Goal: Information Seeking & Learning: Learn about a topic

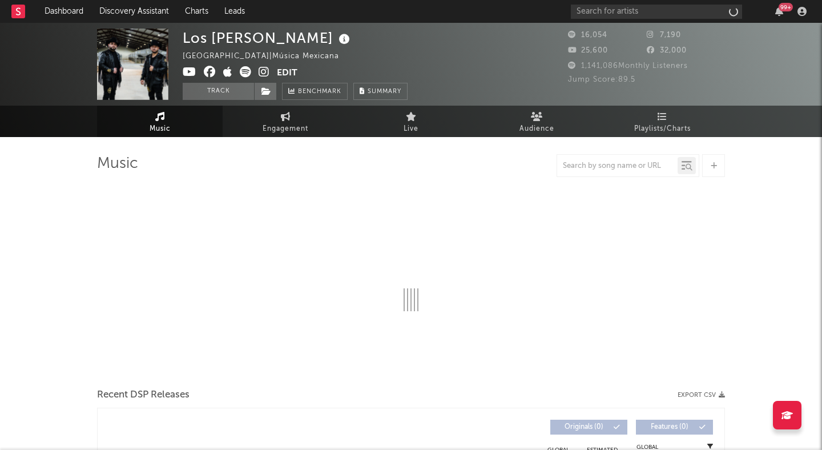
select select "6m"
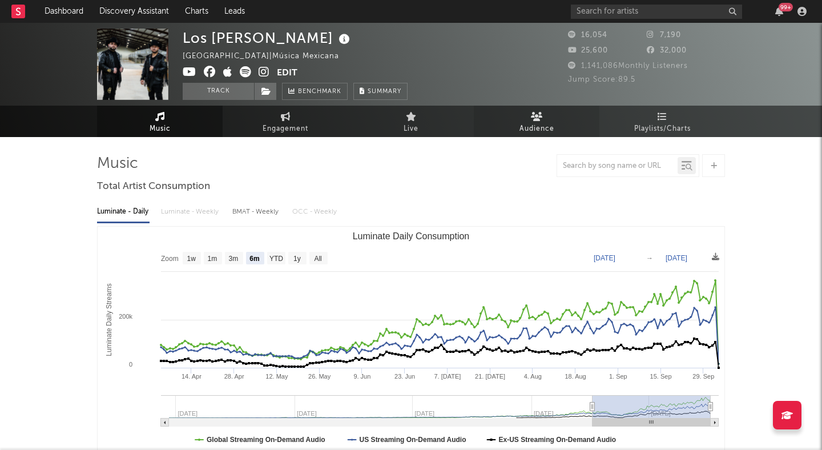
click at [538, 110] on link "Audience" at bounding box center [537, 121] width 126 height 31
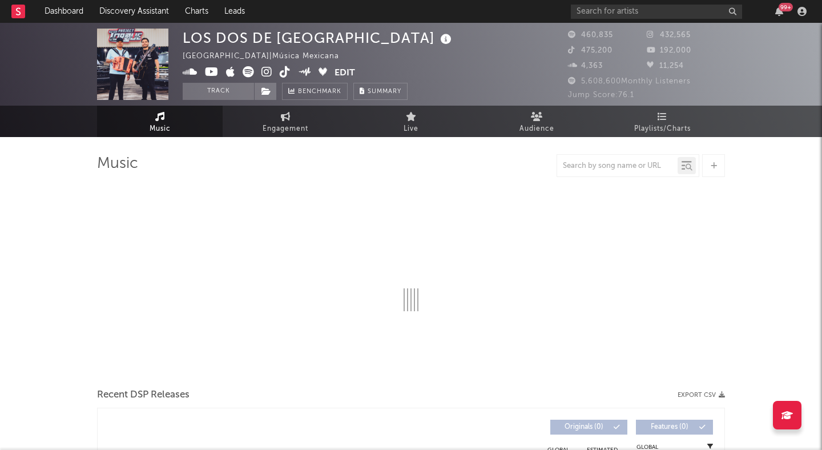
select select "6m"
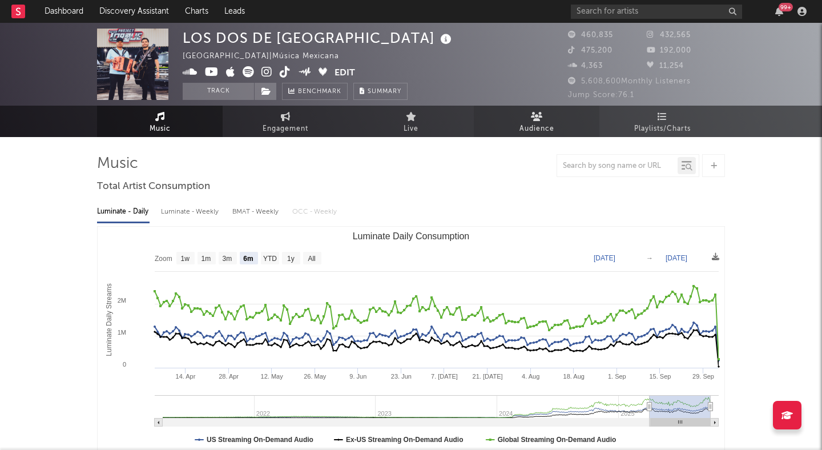
click at [540, 122] on span "Audience" at bounding box center [536, 129] width 35 height 14
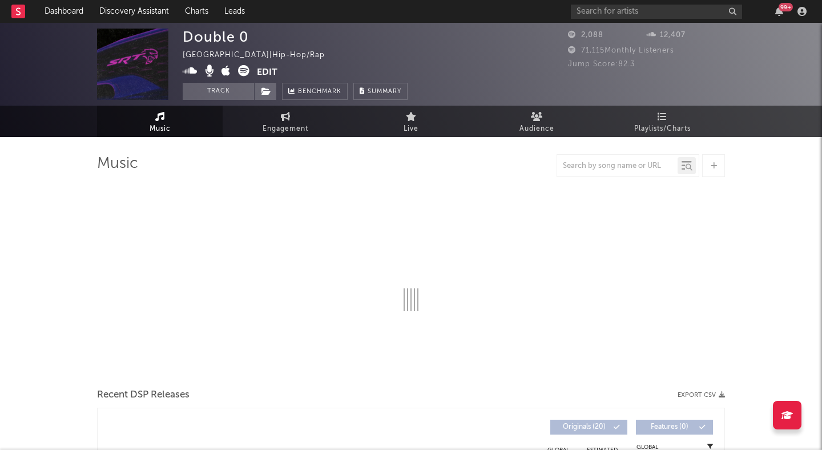
select select "6m"
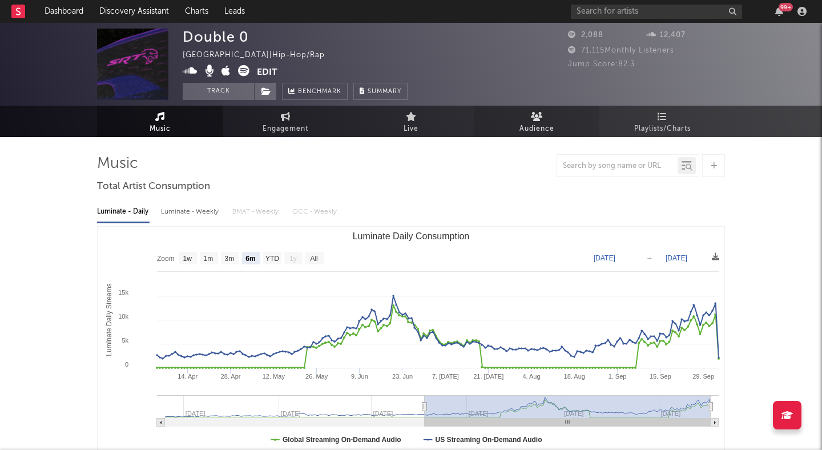
click at [524, 126] on span "Audience" at bounding box center [536, 129] width 35 height 14
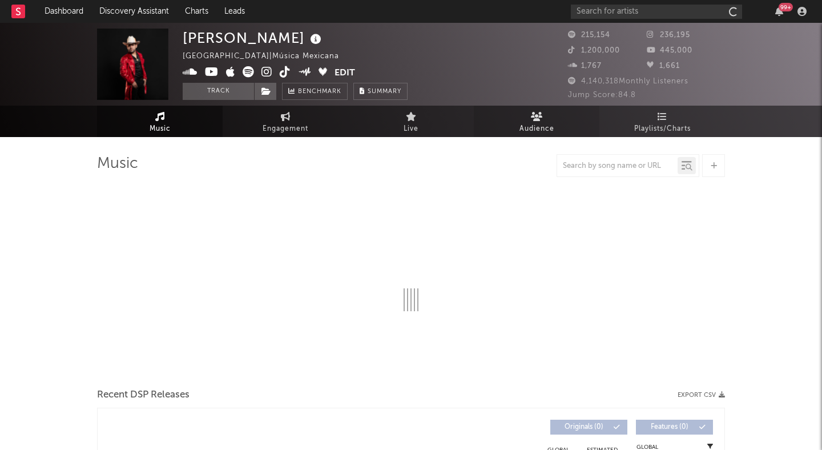
click at [535, 127] on span "Audience" at bounding box center [536, 129] width 35 height 14
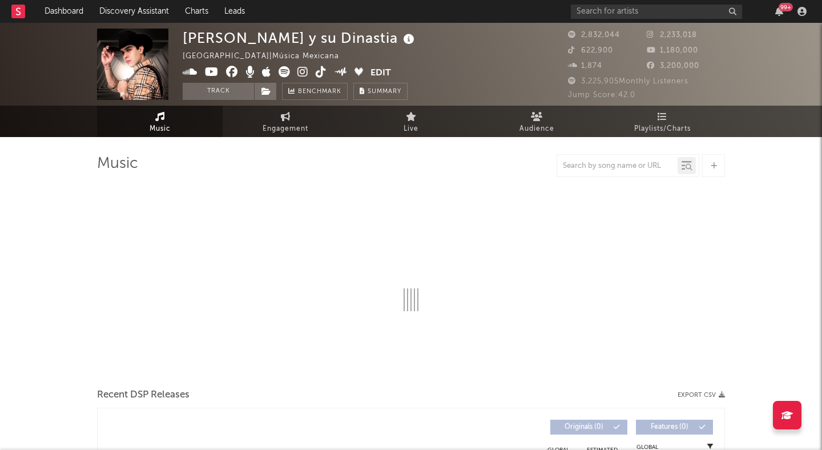
select select "6m"
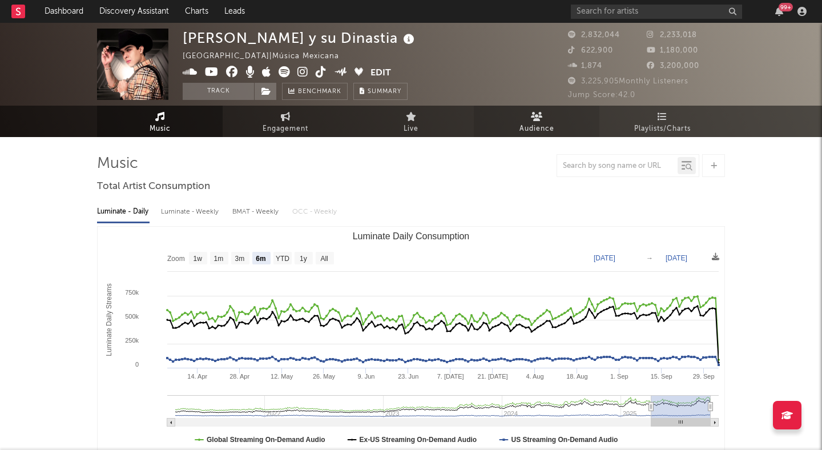
click at [535, 110] on link "Audience" at bounding box center [537, 121] width 126 height 31
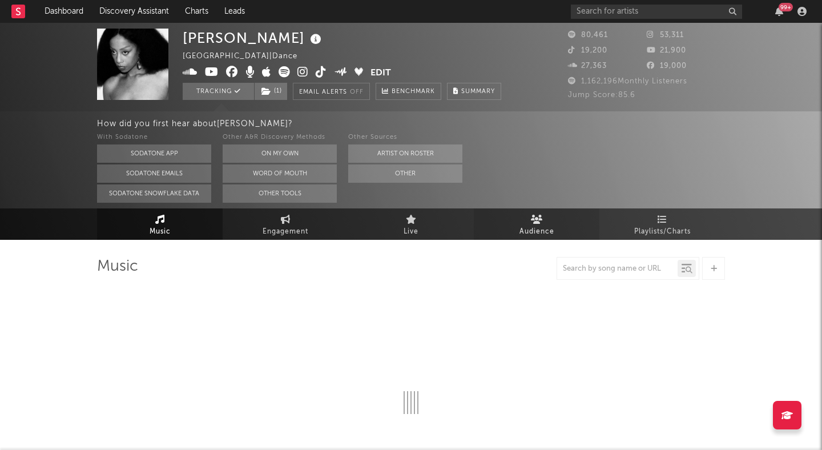
select select "6m"
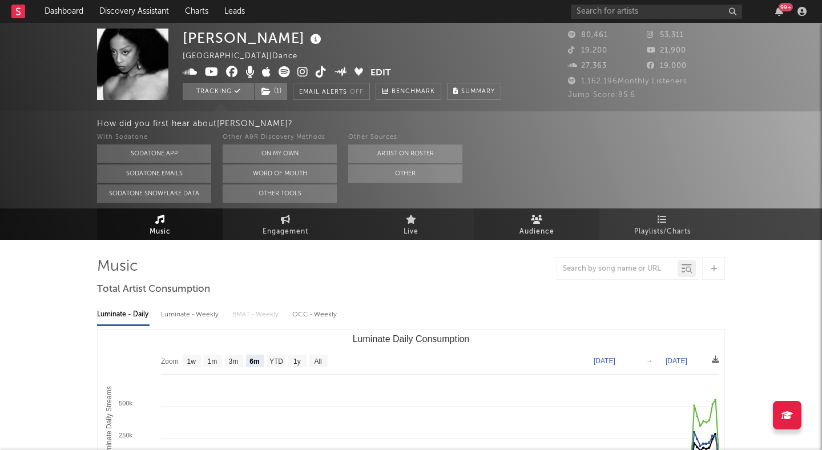
click at [546, 228] on span "Audience" at bounding box center [536, 232] width 35 height 14
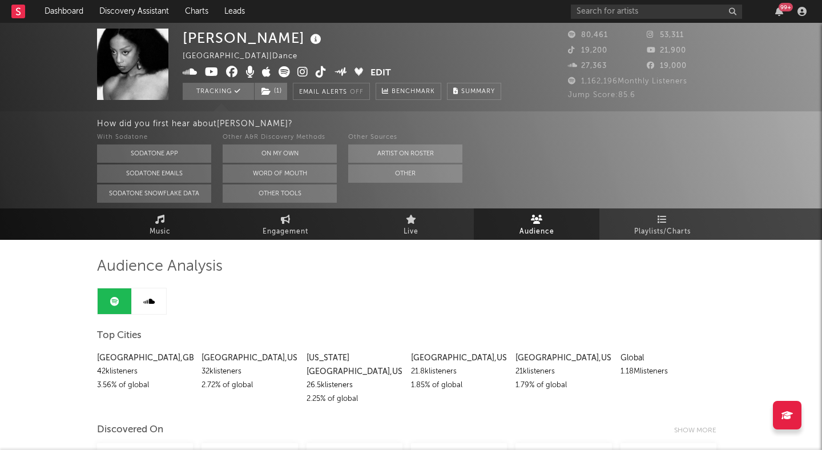
click at [303, 71] on icon at bounding box center [302, 71] width 11 height 11
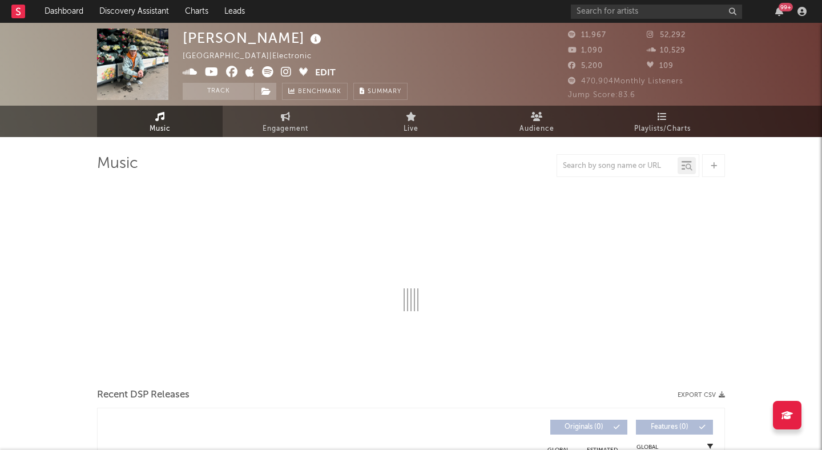
select select "6m"
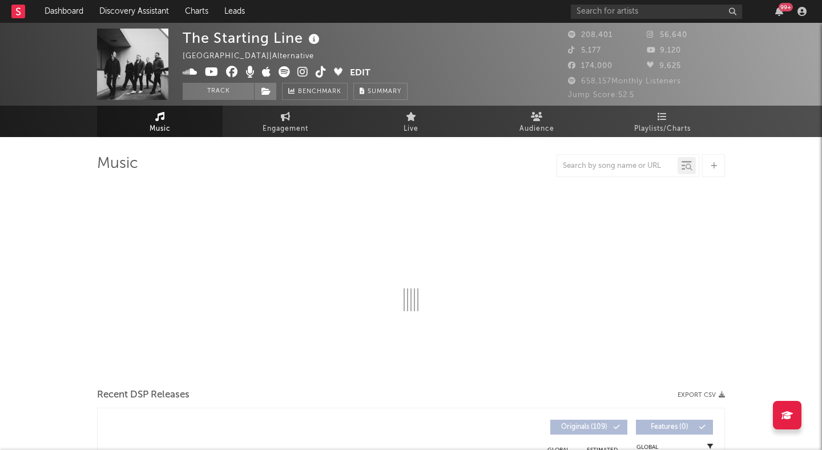
select select "6m"
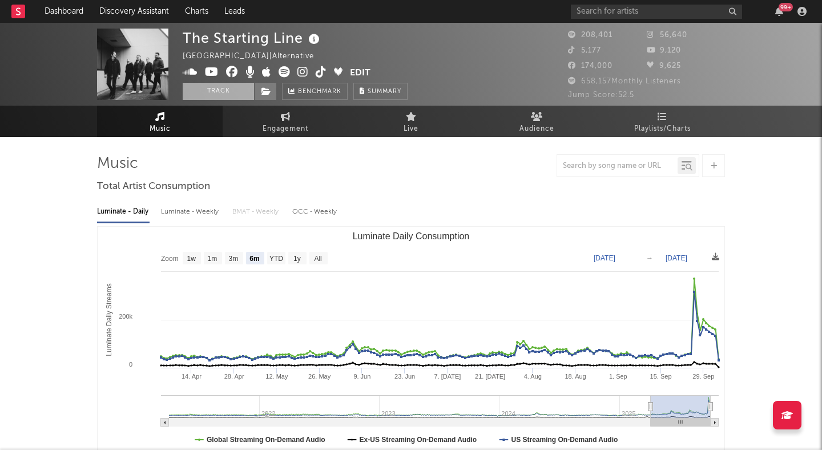
drag, startPoint x: 205, startPoint y: 87, endPoint x: 223, endPoint y: 87, distance: 17.1
click at [205, 87] on button "Track" at bounding box center [218, 91] width 71 height 17
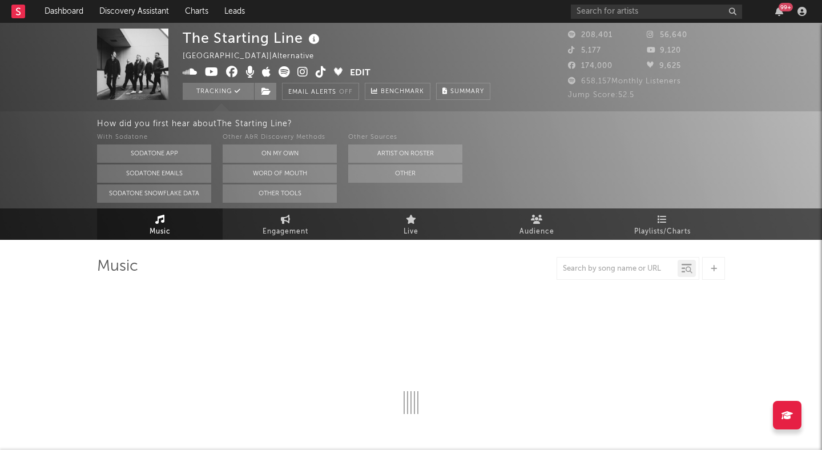
select select "6m"
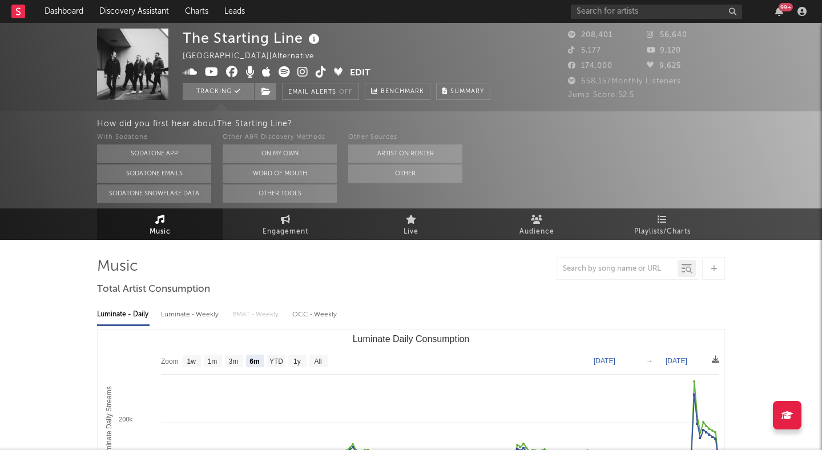
click at [307, 67] on icon at bounding box center [302, 71] width 11 height 11
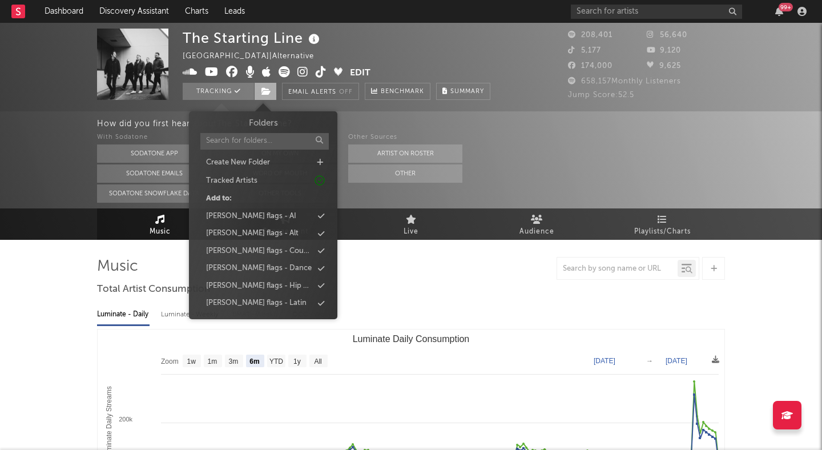
click at [262, 92] on icon at bounding box center [266, 91] width 10 height 8
click at [268, 232] on div "peter flags - Alt" at bounding box center [262, 233] width 131 height 15
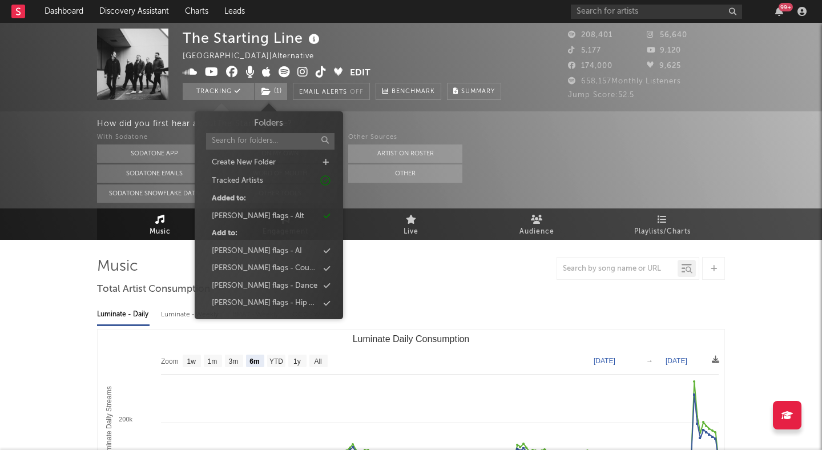
click at [66, 72] on div "The Starting Line United States | Alternative Edit Tracking ( 1 ) Email Alerts …" at bounding box center [411, 67] width 822 height 88
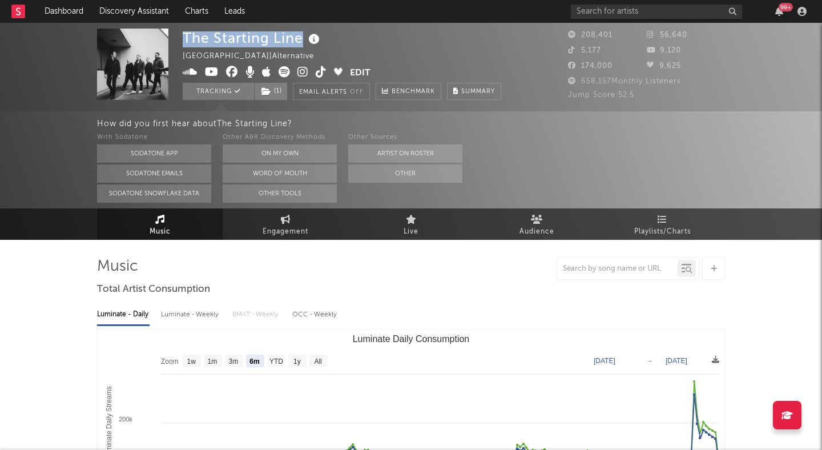
drag, startPoint x: 183, startPoint y: 37, endPoint x: 304, endPoint y: 43, distance: 121.2
click at [303, 43] on div "The Starting Line" at bounding box center [253, 38] width 140 height 19
click at [451, 47] on div "The Starting Line United States | Alternative Edit Tracking ( 1 ) Email Alerts …" at bounding box center [342, 64] width 319 height 71
click at [293, 237] on span "Engagement" at bounding box center [286, 232] width 46 height 14
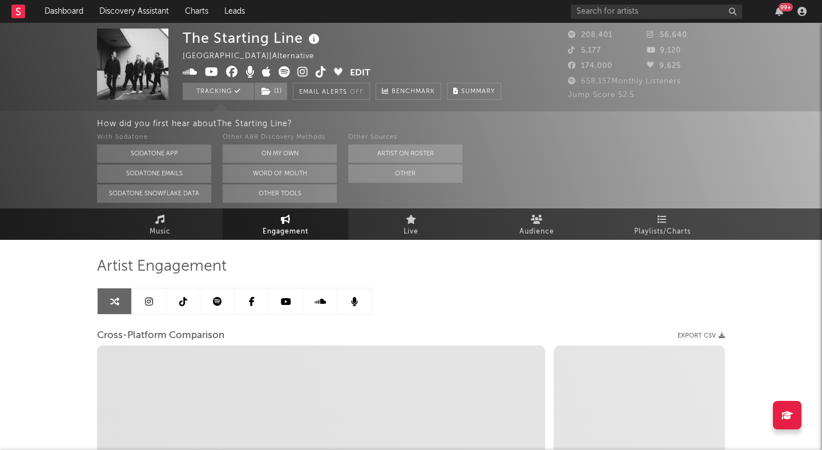
select select "1w"
select select "1m"
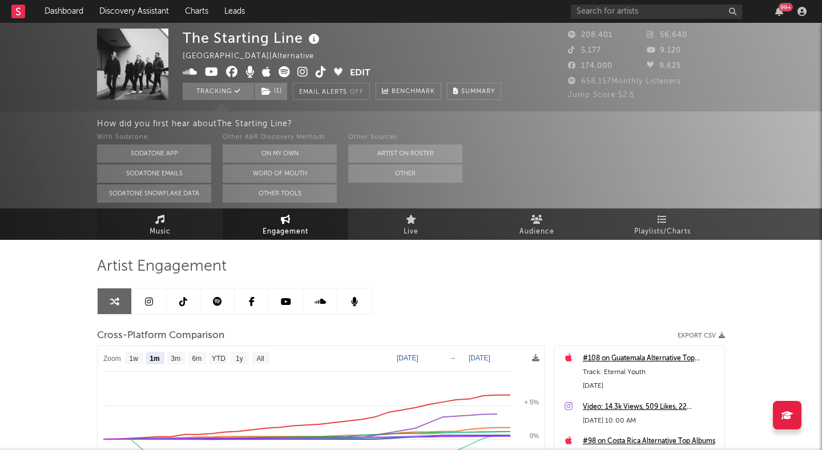
click at [174, 233] on link "Music" at bounding box center [160, 223] width 126 height 31
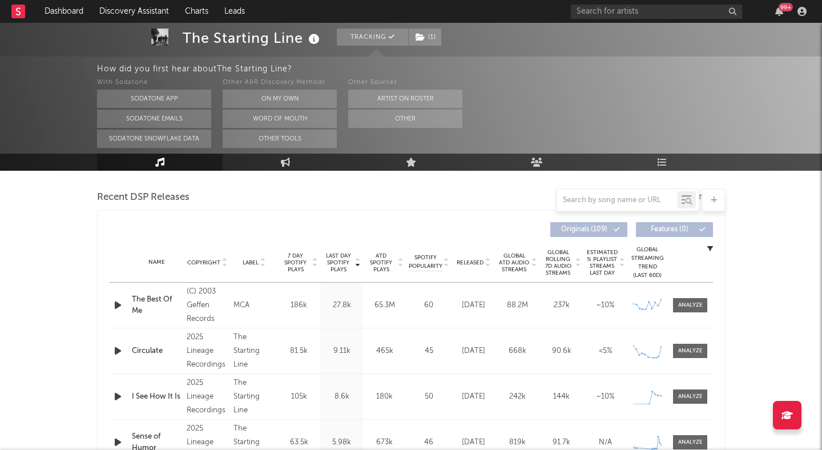
scroll to position [415, 0]
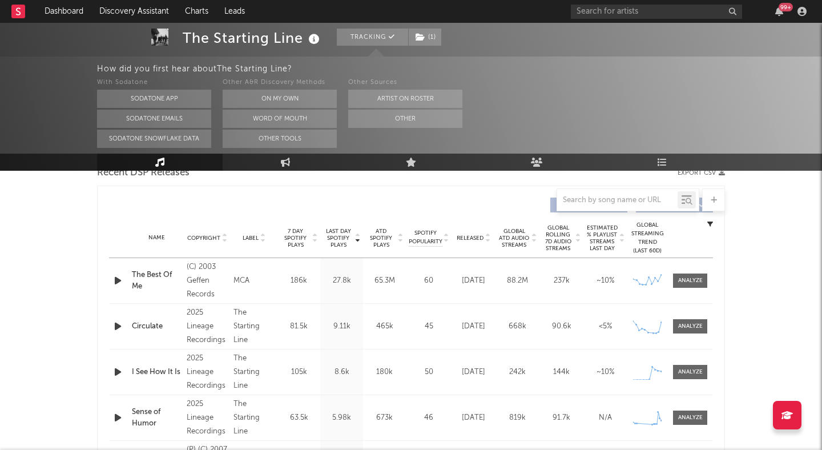
click at [485, 239] on icon at bounding box center [488, 240] width 6 height 5
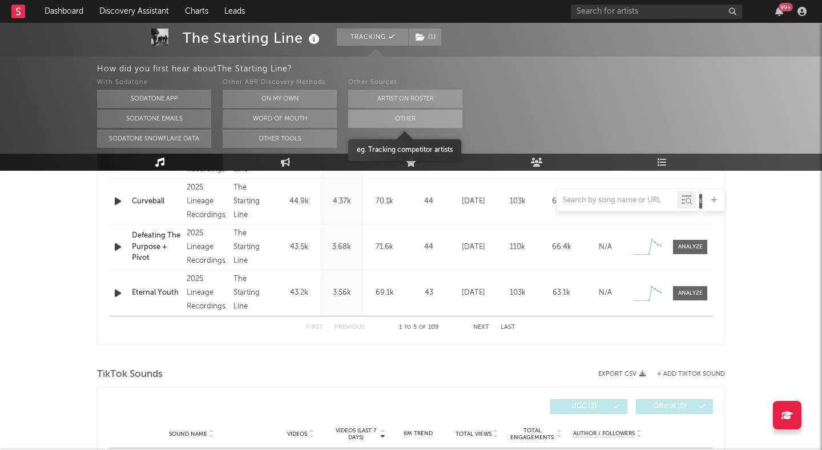
click at [439, 120] on button "Other" at bounding box center [405, 119] width 114 height 18
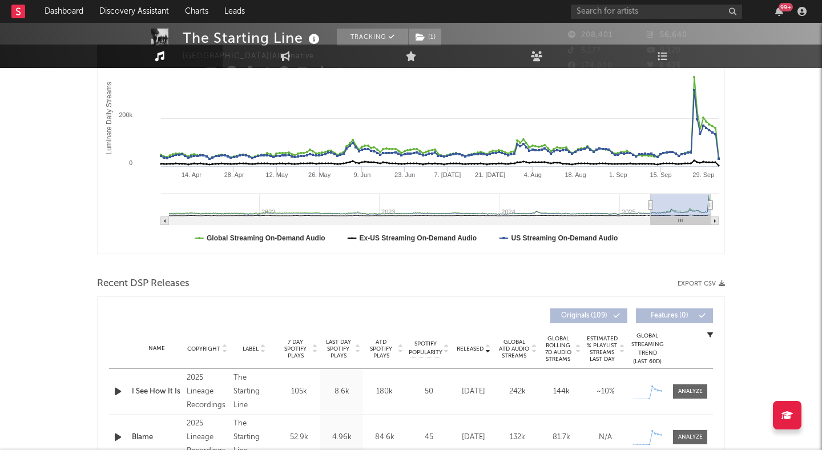
scroll to position [0, 0]
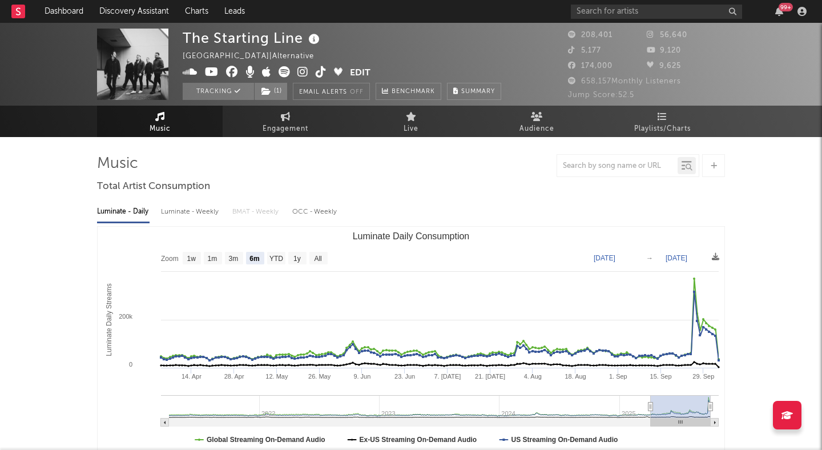
click at [283, 71] on icon at bounding box center [284, 71] width 11 height 11
click at [301, 259] on rect "Luminate Daily Consumption" at bounding box center [297, 258] width 18 height 13
select select "1y"
type input "[DATE]"
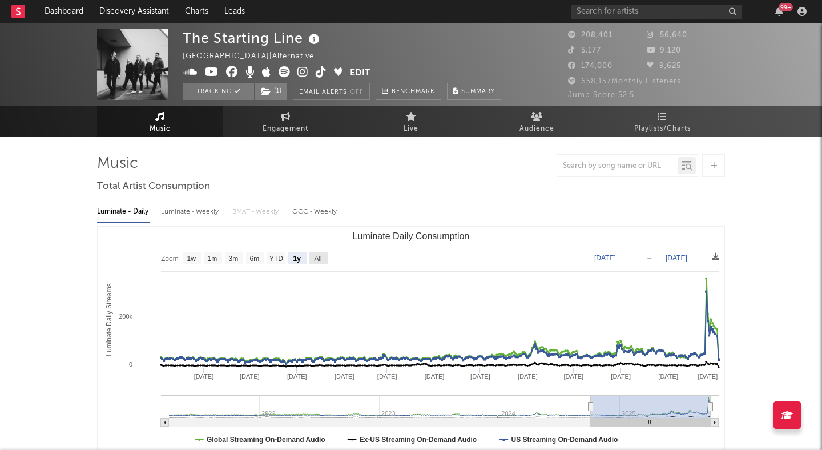
click at [312, 259] on rect "Luminate Daily Consumption" at bounding box center [318, 258] width 18 height 13
select select "All"
type input "[DATE]"
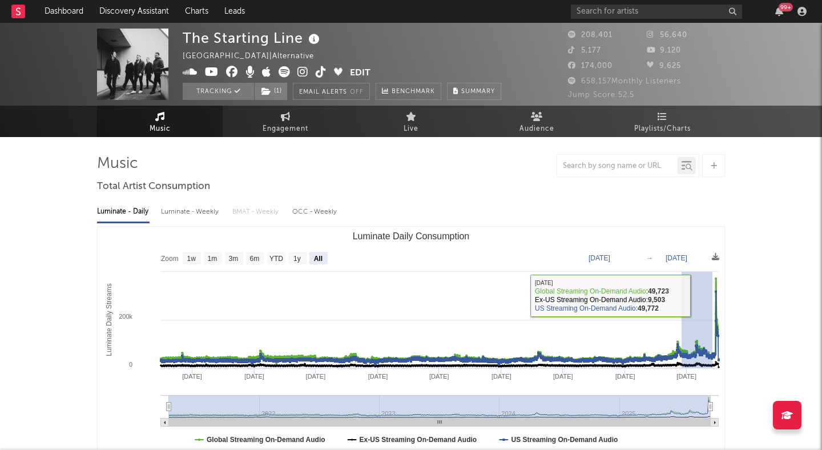
drag, startPoint x: 760, startPoint y: 295, endPoint x: 821, endPoint y: 303, distance: 61.6
select select "3m"
type input "2025-06-16"
type input "2025-09-15"
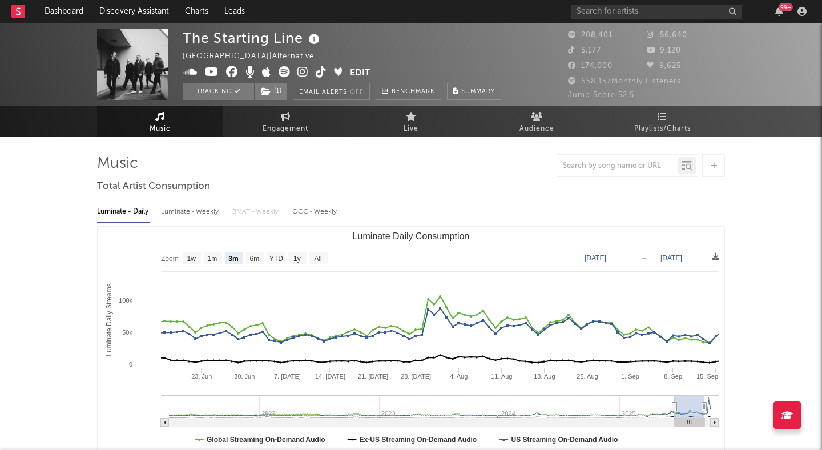
type input "2025-06-21"
type input "2025-09-20"
type input "2025-07-04"
type input "[DATE]"
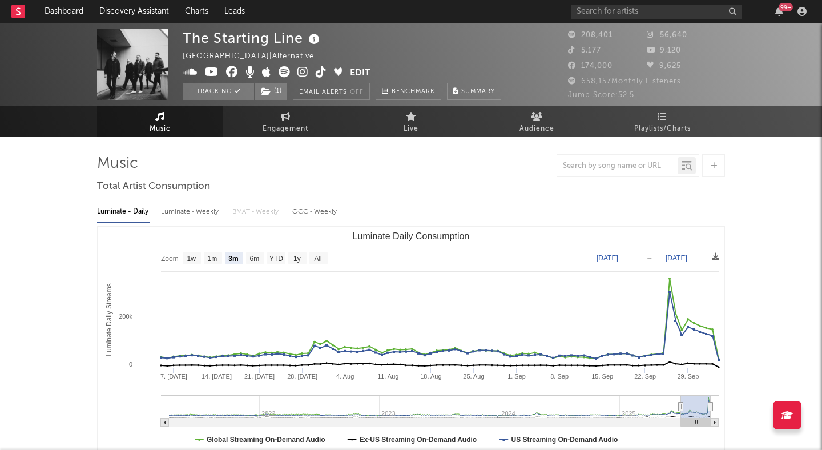
drag, startPoint x: 690, startPoint y: 404, endPoint x: 736, endPoint y: 404, distance: 46.2
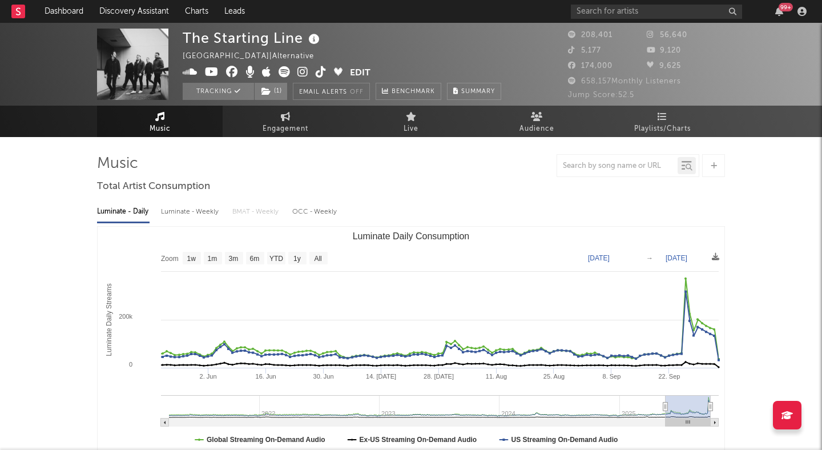
type input "2025-04-22"
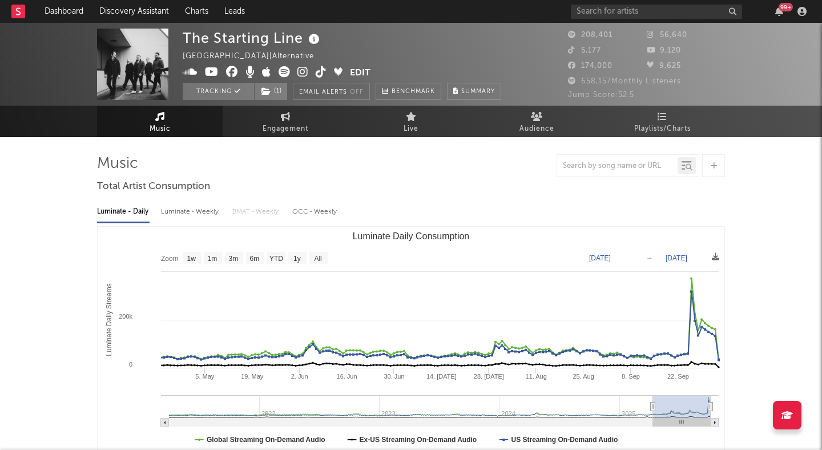
select select "6m"
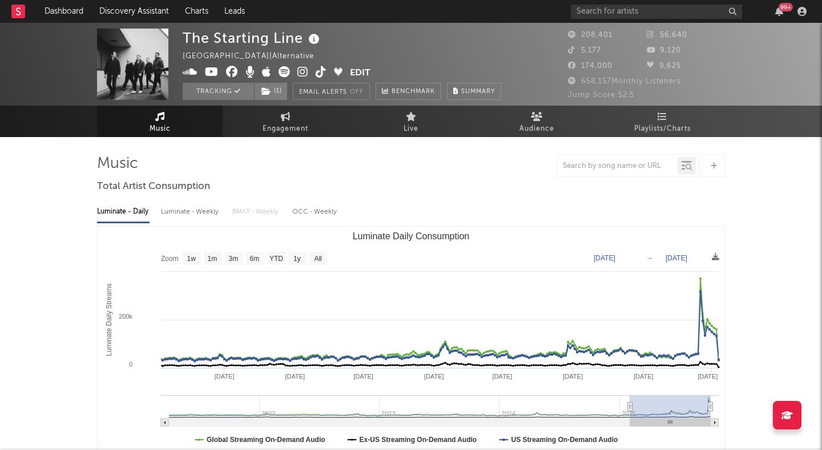
drag, startPoint x: 679, startPoint y: 405, endPoint x: 630, endPoint y: 403, distance: 48.5
click at [630, 403] on icon "Luminate Daily Consumption" at bounding box center [630, 406] width 5 height 9
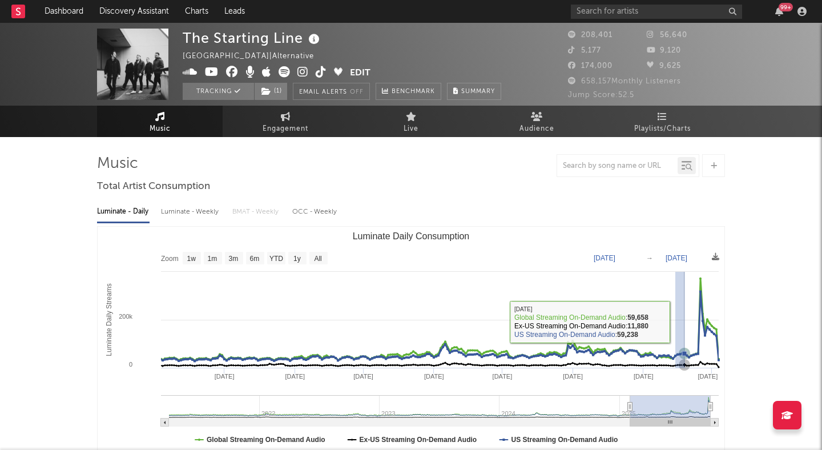
drag, startPoint x: 675, startPoint y: 321, endPoint x: 778, endPoint y: 319, distance: 102.8
type input "2025-09-14"
type input "2025-09-30"
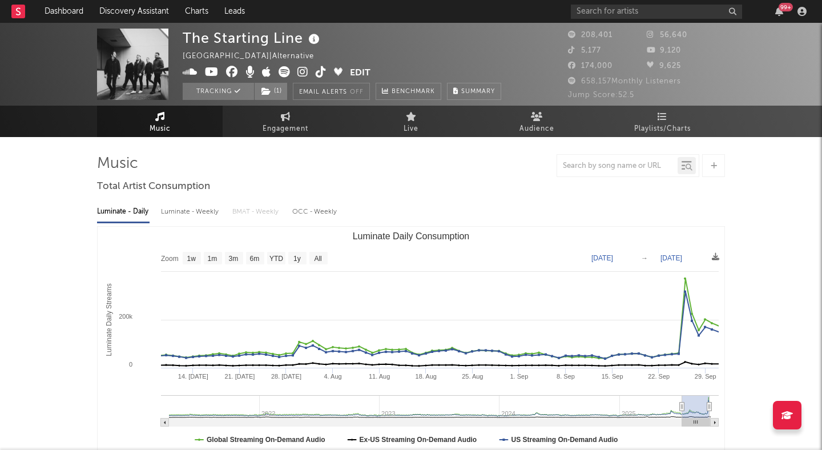
drag, startPoint x: 703, startPoint y: 405, endPoint x: 682, endPoint y: 412, distance: 21.7
click at [682, 412] on g "Luminate Daily Consumption" at bounding box center [440, 410] width 558 height 31
type input "2025-07-12"
type input "[DATE]"
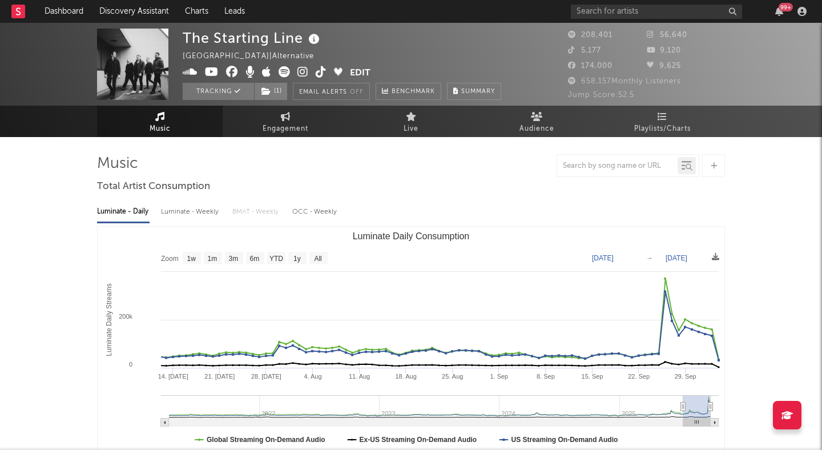
drag, startPoint x: 701, startPoint y: 408, endPoint x: 721, endPoint y: 406, distance: 20.6
click at [723, 408] on icon "Created with Highcharts 10.3.3 Luminate Daily Streams Luminate Daily Consumptio…" at bounding box center [411, 341] width 627 height 228
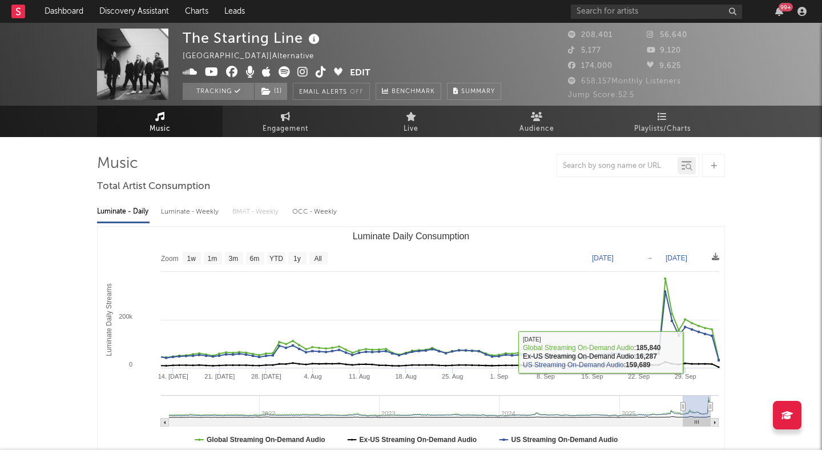
type input "2025-07-10"
type input "2025-10-02"
type input "2025-07-08"
type input "2025-09-30"
type input "2025-07-01"
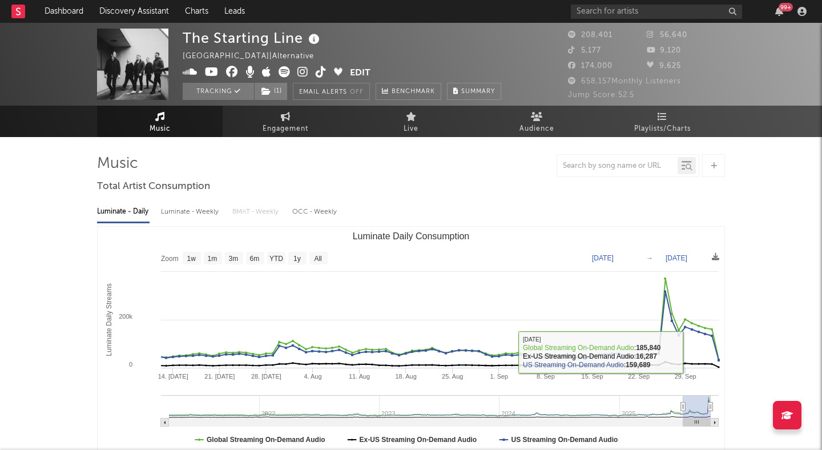
type input "2025-09-23"
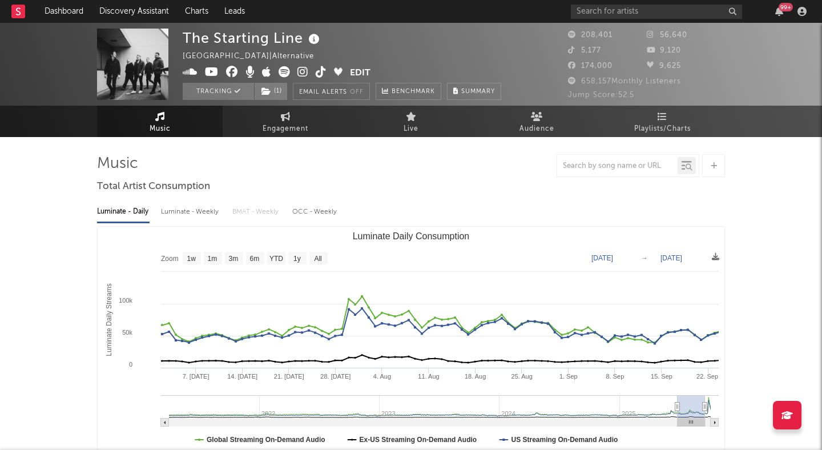
type input "2025-06-21"
type input "2025-09-13"
type input "2025-06-19"
type input "2025-09-11"
type input "2025-06-17"
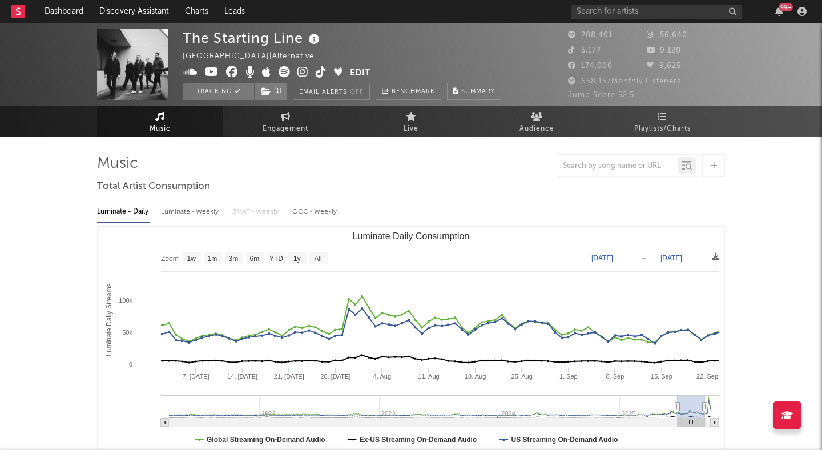
type input "2025-09-09"
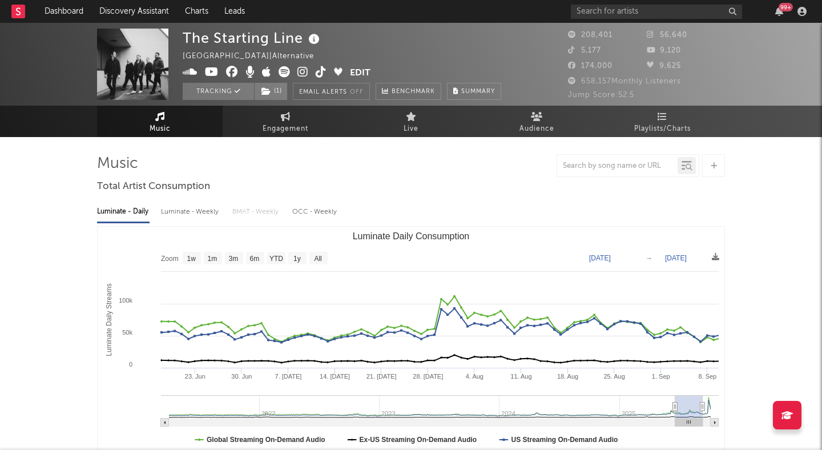
type input "2025-06-19"
type input "2025-09-11"
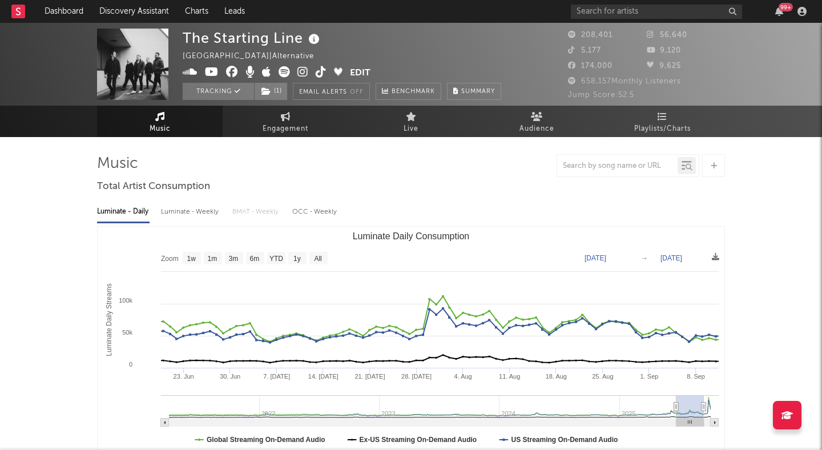
type input "2025-06-21"
type input "2025-09-13"
type input "2025-06-23"
type input "2025-09-14"
type input "2025-06-24"
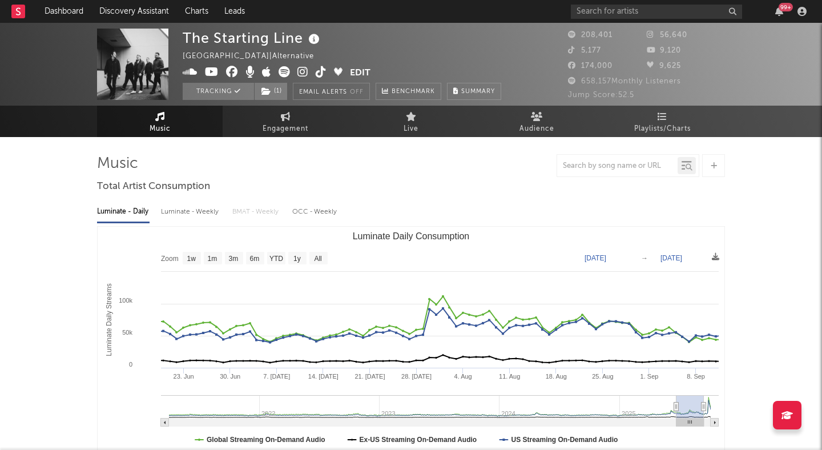
type input "2025-09-16"
type input "2025-06-26"
type input "2025-09-18"
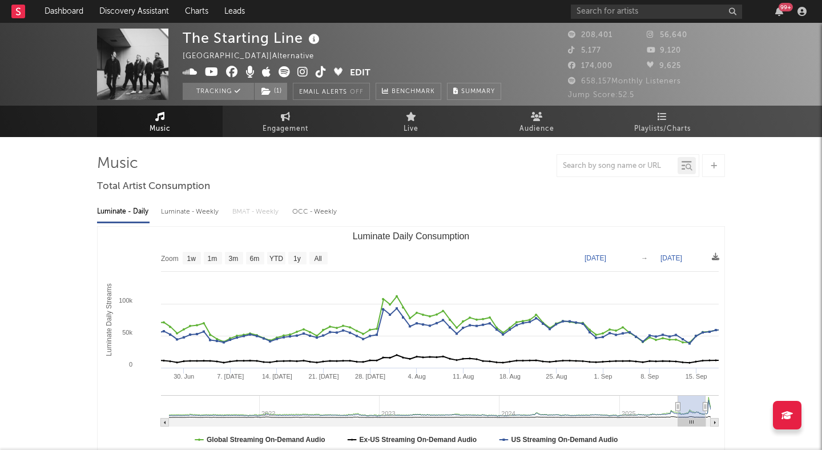
type input "2025-06-28"
type input "2025-09-20"
type input "2025-06-30"
type input "2025-09-21"
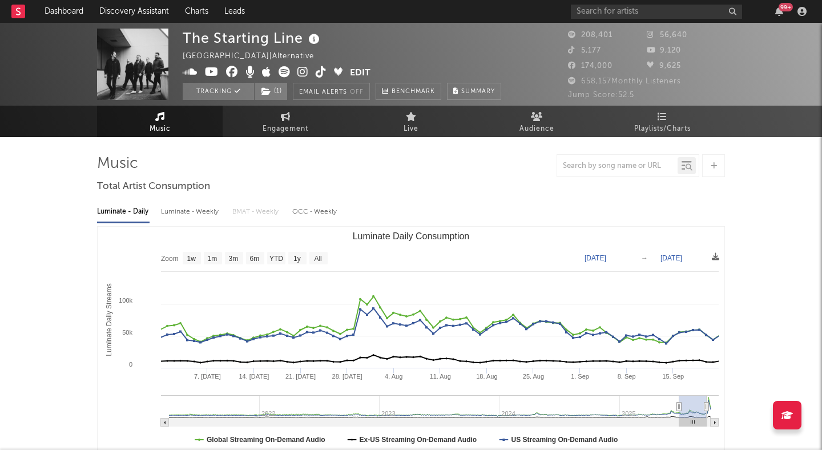
type input "2025-07-01"
type input "2025-09-23"
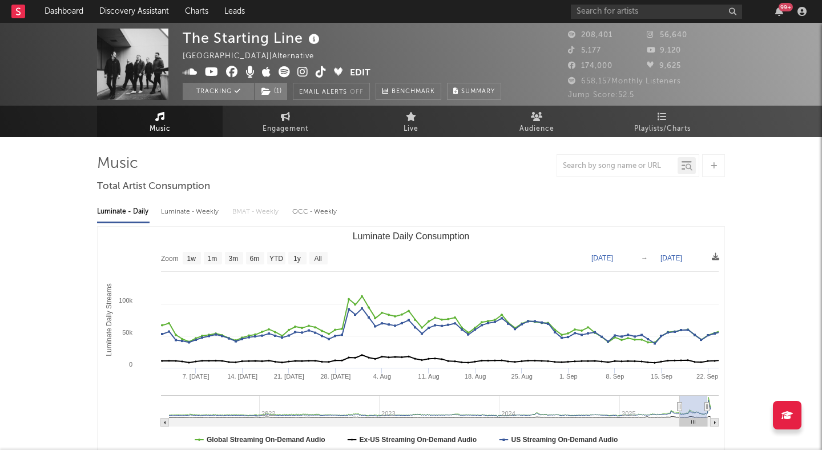
type input "2025-07-03"
type input "2025-09-25"
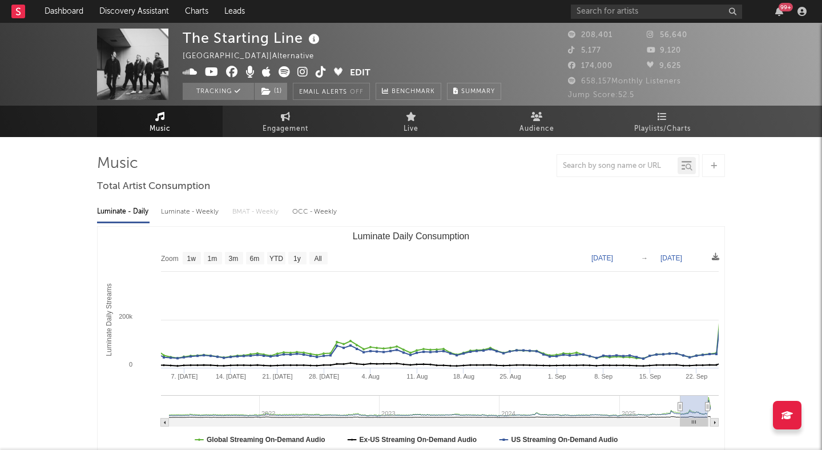
type input "2025-07-05"
type input "2025-09-27"
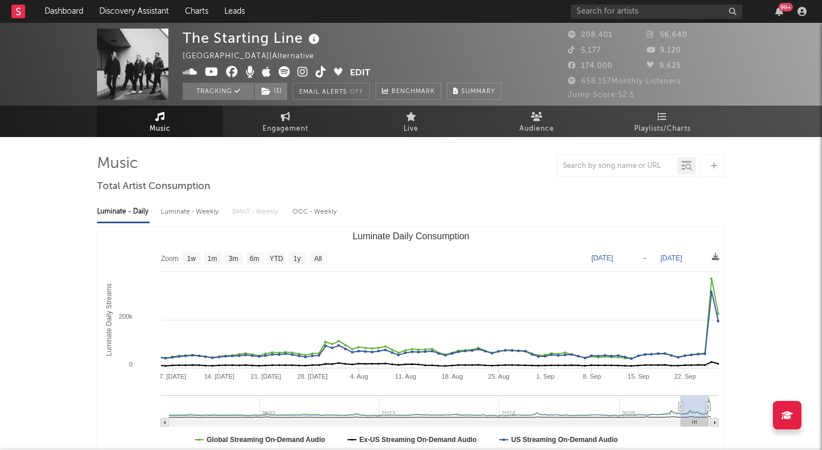
type input "2025-07-06"
type input "2025-09-28"
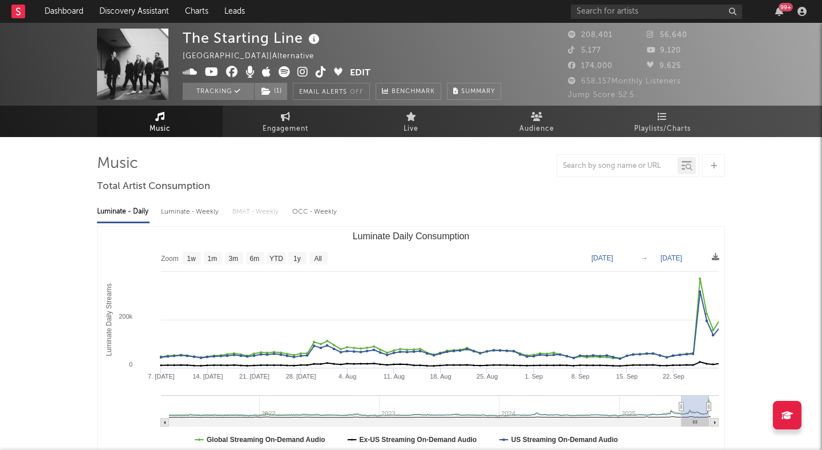
type input "2025-07-08"
type input "2025-09-30"
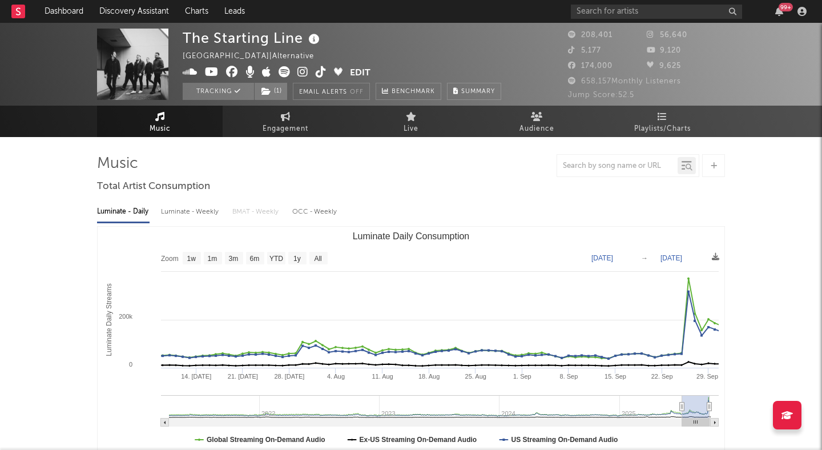
click at [697, 399] on rect "Luminate Daily Consumption" at bounding box center [695, 406] width 27 height 23
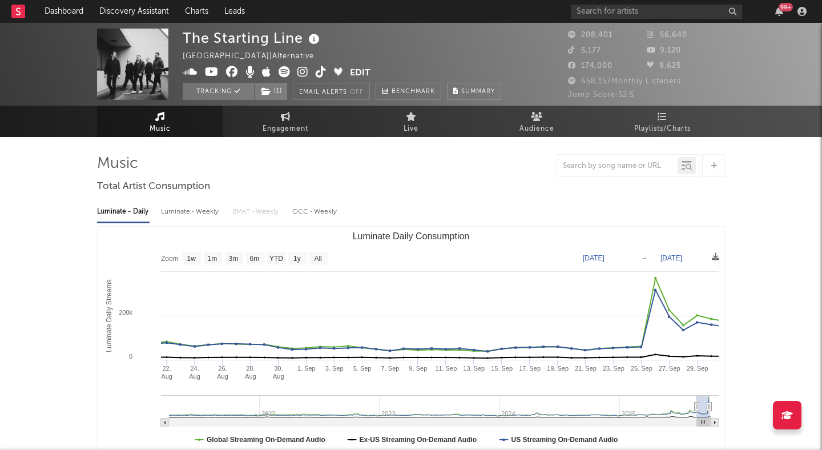
type input "2025-09-09"
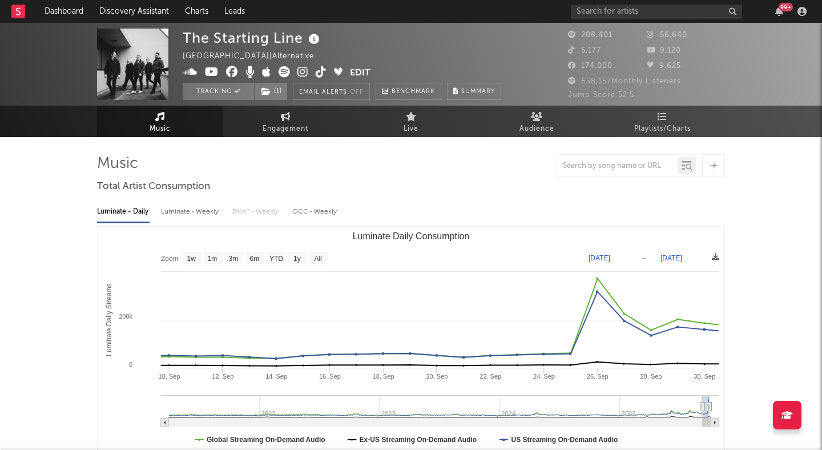
drag, startPoint x: 683, startPoint y: 405, endPoint x: 703, endPoint y: 405, distance: 20.0
click at [703, 405] on icon "Luminate Daily Consumption" at bounding box center [702, 406] width 5 height 9
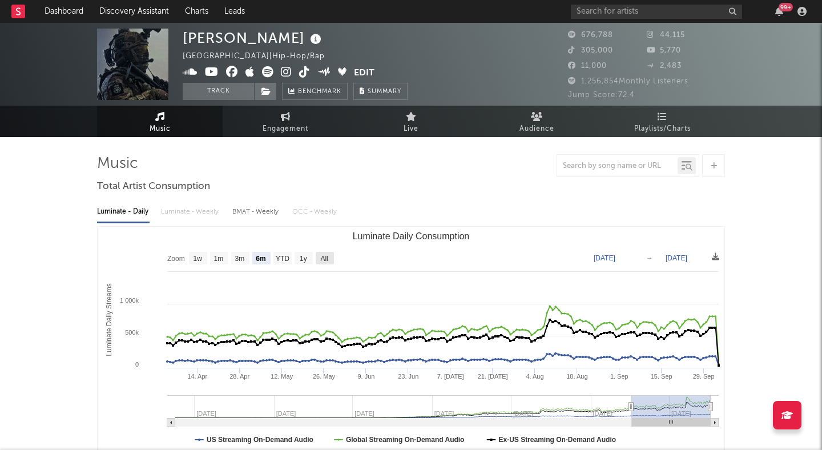
click at [319, 256] on rect "Luminate Daily Consumption" at bounding box center [325, 258] width 18 height 13
select select "All"
type input "[DATE]"
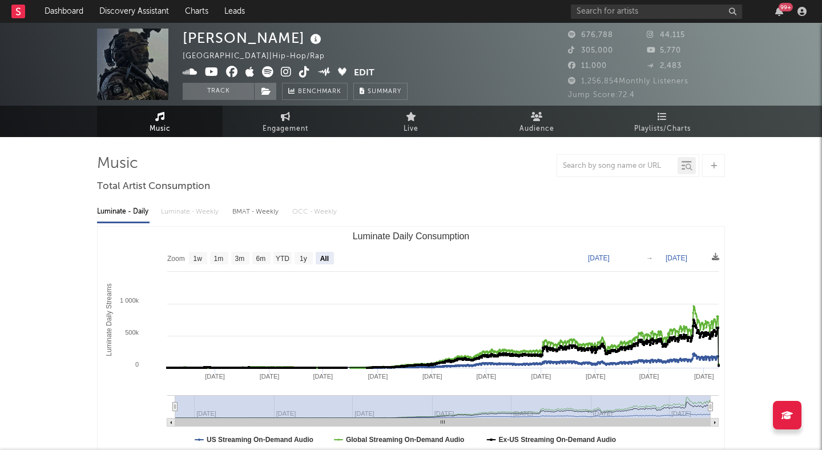
click at [285, 69] on icon at bounding box center [286, 71] width 11 height 11
click at [221, 97] on button "Track" at bounding box center [218, 91] width 71 height 17
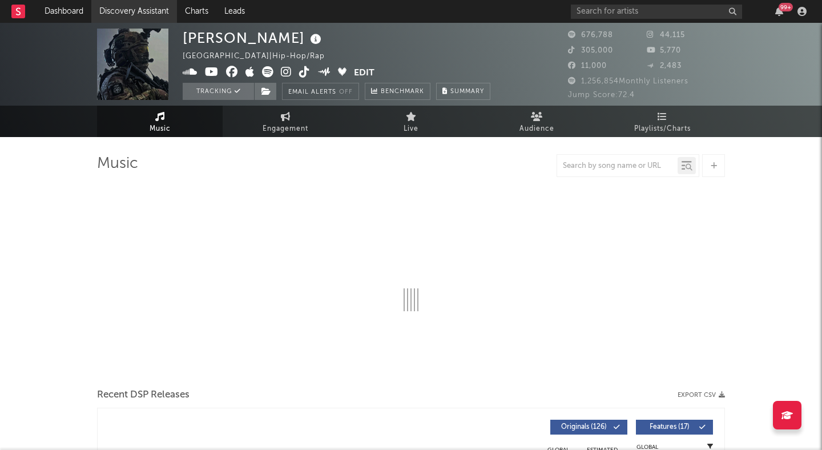
select select "6m"
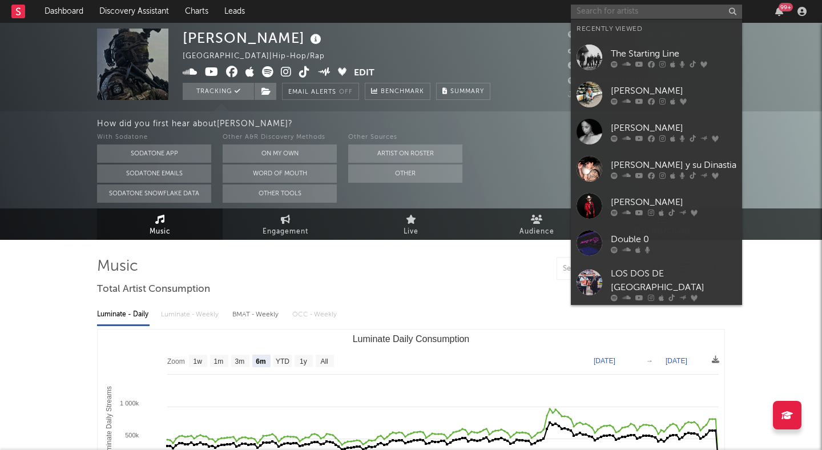
click at [660, 9] on input "text" at bounding box center [656, 12] width 171 height 14
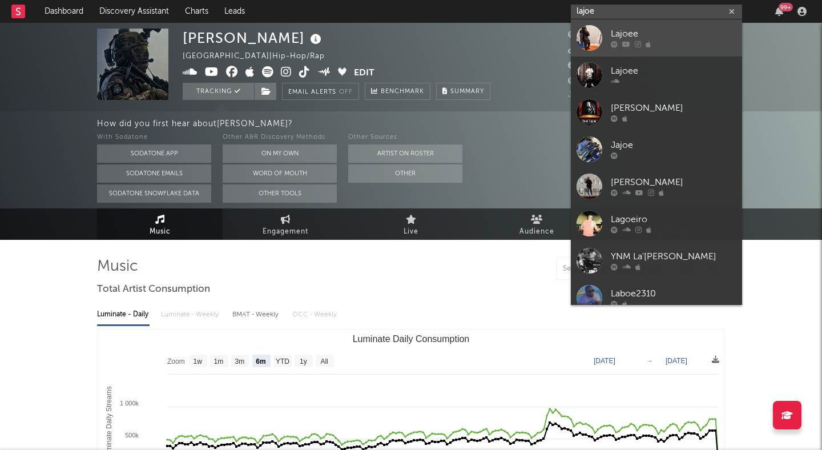
type input "lajoe"
click at [649, 27] on div "Lajoee" at bounding box center [674, 34] width 126 height 14
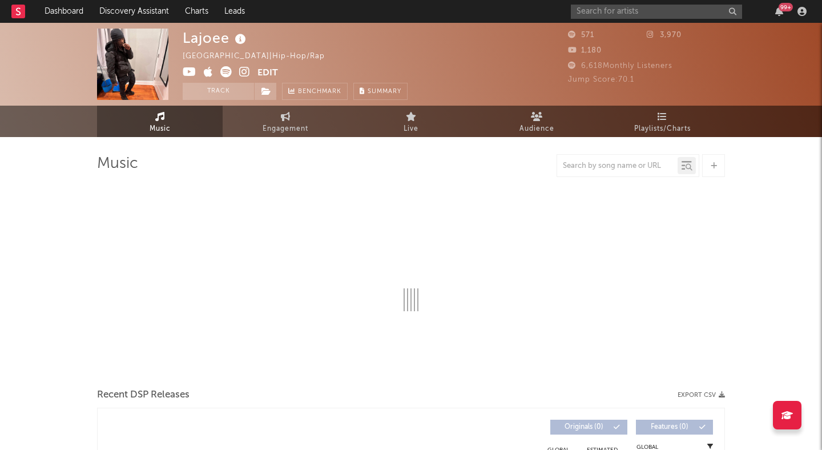
select select "6m"
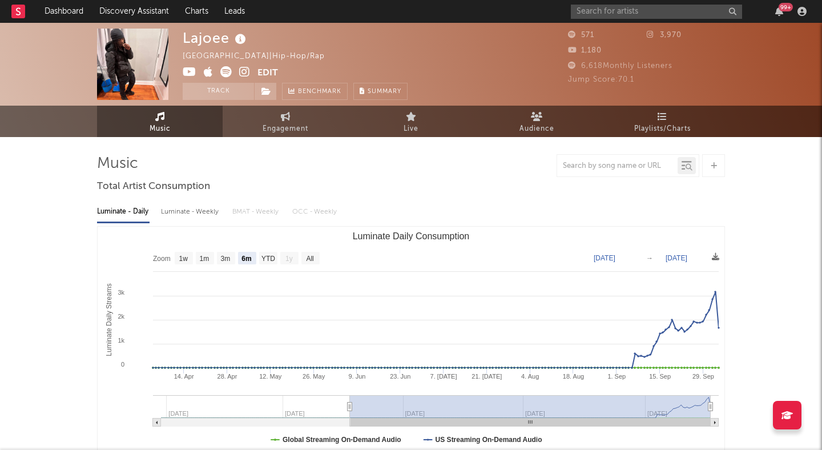
click at [245, 71] on icon at bounding box center [244, 71] width 11 height 11
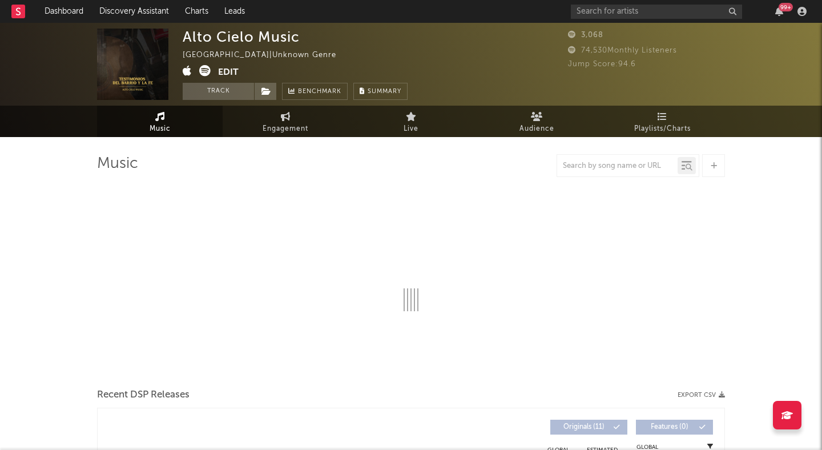
select select "1w"
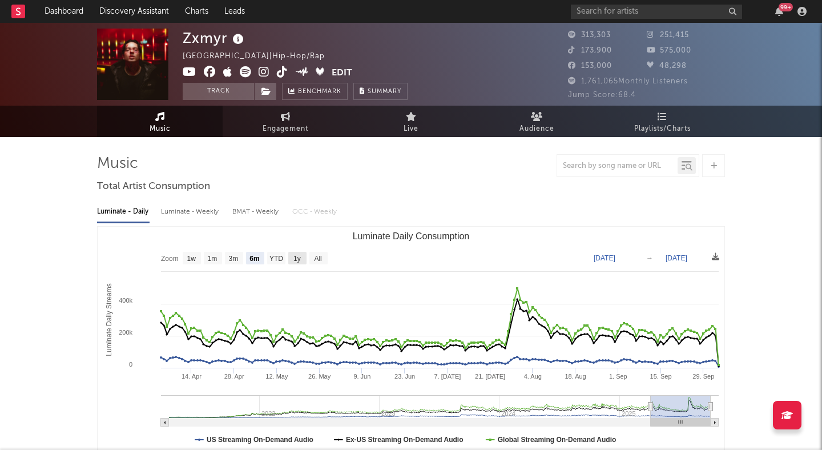
click at [296, 258] on text "1y" at bounding box center [296, 259] width 7 height 8
select select "1y"
type input "[DATE]"
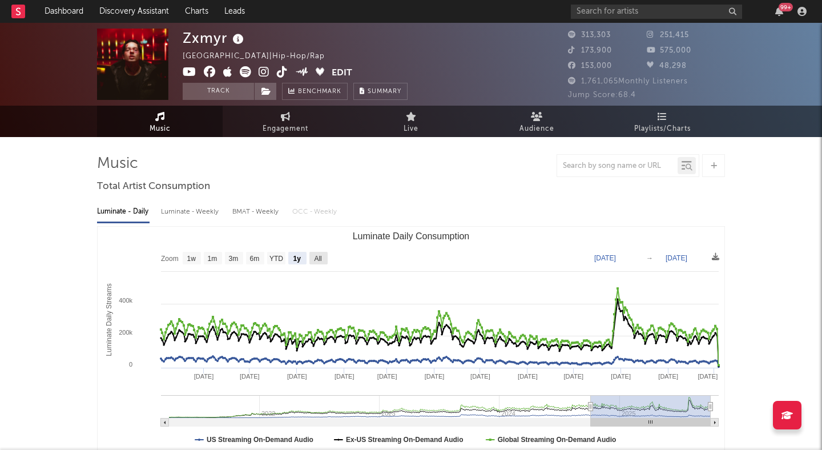
click at [315, 256] on text "All" at bounding box center [317, 259] width 7 height 8
select select "All"
type input "[DATE]"
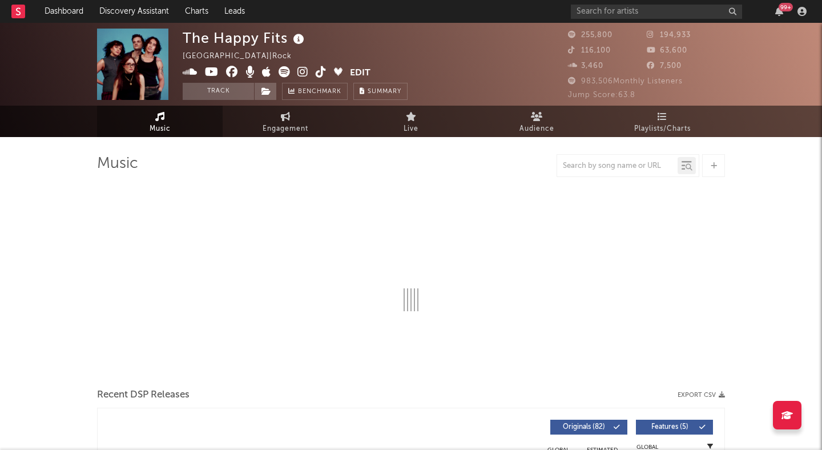
select select "6m"
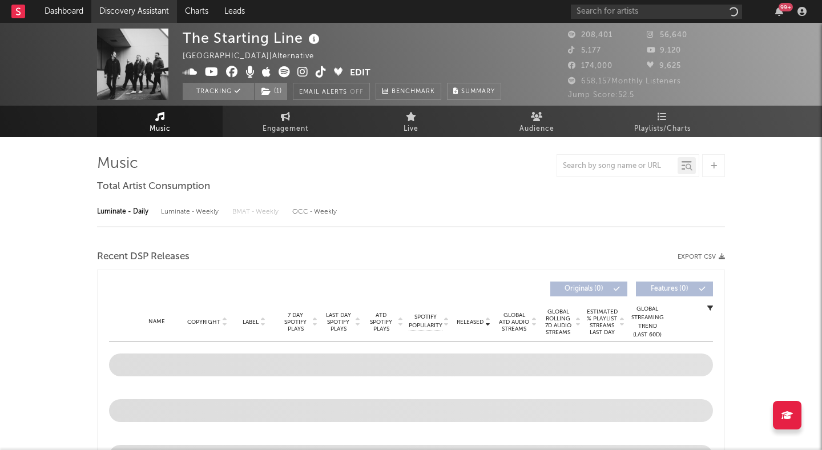
select select "6m"
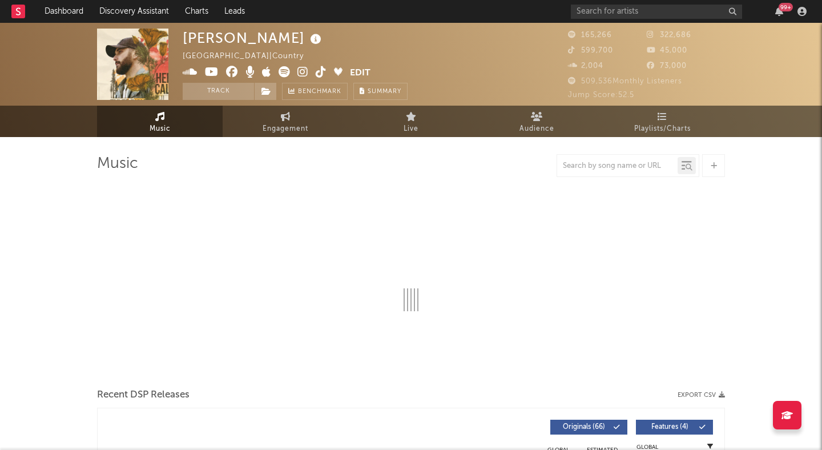
select select "6m"
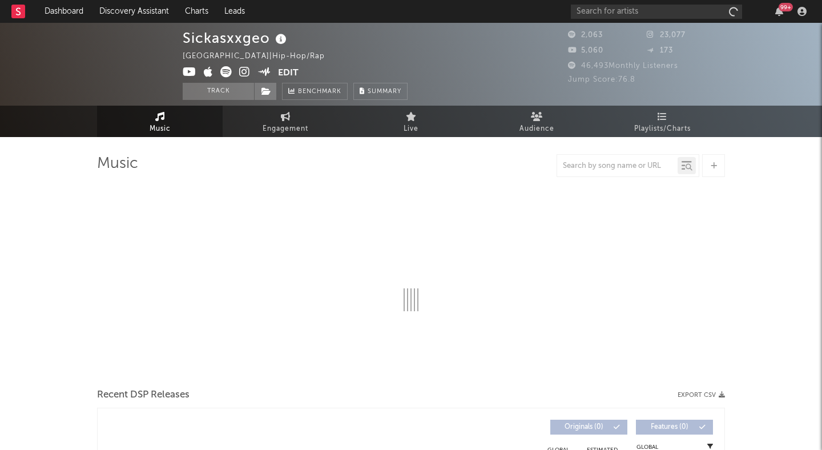
select select "6m"
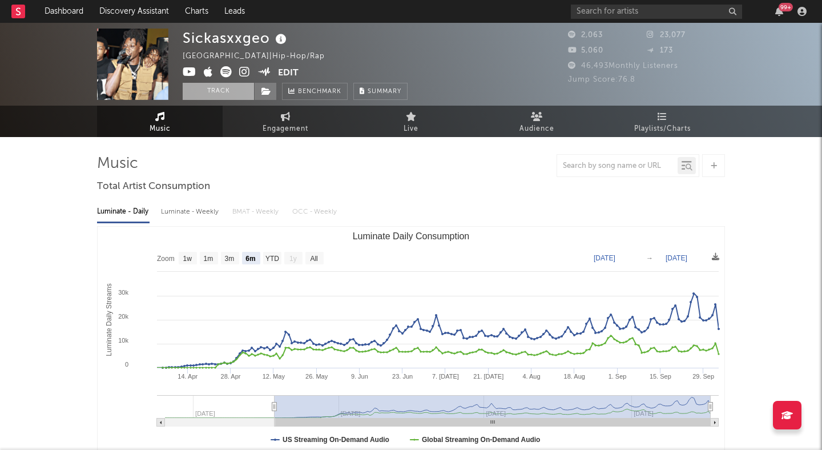
click at [232, 88] on button "Track" at bounding box center [218, 91] width 71 height 17
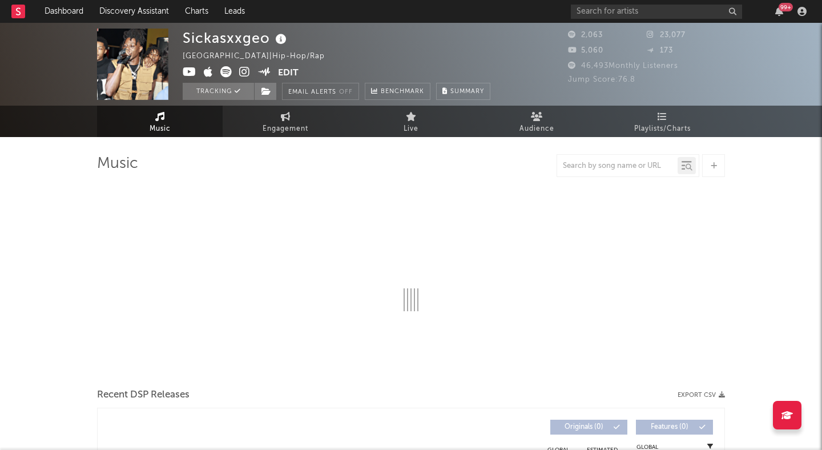
click at [243, 70] on icon at bounding box center [244, 71] width 11 height 11
select select "6m"
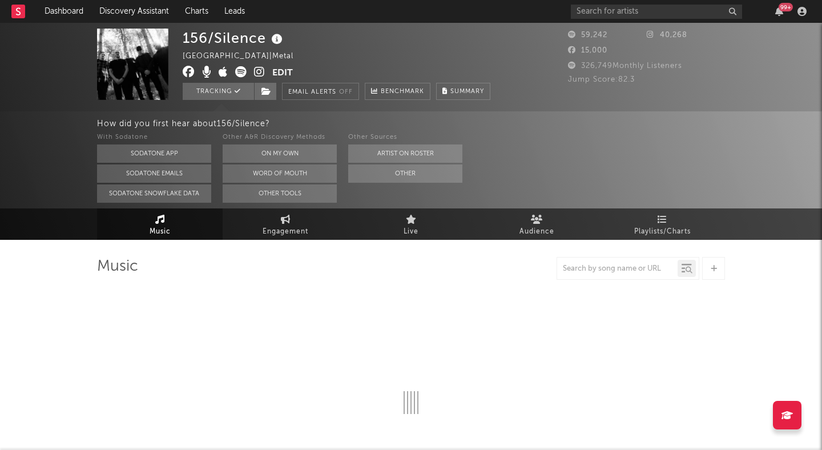
select select "6m"
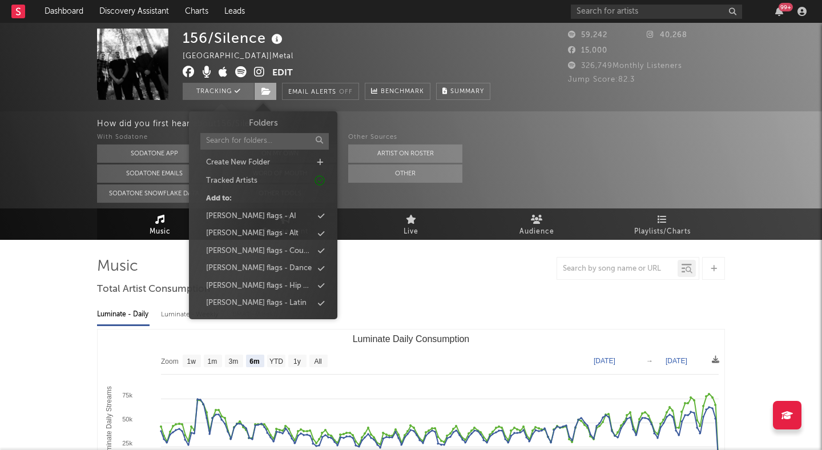
click at [272, 94] on span at bounding box center [265, 91] width 23 height 17
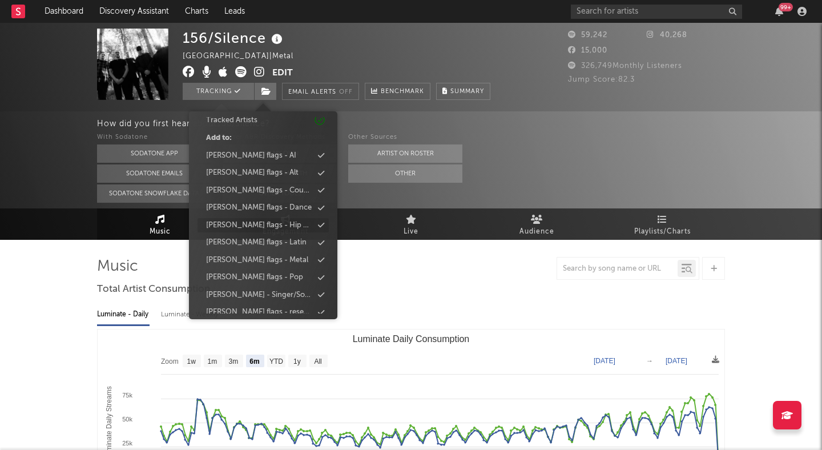
scroll to position [70, 0]
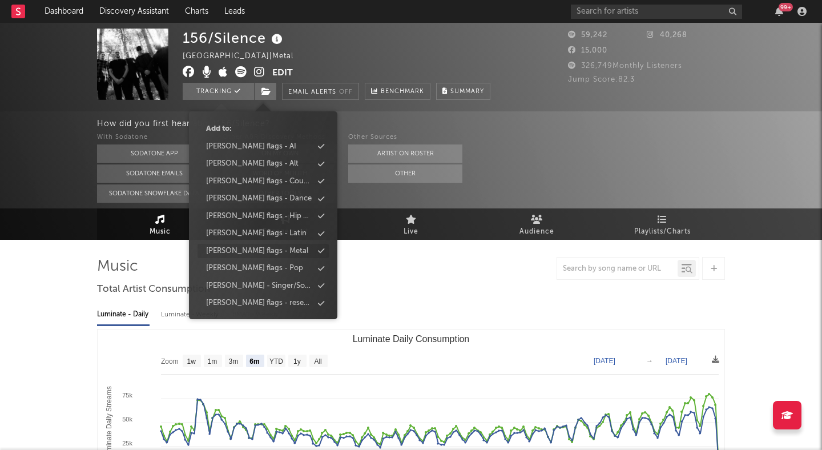
click at [266, 254] on div "peter flags - Metal" at bounding box center [257, 250] width 102 height 11
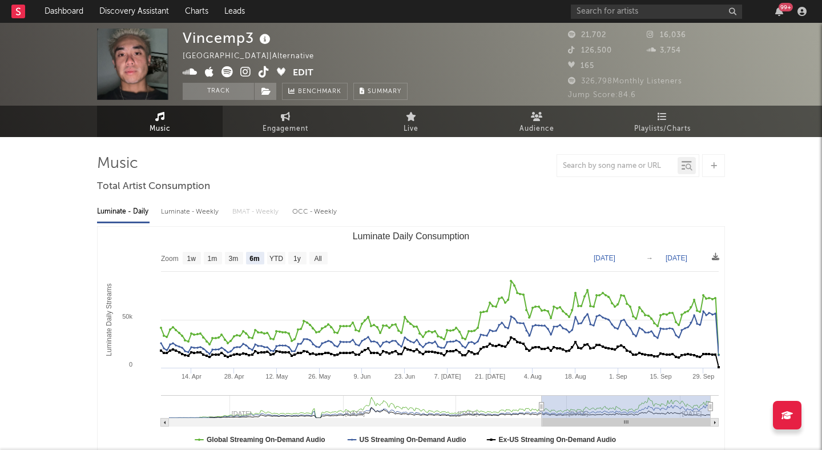
click at [243, 67] on icon at bounding box center [245, 71] width 11 height 11
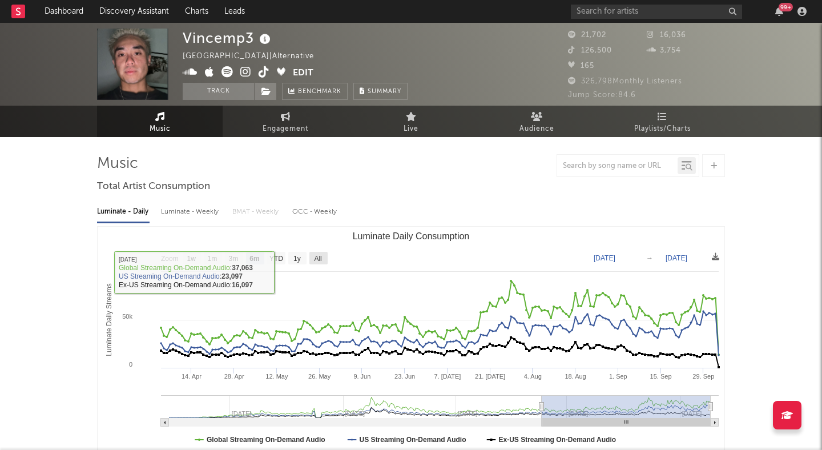
click at [313, 252] on rect "Luminate Daily Consumption" at bounding box center [318, 258] width 18 height 13
select select "All"
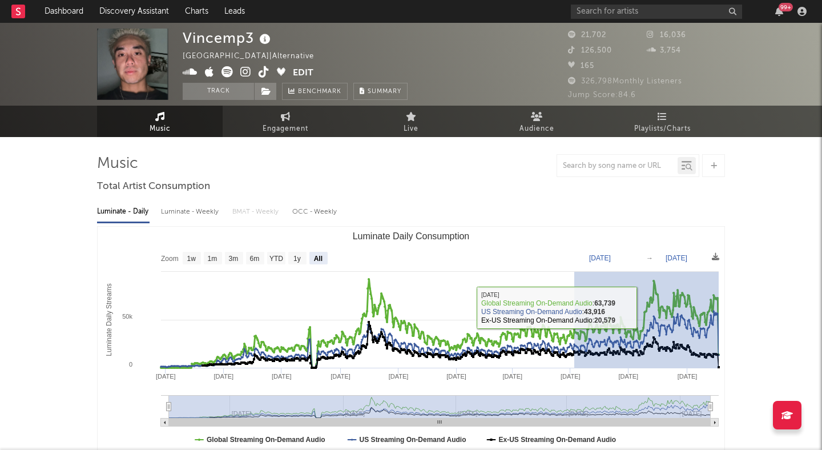
drag, startPoint x: 574, startPoint y: 307, endPoint x: 821, endPoint y: 309, distance: 246.6
type input "2025-05-04"
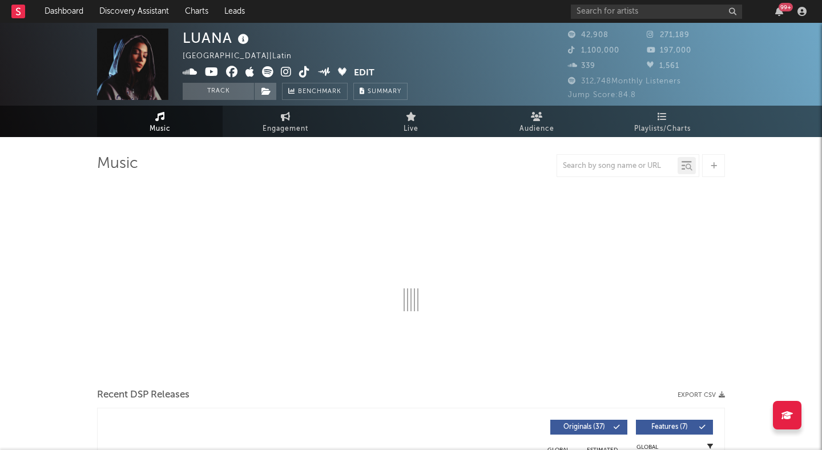
select select "6m"
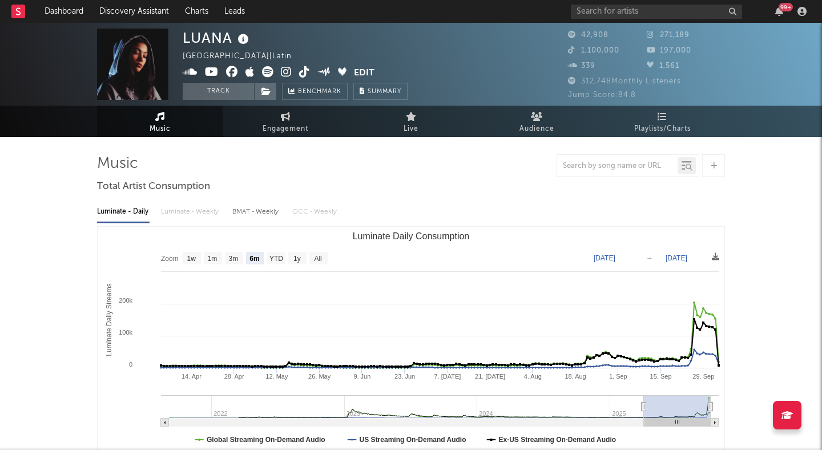
click at [299, 68] on icon at bounding box center [304, 71] width 11 height 11
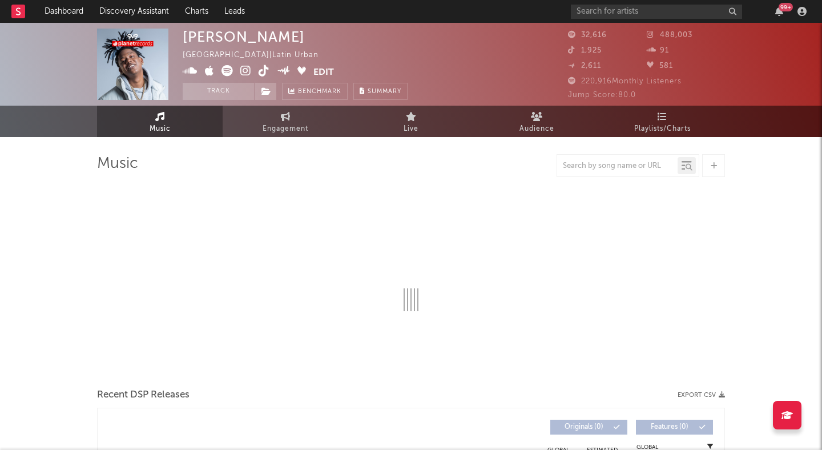
select select "6m"
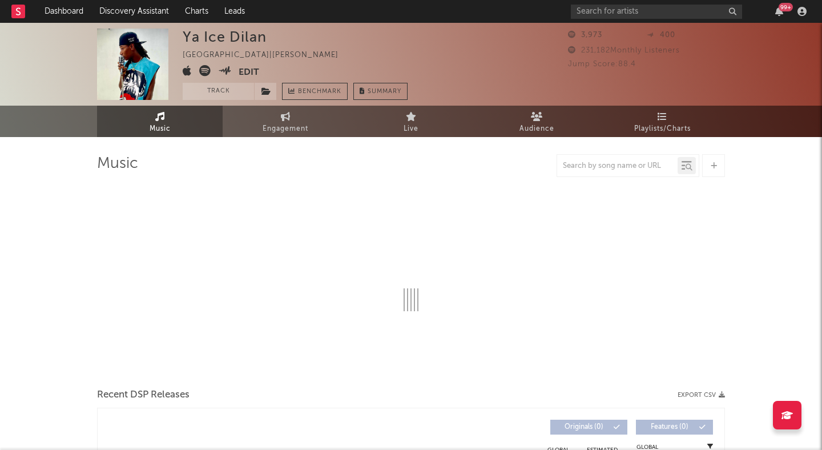
select select "1w"
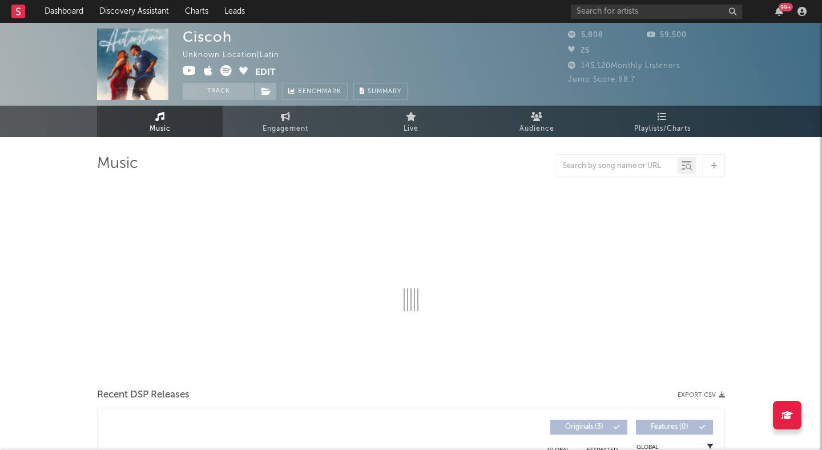
select select "1w"
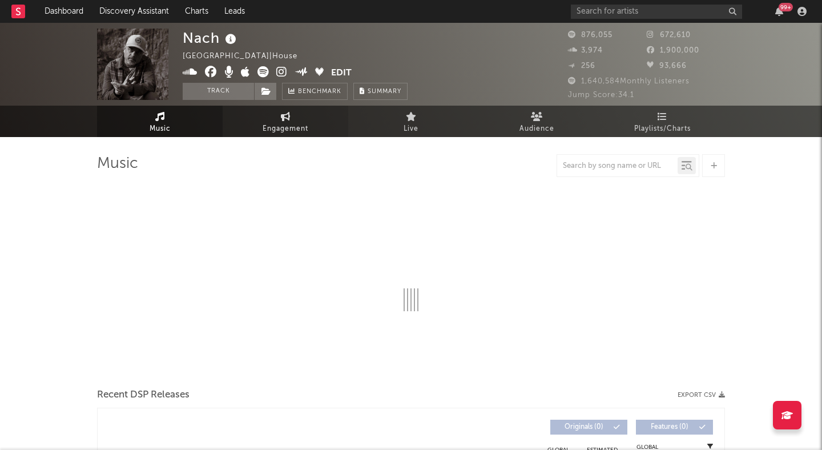
select select "6m"
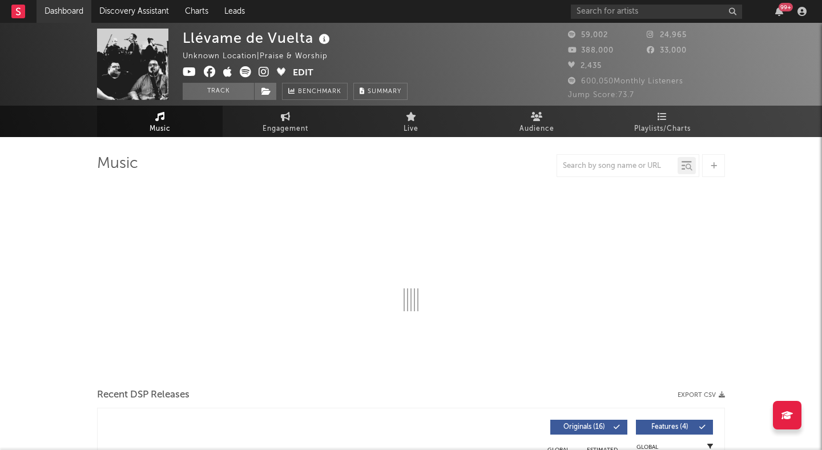
select select "6m"
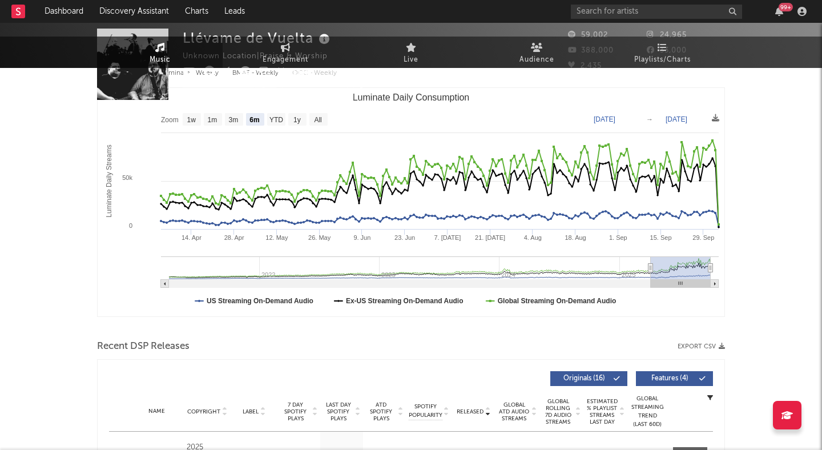
scroll to position [152, 0]
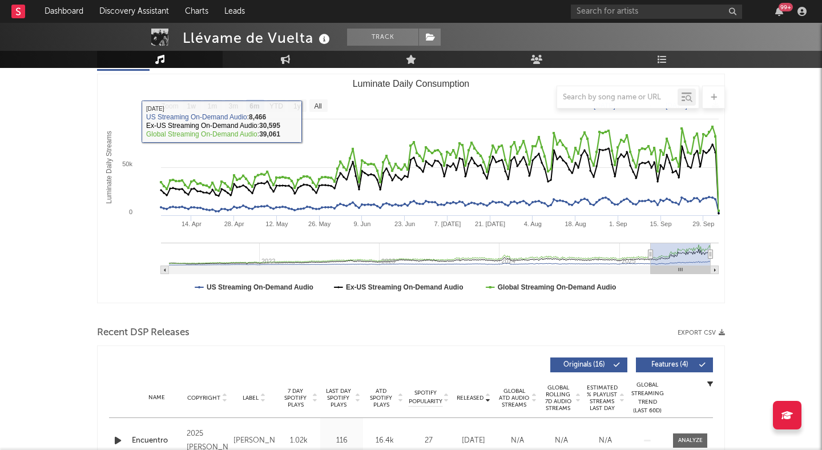
click at [323, 104] on div at bounding box center [411, 97] width 628 height 23
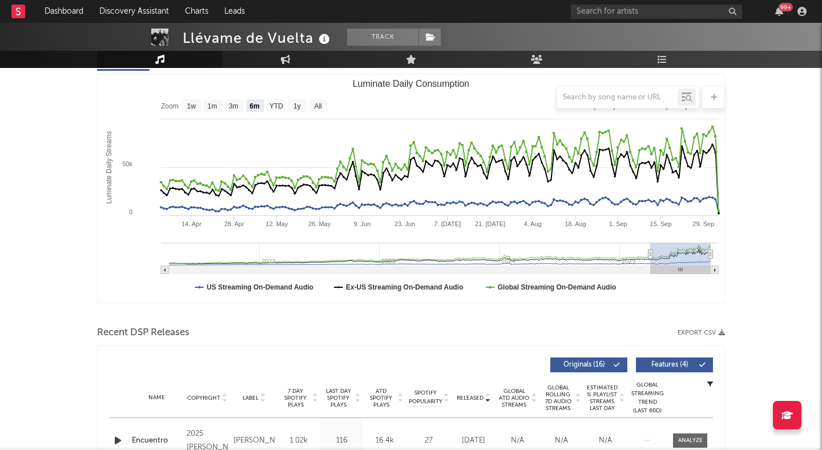
click at [320, 105] on div at bounding box center [411, 97] width 628 height 23
click at [309, 105] on div at bounding box center [411, 97] width 628 height 23
click at [301, 105] on div at bounding box center [411, 97] width 628 height 23
drag, startPoint x: 652, startPoint y: 254, endPoint x: 258, endPoint y: 248, distance: 394.5
click at [260, 248] on g "Luminate Daily Consumption" at bounding box center [440, 258] width 558 height 31
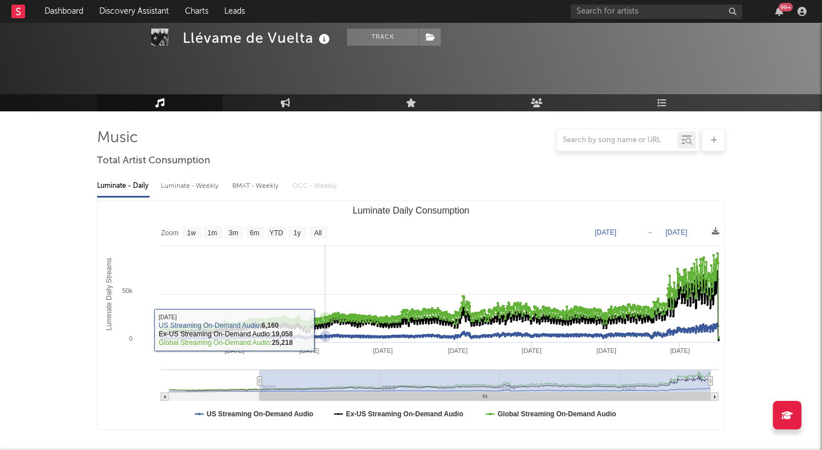
scroll to position [0, 0]
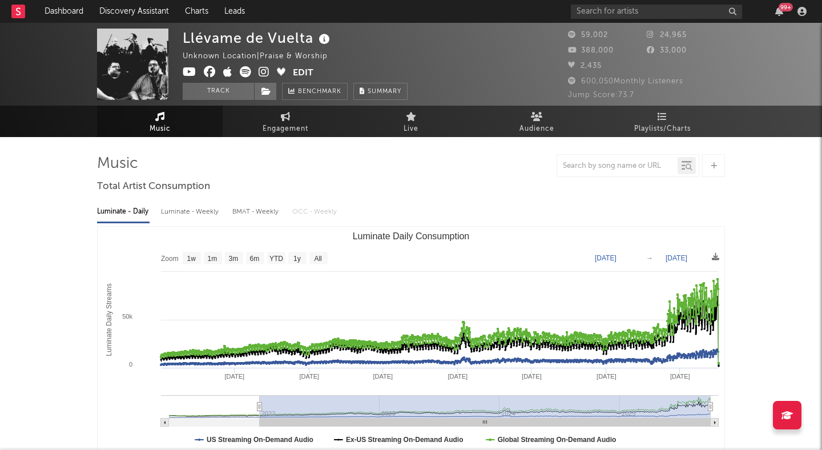
click at [263, 70] on icon at bounding box center [264, 71] width 11 height 11
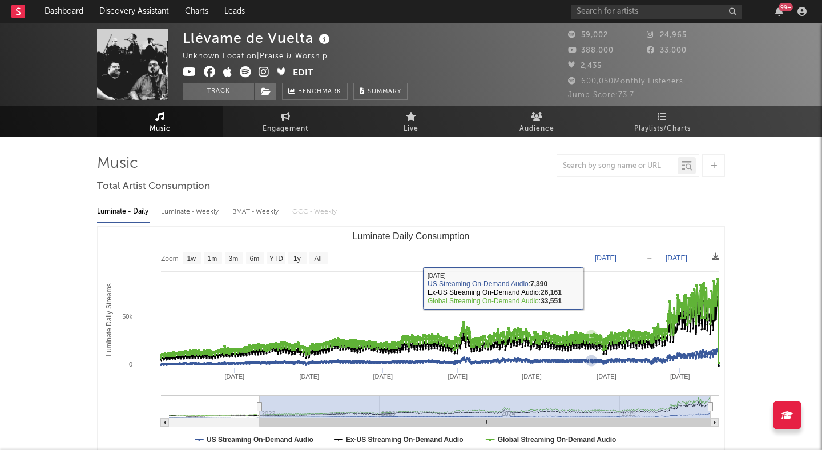
drag, startPoint x: 591, startPoint y: 291, endPoint x: 821, endPoint y: 291, distance: 230.6
type input "2024-11-23"
type input "2025-10-01"
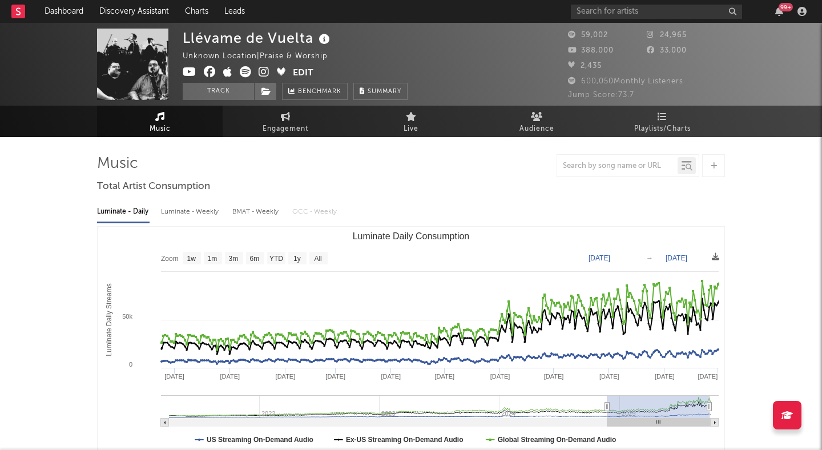
click at [242, 72] on icon at bounding box center [245, 71] width 11 height 11
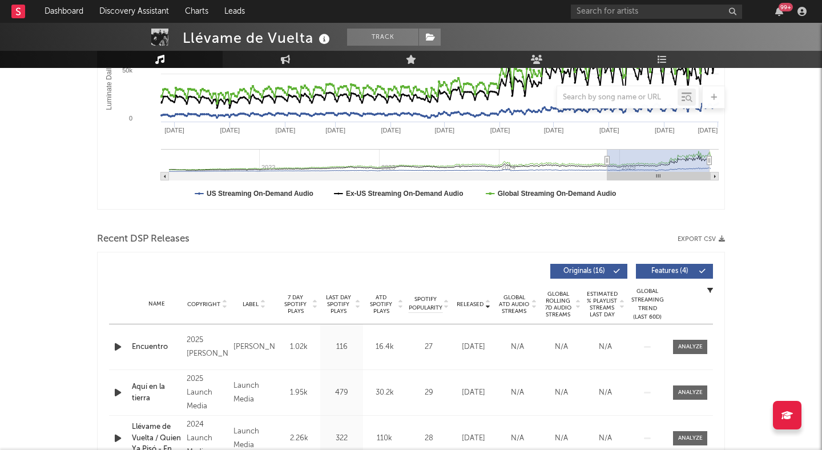
scroll to position [256, 0]
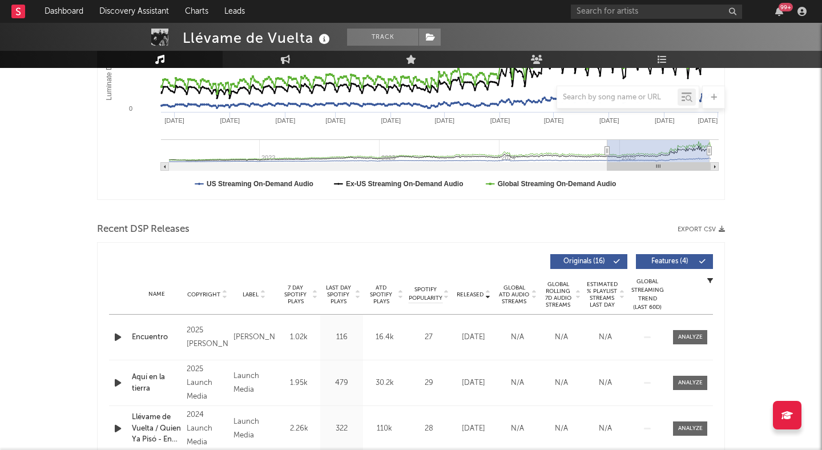
click at [120, 336] on icon "button" at bounding box center [118, 337] width 12 height 14
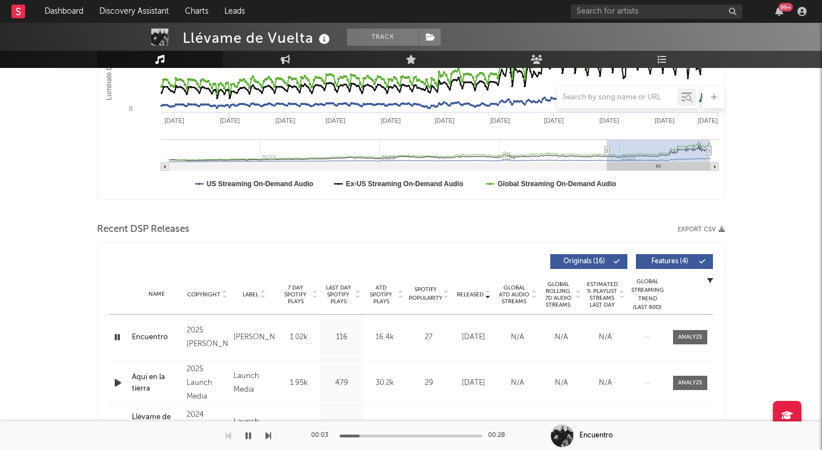
click at [422, 434] on div at bounding box center [411, 435] width 143 height 3
click at [118, 385] on icon "button" at bounding box center [118, 383] width 12 height 14
click at [382, 436] on div at bounding box center [411, 435] width 143 height 3
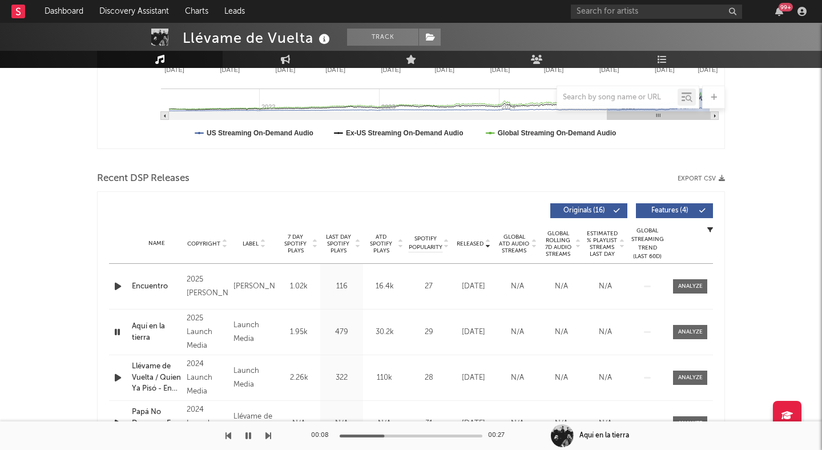
scroll to position [315, 0]
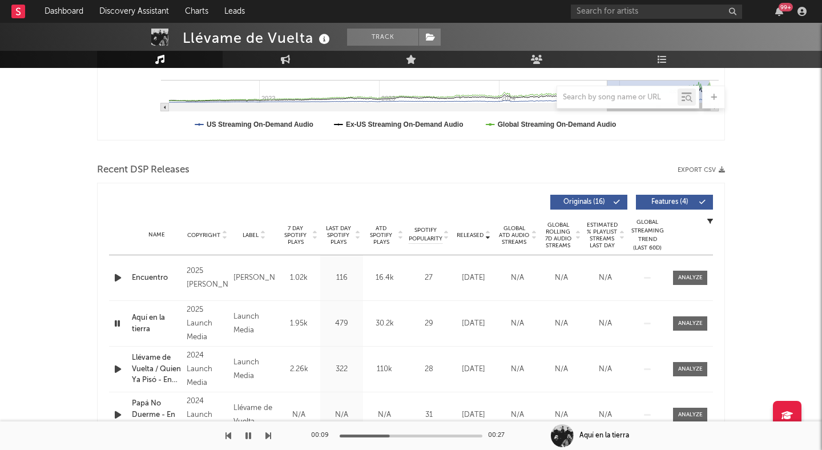
click at [120, 362] on icon "button" at bounding box center [118, 369] width 12 height 14
click at [409, 432] on div "00:00 00:29" at bounding box center [411, 435] width 200 height 29
click at [422, 435] on div at bounding box center [411, 435] width 143 height 3
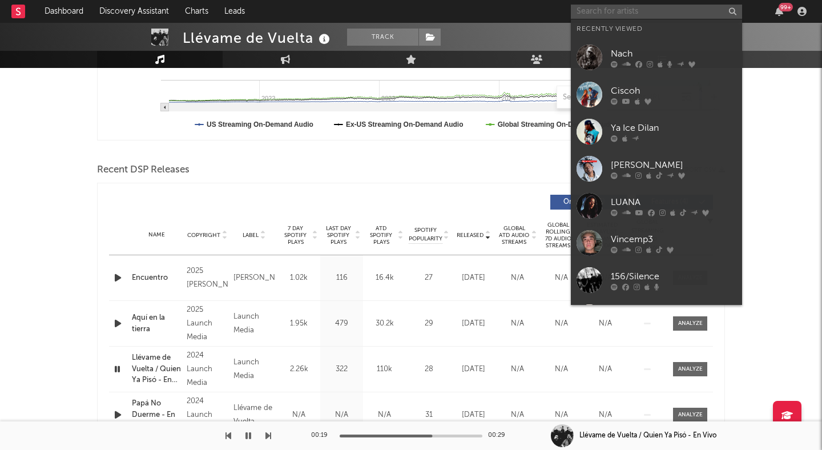
click at [618, 14] on input "text" at bounding box center [656, 12] width 171 height 14
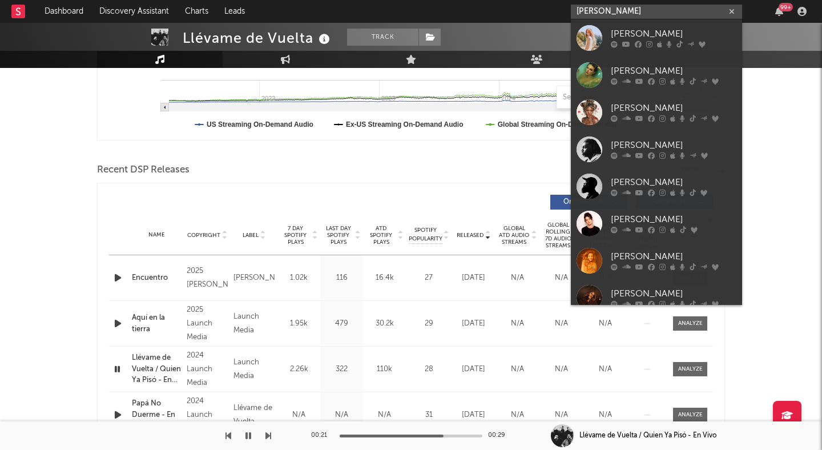
type input "taylor"
click at [648, 74] on div "[PERSON_NAME]" at bounding box center [674, 72] width 126 height 14
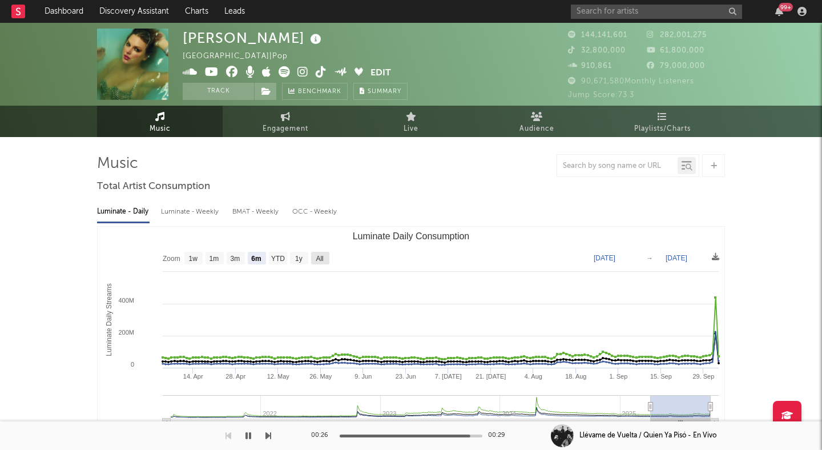
click at [315, 262] on rect "Luminate Daily Consumption" at bounding box center [320, 258] width 18 height 13
select select "All"
type input "[DATE]"
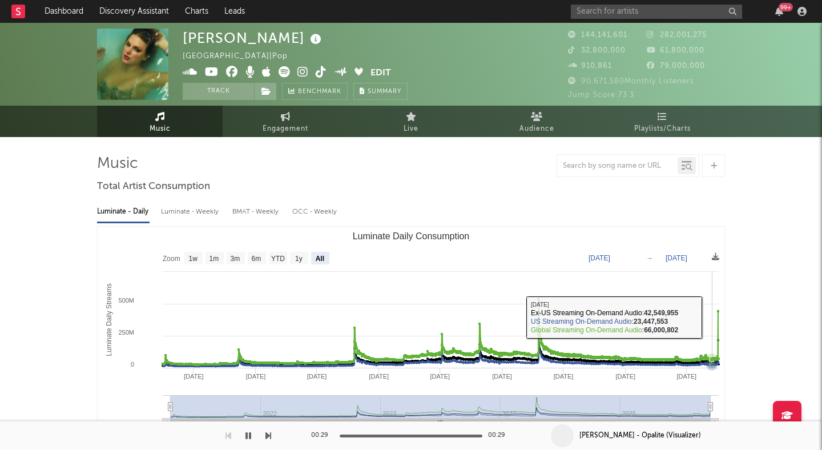
drag, startPoint x: 709, startPoint y: 317, endPoint x: 791, endPoint y: 317, distance: 82.2
select select "1m"
type input "2025-09-05"
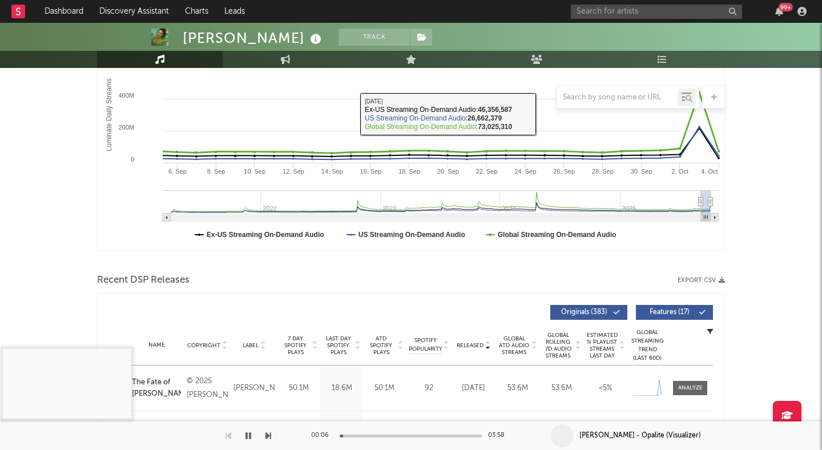
scroll to position [292, 0]
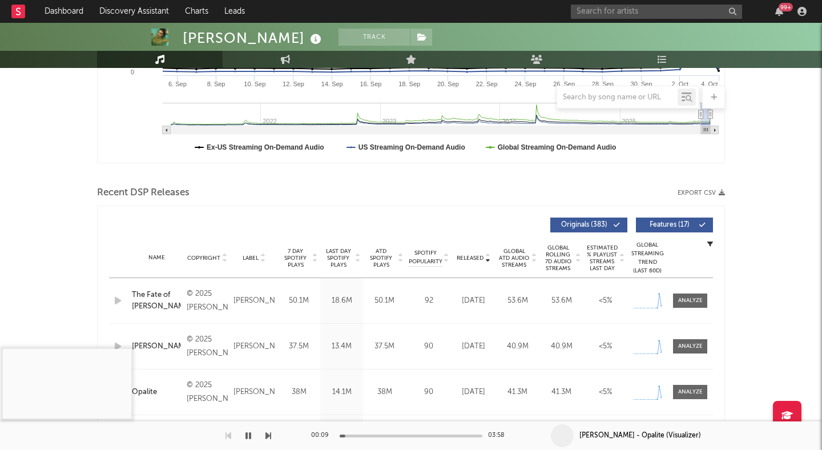
click at [651, 219] on button "Features ( 17 )" at bounding box center [674, 224] width 77 height 15
click at [313, 260] on icon at bounding box center [315, 260] width 6 height 5
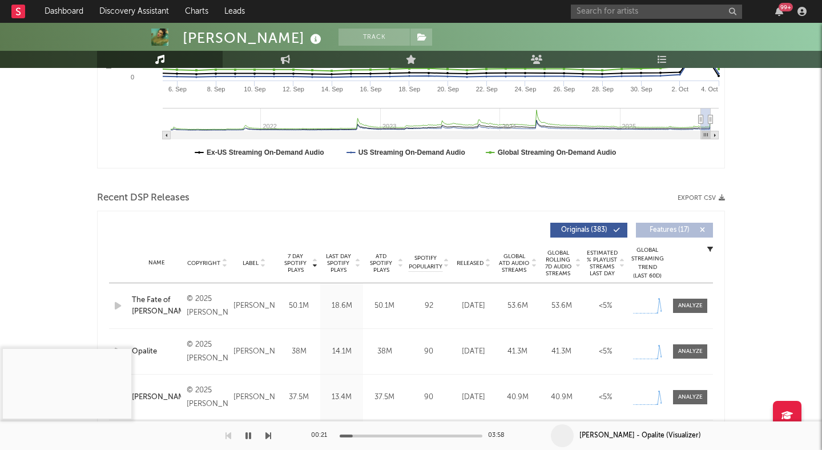
scroll to position [0, 0]
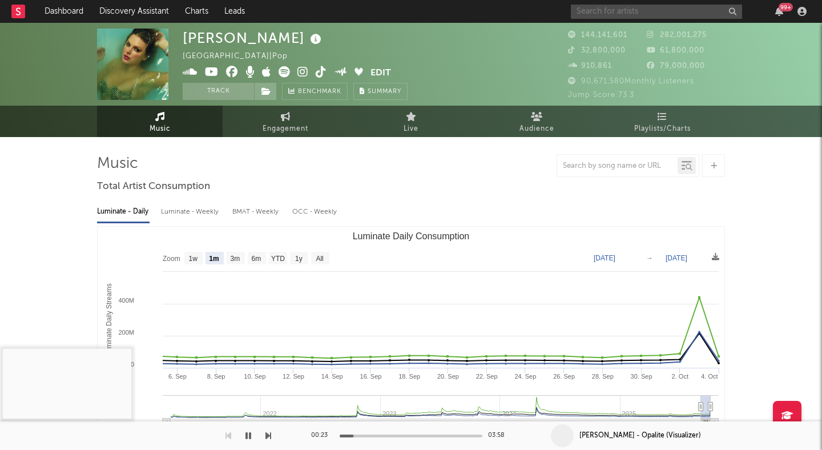
click at [583, 9] on input "text" at bounding box center [656, 12] width 171 height 14
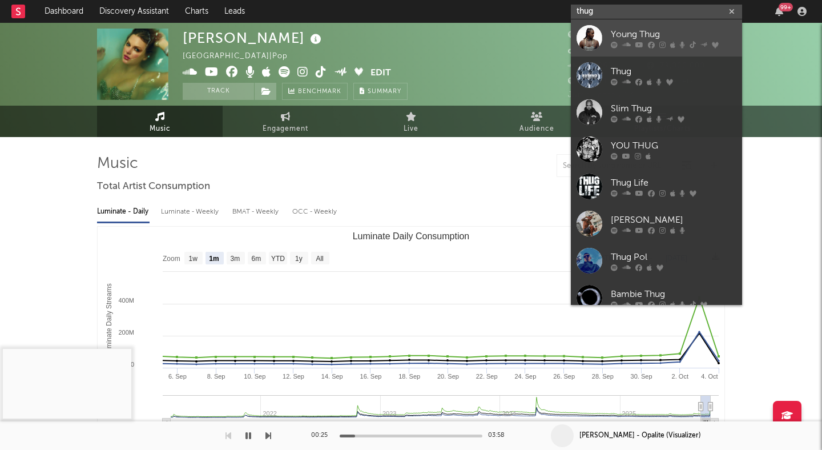
type input "thug"
click at [623, 34] on div "Young Thug" at bounding box center [674, 34] width 126 height 14
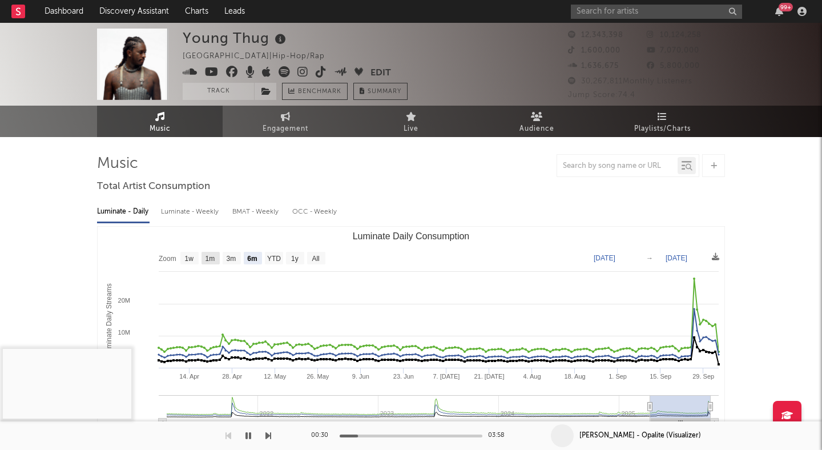
click at [208, 257] on text "1m" at bounding box center [210, 259] width 10 height 8
select select "1m"
type input "[DATE]"
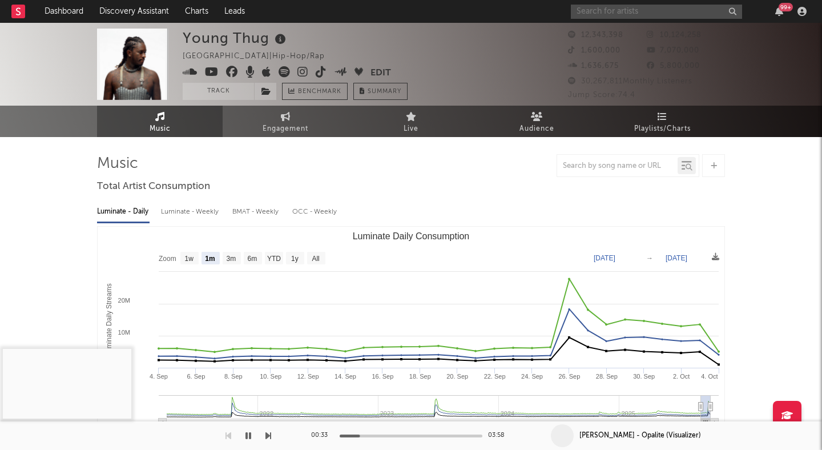
click at [643, 11] on input "text" at bounding box center [656, 12] width 171 height 14
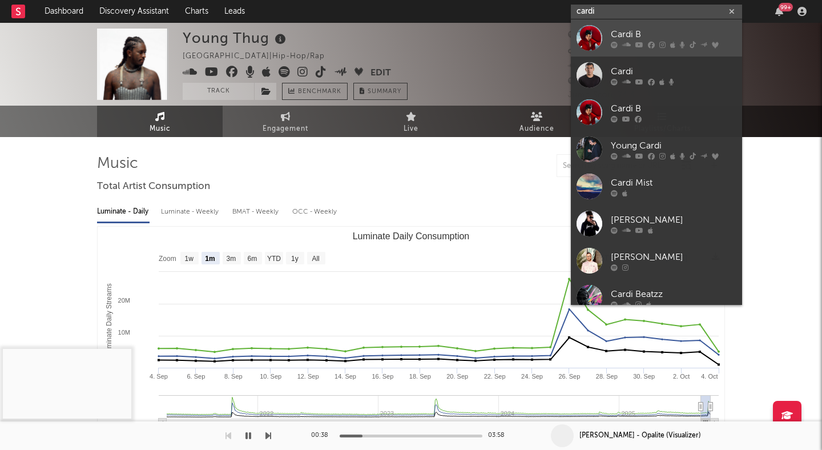
type input "cardi"
click at [674, 23] on link "Cardi B" at bounding box center [656, 37] width 171 height 37
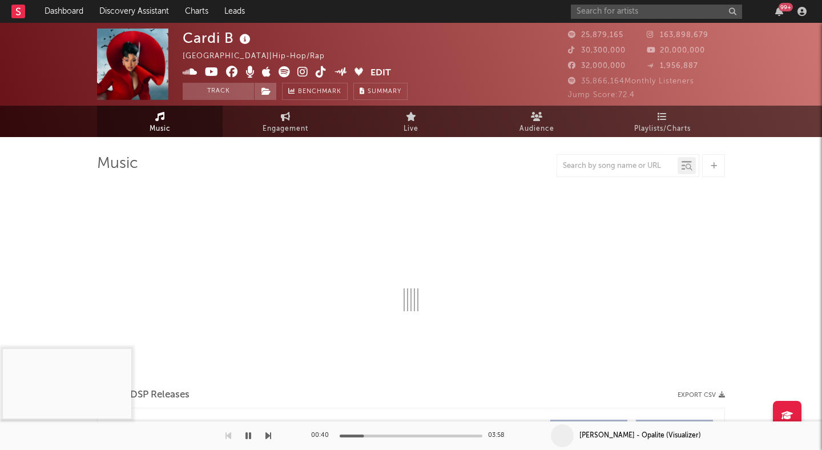
select select "6m"
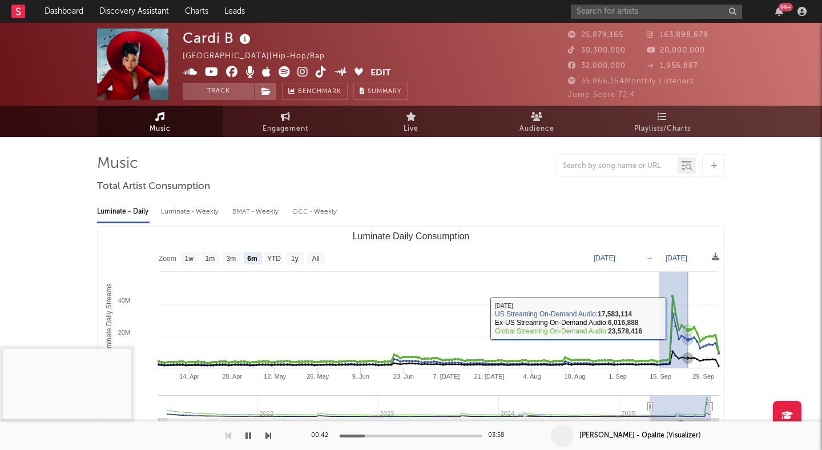
drag, startPoint x: 659, startPoint y: 318, endPoint x: 821, endPoint y: 319, distance: 162.1
type input "2025-09-14"
type input "2025-10-03"
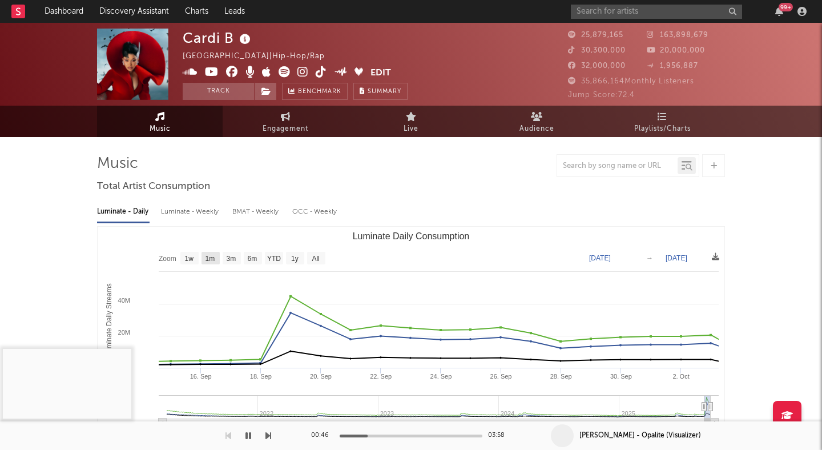
click at [213, 255] on text "1m" at bounding box center [210, 259] width 10 height 8
select select "1m"
type input "2025-09-03"
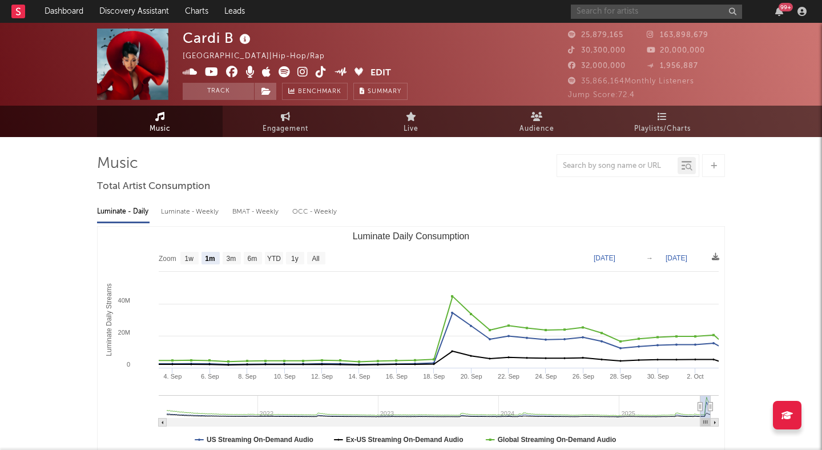
click at [623, 15] on input "text" at bounding box center [656, 12] width 171 height 14
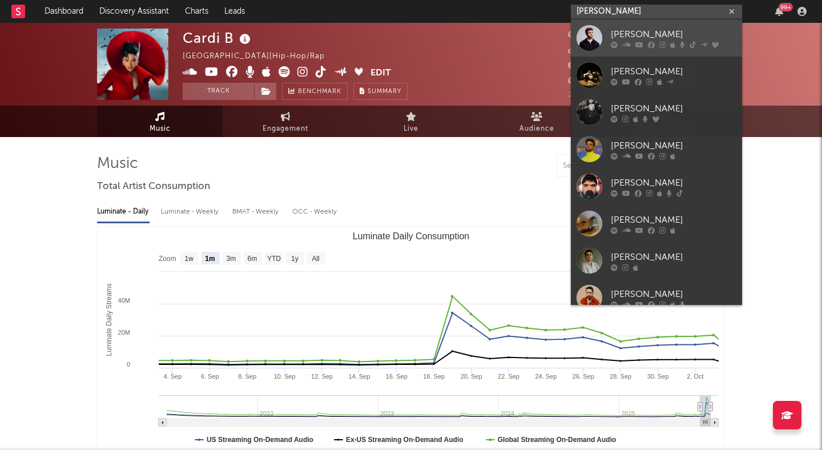
type input "alex wa"
click at [658, 29] on div "[PERSON_NAME]" at bounding box center [674, 34] width 126 height 14
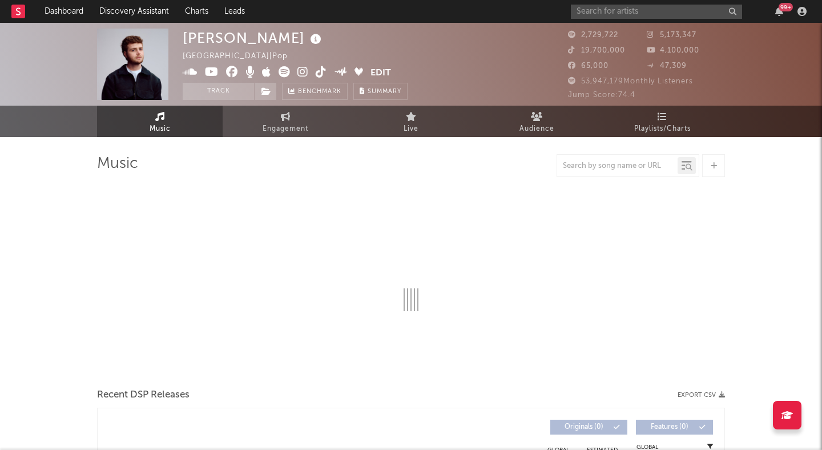
select select "6m"
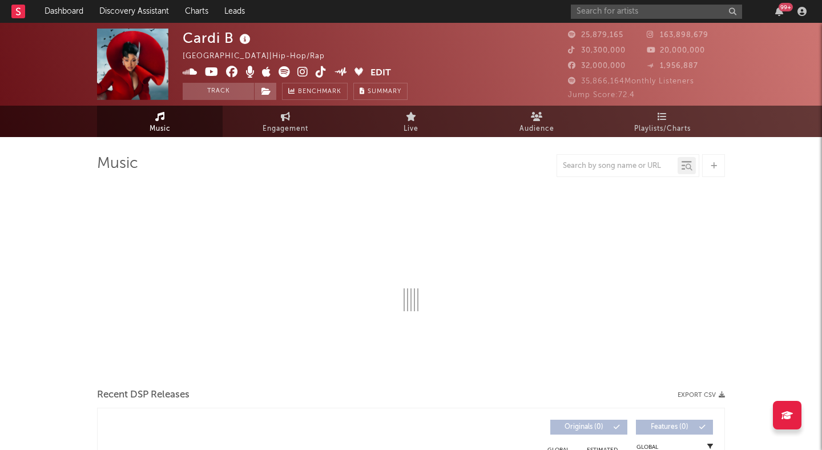
select select "6m"
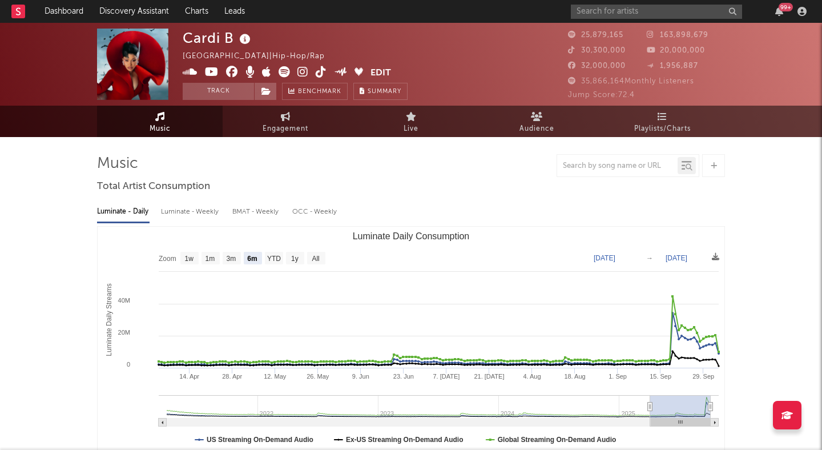
click at [297, 67] on span at bounding box center [277, 73] width 188 height 14
click at [300, 69] on icon at bounding box center [302, 71] width 11 height 11
click at [140, 13] on link "Discovery Assistant" at bounding box center [134, 11] width 86 height 23
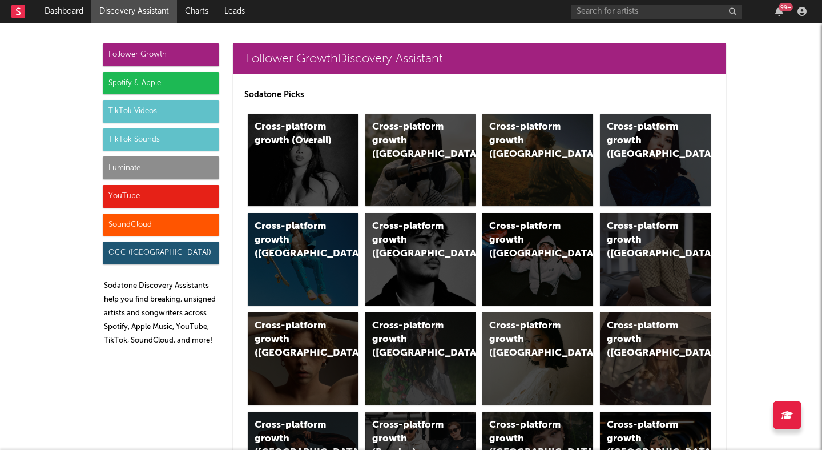
click at [139, 167] on div "Luminate" at bounding box center [161, 167] width 116 height 23
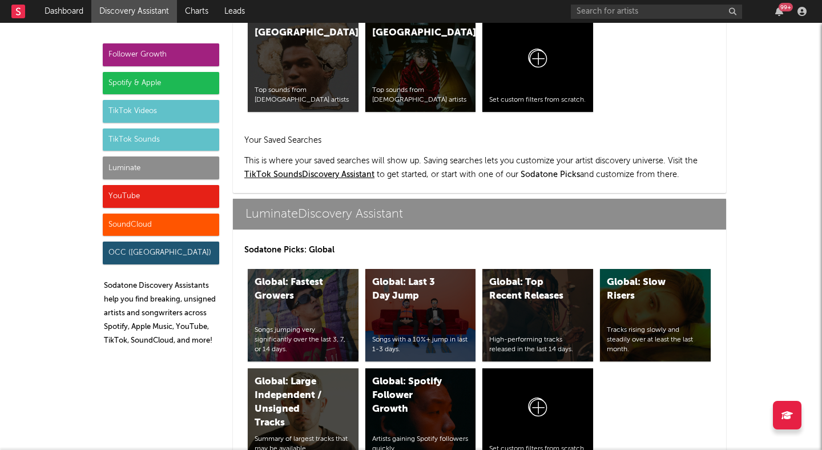
scroll to position [4889, 0]
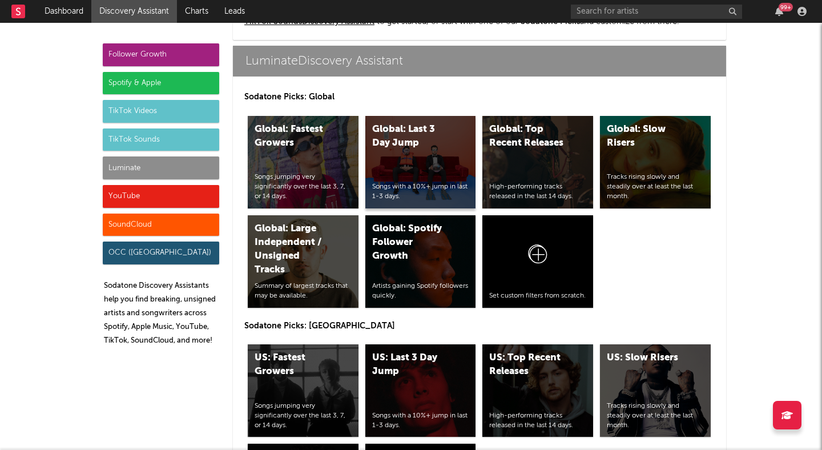
click at [405, 146] on div "Global: Last 3 Day Jump" at bounding box center [411, 136] width 78 height 27
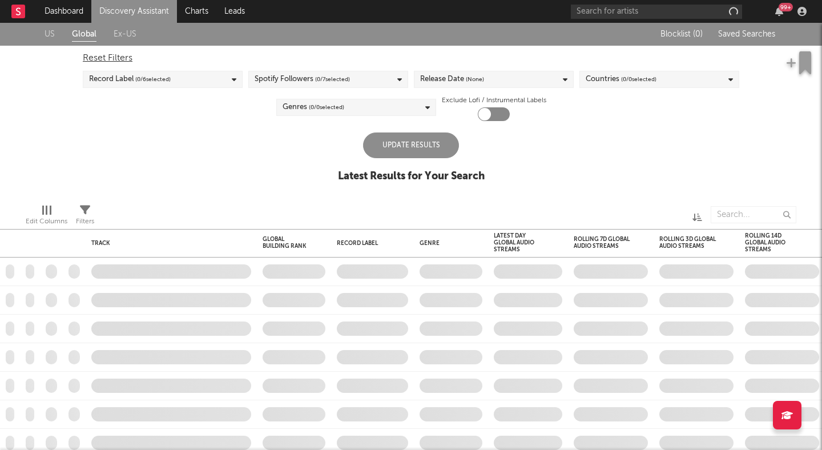
checkbox input "true"
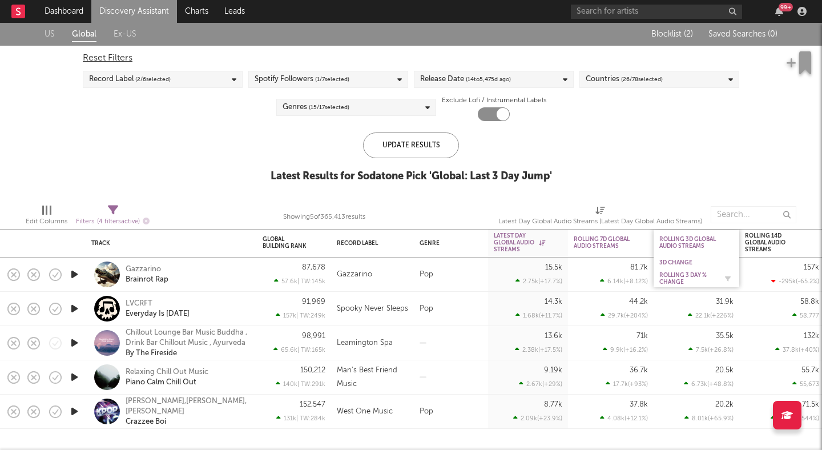
click at [680, 278] on div "Rolling 3 Day % Change" at bounding box center [687, 279] width 57 height 14
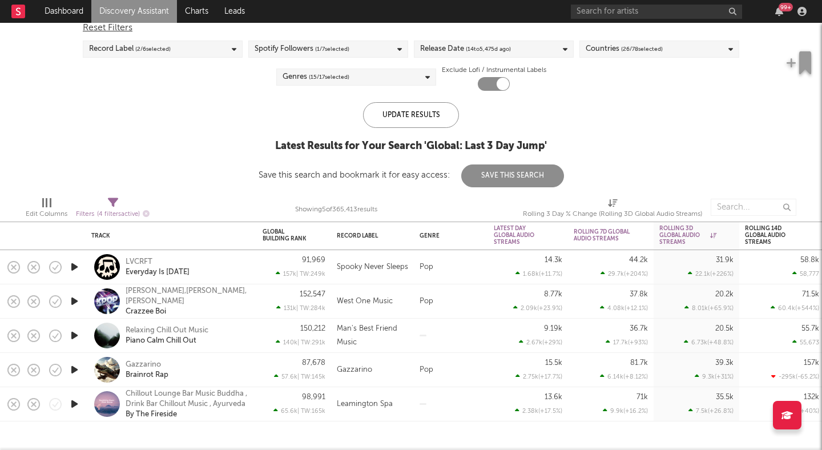
click at [123, 207] on div "Filters ( 4 filters active)" at bounding box center [113, 214] width 74 height 14
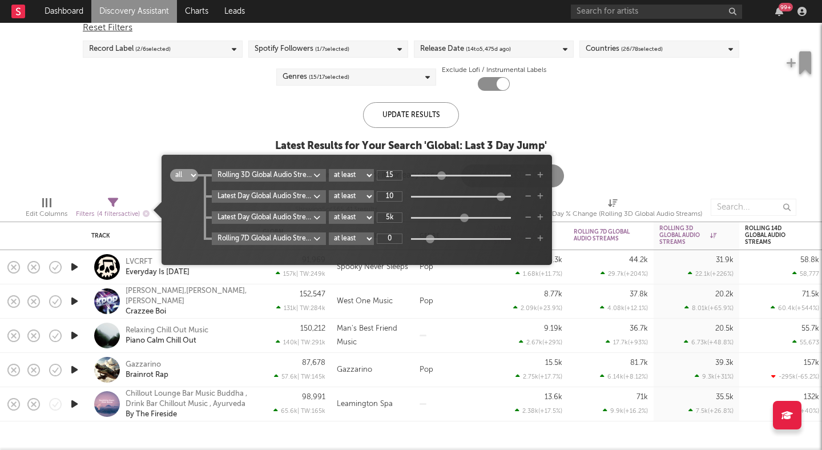
click at [224, 132] on div "US Global Ex-US Blocklist ( 2 ) Saved Searches ( 0 ) Reset Filters Record Label…" at bounding box center [411, 90] width 822 height 195
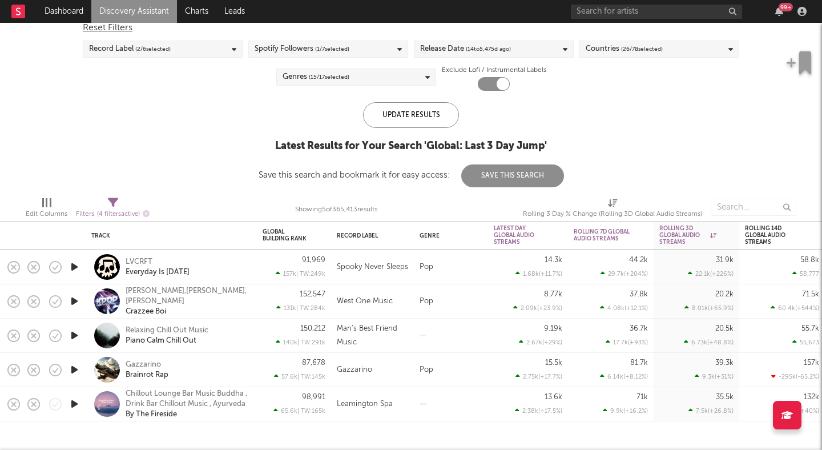
click at [71, 263] on icon "button" at bounding box center [74, 267] width 12 height 14
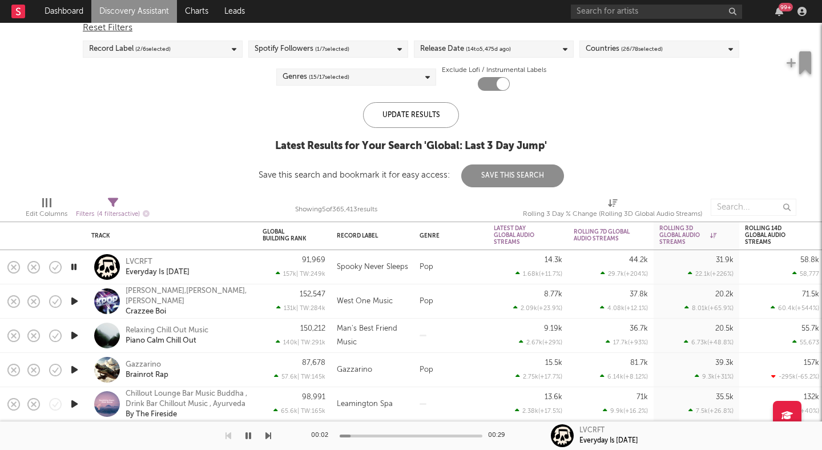
click at [75, 265] on icon "button" at bounding box center [73, 267] width 11 height 14
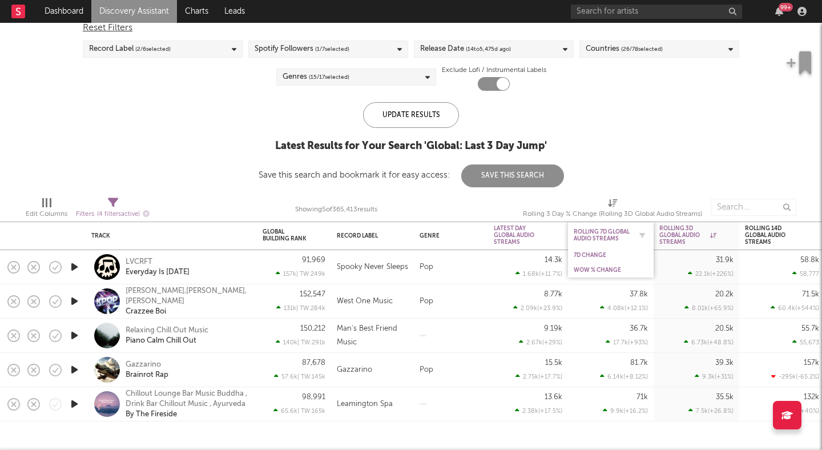
click at [607, 240] on div "Rolling 7D Global Audio Streams" at bounding box center [602, 235] width 57 height 14
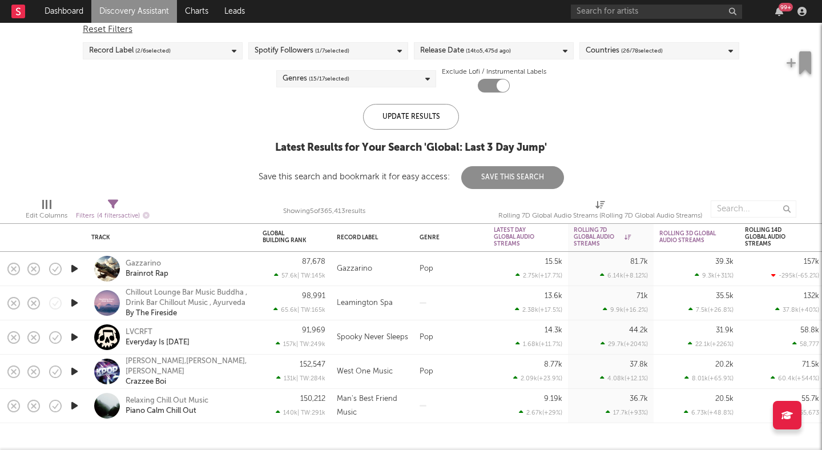
click at [120, 11] on link "Discovery Assistant" at bounding box center [134, 11] width 86 height 23
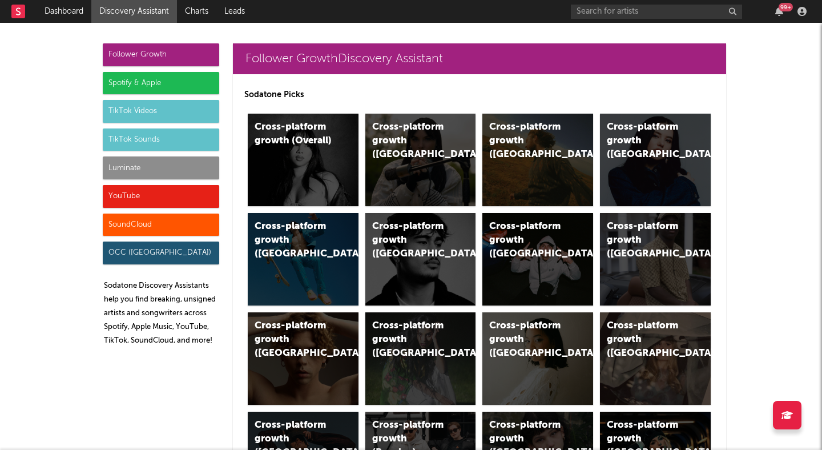
click at [164, 164] on div "Luminate" at bounding box center [161, 167] width 116 height 23
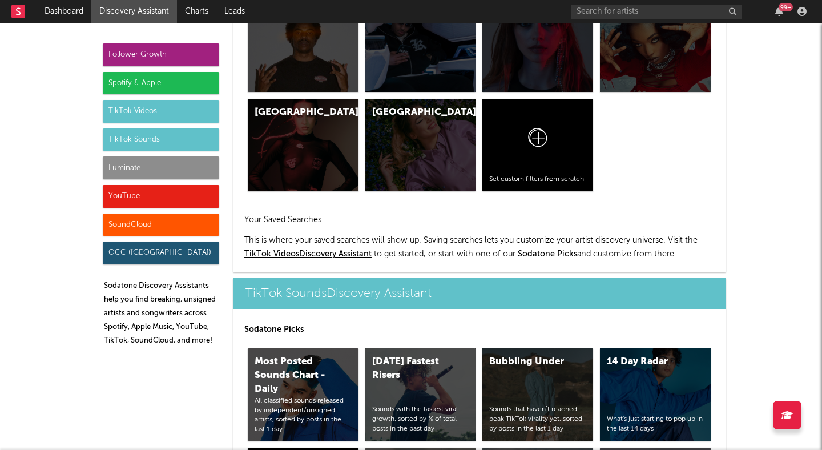
scroll to position [4889, 0]
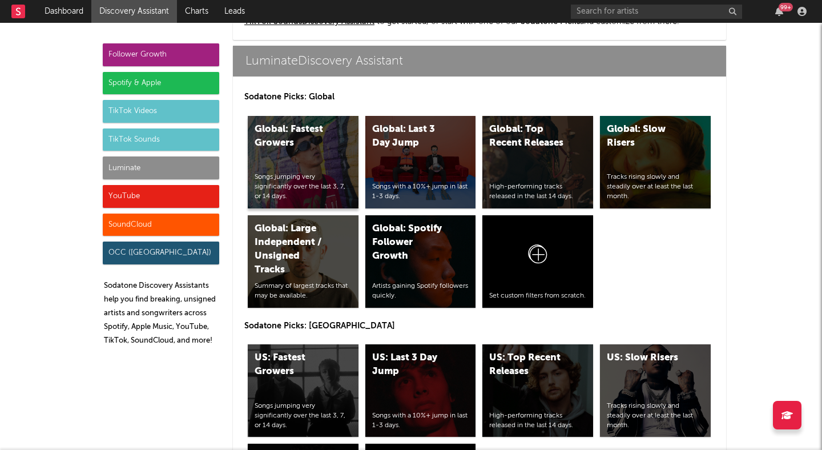
click at [291, 142] on div "Global: Fastest Growers" at bounding box center [294, 136] width 78 height 27
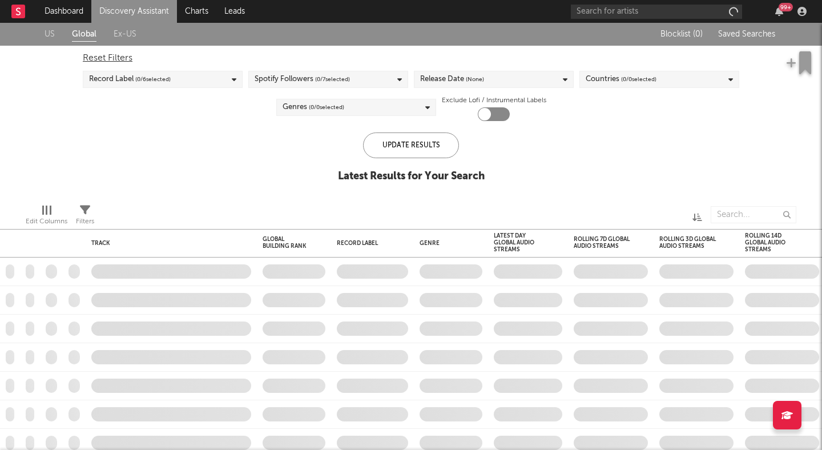
checkbox input "true"
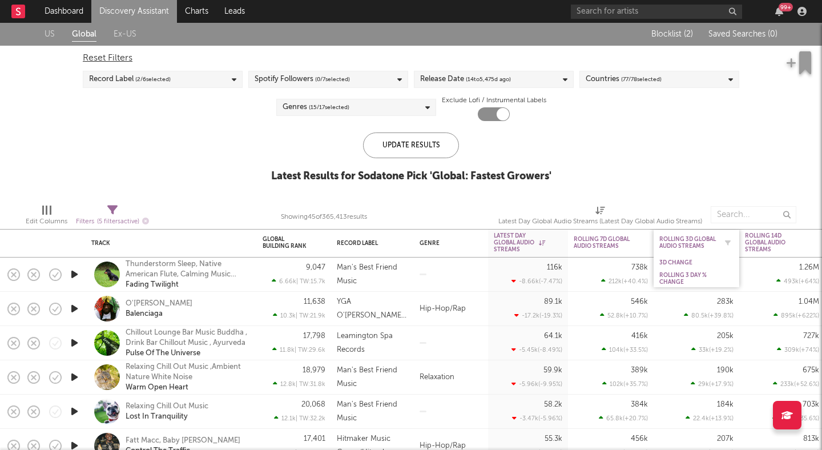
click at [673, 237] on div "Rolling 3D Global Audio Streams" at bounding box center [687, 243] width 57 height 14
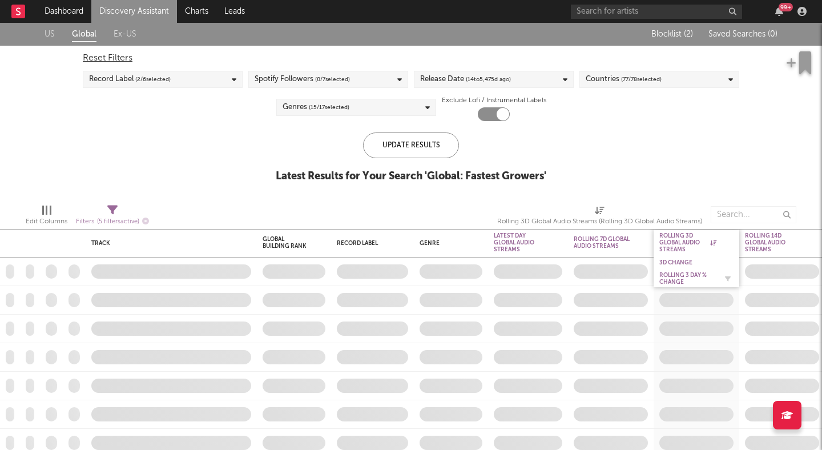
click at [682, 275] on div "Rolling 3 Day % Change" at bounding box center [687, 279] width 57 height 14
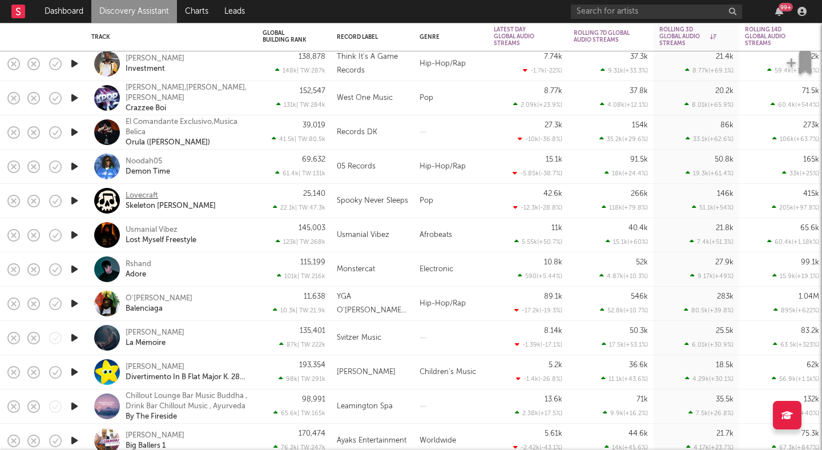
click at [148, 192] on div "Lovecraft" at bounding box center [142, 196] width 33 height 10
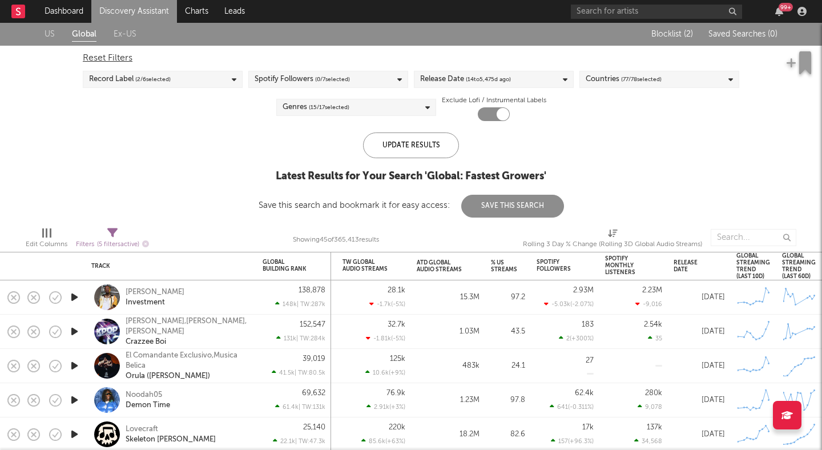
click at [49, 231] on div at bounding box center [46, 232] width 9 height 9
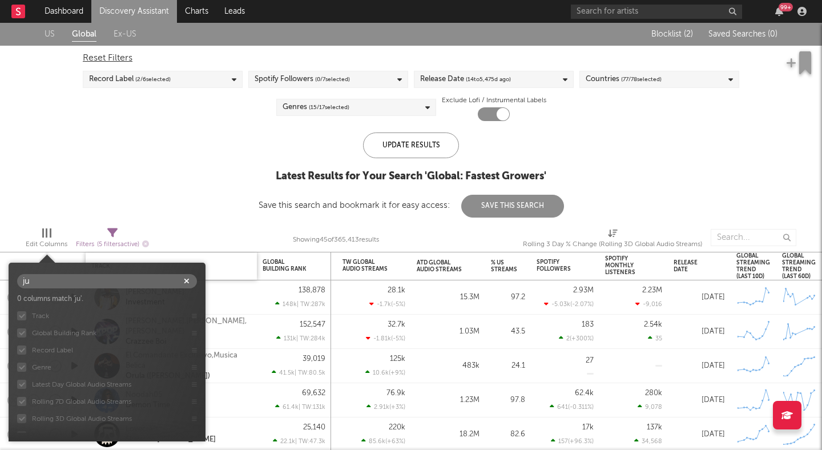
type input "j"
click at [64, 193] on div "US Global Ex-US Blocklist ( 2 ) Saved Searches ( 0 ) Reset Filters Record Label…" at bounding box center [411, 120] width 822 height 195
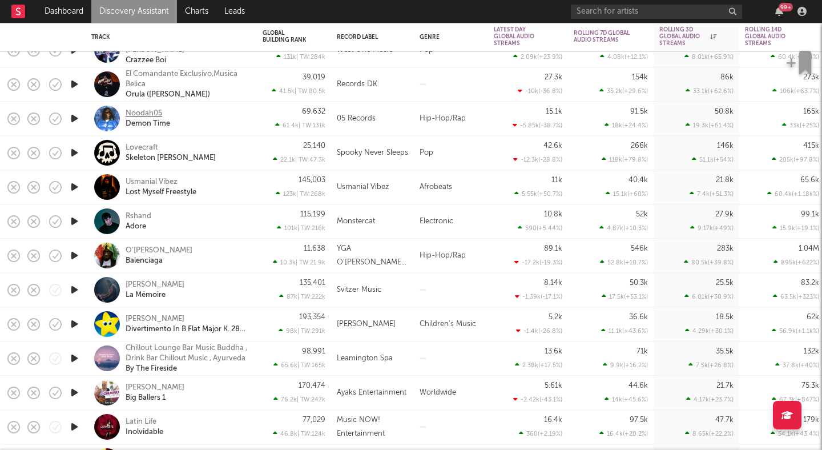
click at [148, 108] on div "Noodah05" at bounding box center [144, 113] width 37 height 10
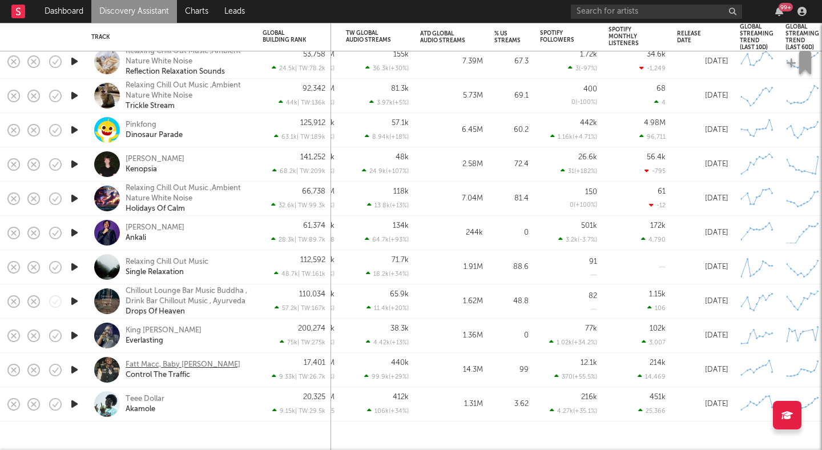
click at [136, 364] on div "Fatt Macc, Baby Mel" at bounding box center [183, 365] width 115 height 10
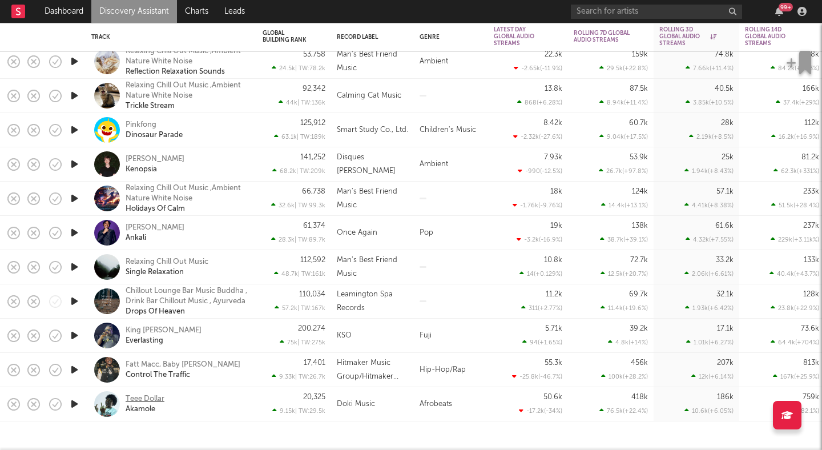
click at [138, 396] on div "Teee Dollar" at bounding box center [145, 399] width 39 height 10
click at [151, 154] on div "[PERSON_NAME]" at bounding box center [155, 159] width 59 height 10
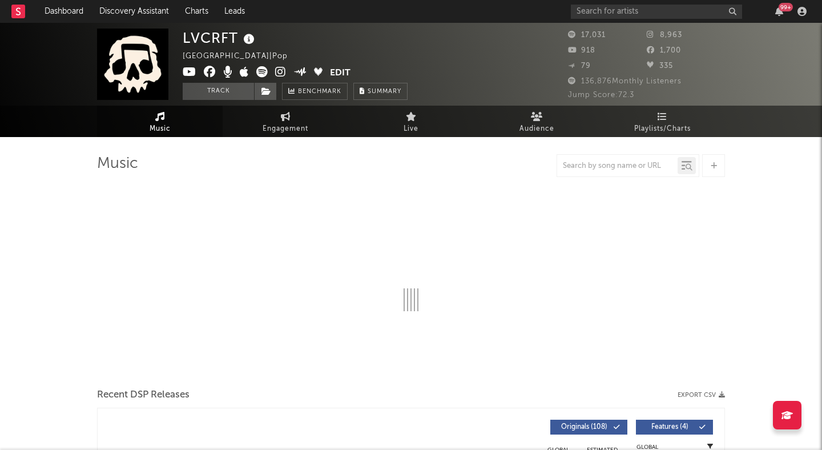
select select "6m"
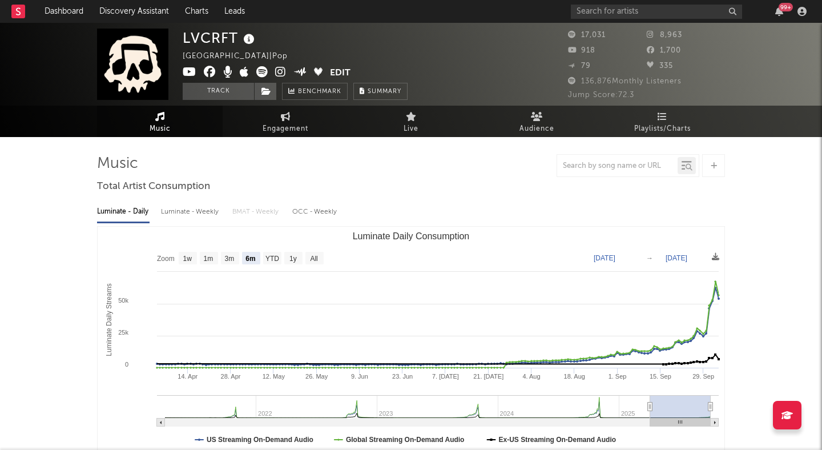
click at [281, 69] on icon at bounding box center [280, 71] width 11 height 11
click at [264, 70] on icon at bounding box center [261, 71] width 11 height 11
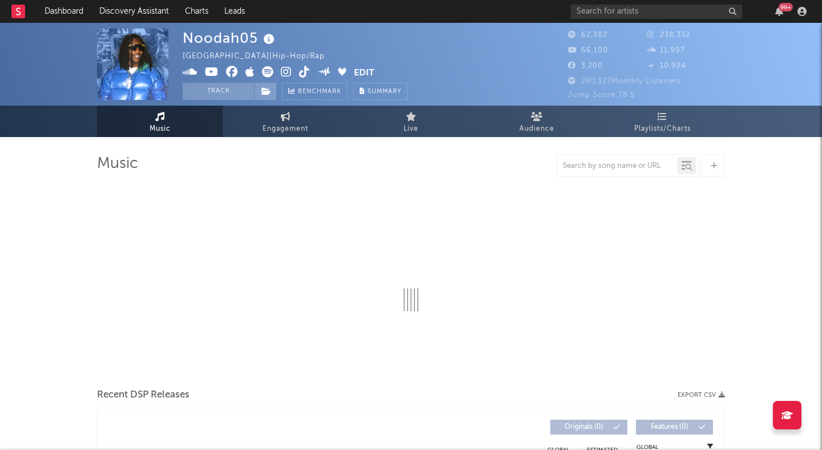
select select "6m"
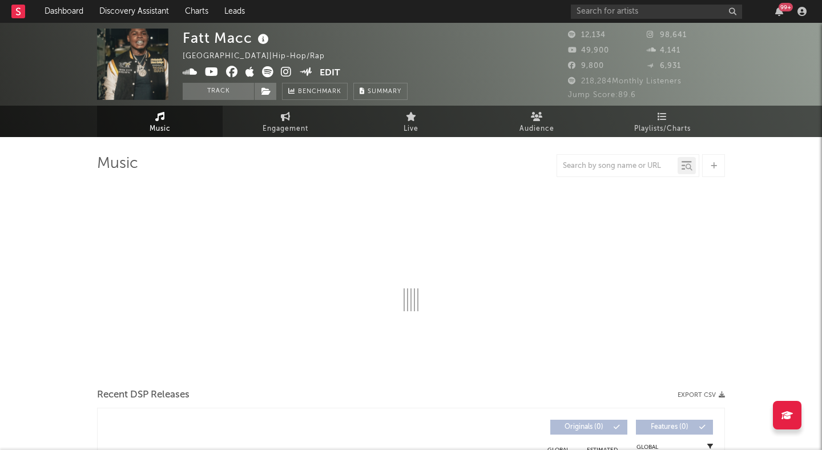
select select "6m"
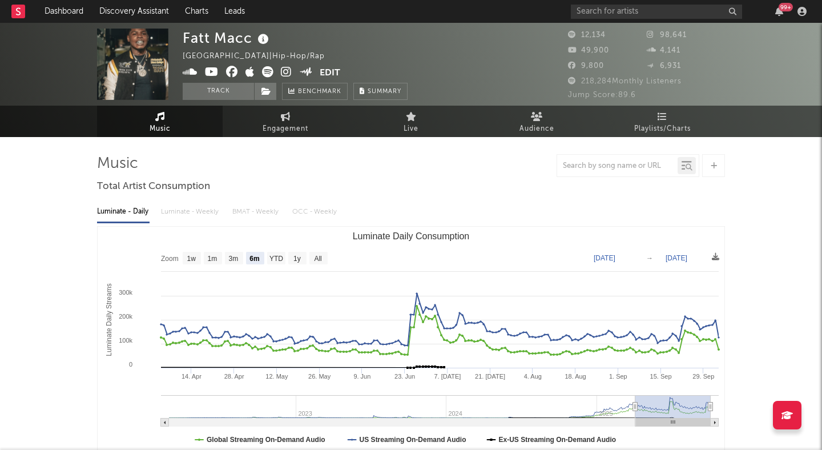
click at [283, 70] on icon at bounding box center [286, 71] width 11 height 11
click at [239, 95] on button "Track" at bounding box center [218, 91] width 71 height 17
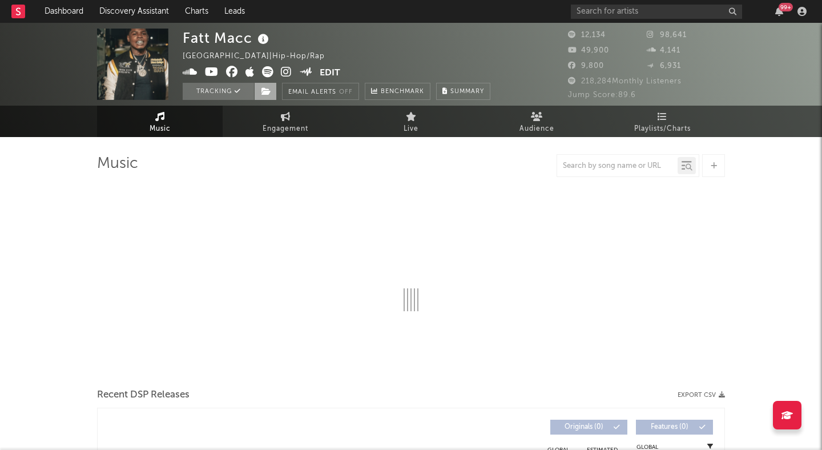
click at [264, 89] on icon at bounding box center [266, 91] width 10 height 8
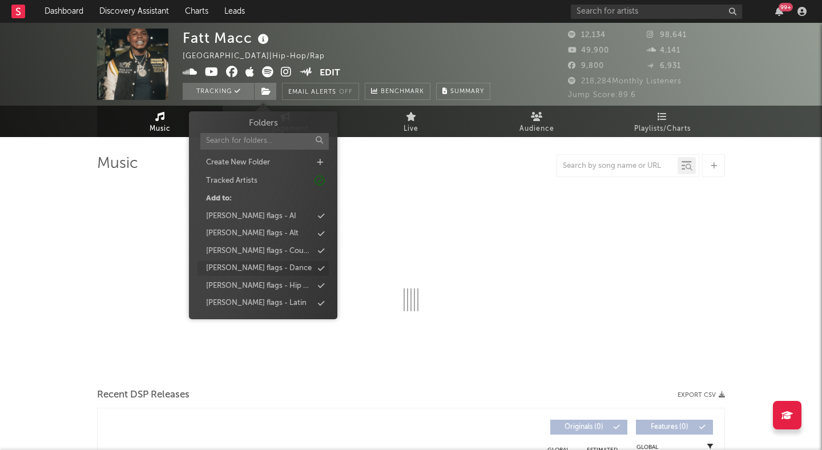
select select "6m"
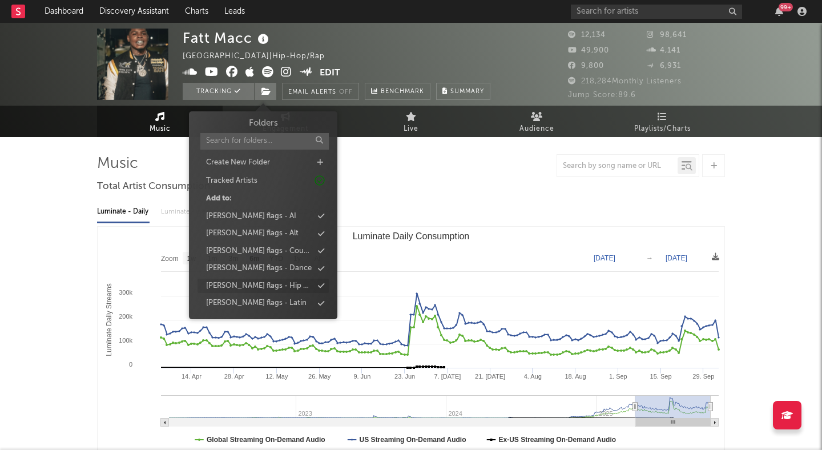
click at [268, 284] on div "[PERSON_NAME] flags - Hip Hop" at bounding box center [259, 285] width 107 height 11
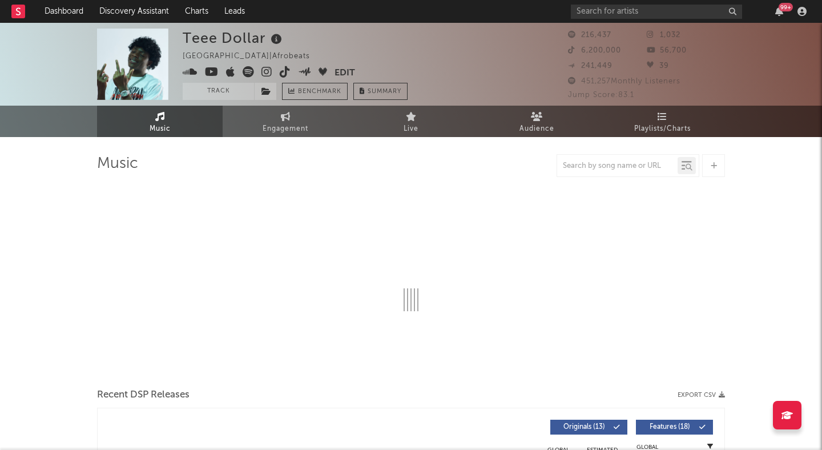
select select "6m"
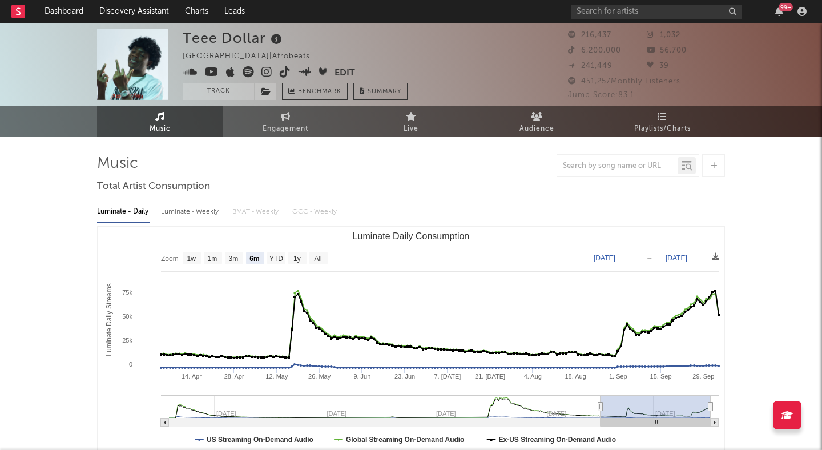
click at [280, 70] on icon at bounding box center [285, 71] width 11 height 11
click at [265, 74] on icon at bounding box center [266, 71] width 11 height 11
click at [122, 10] on link "Discovery Assistant" at bounding box center [134, 11] width 86 height 23
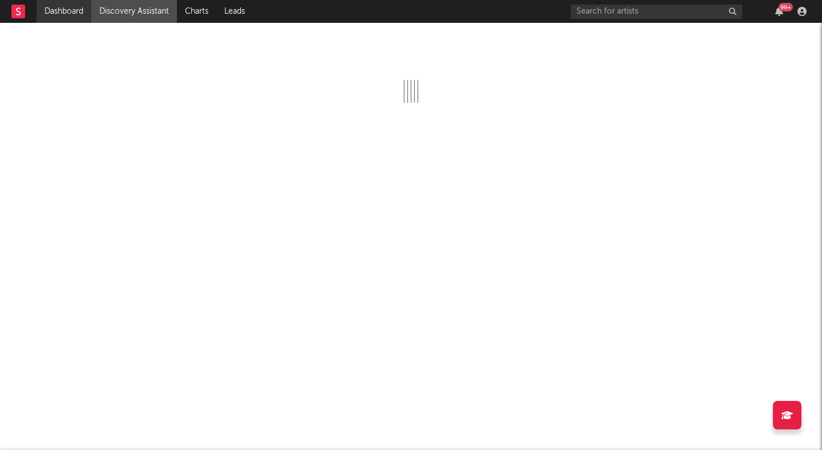
click at [61, 9] on link "Dashboard" at bounding box center [64, 11] width 55 height 23
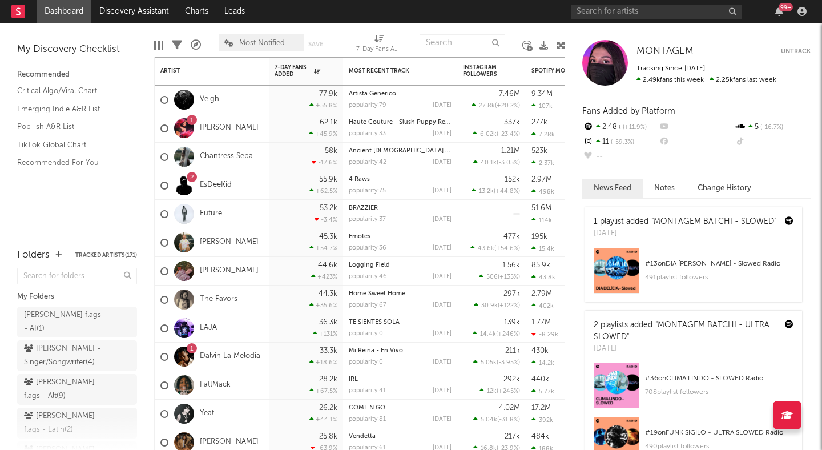
click at [558, 43] on icon at bounding box center [561, 45] width 9 height 9
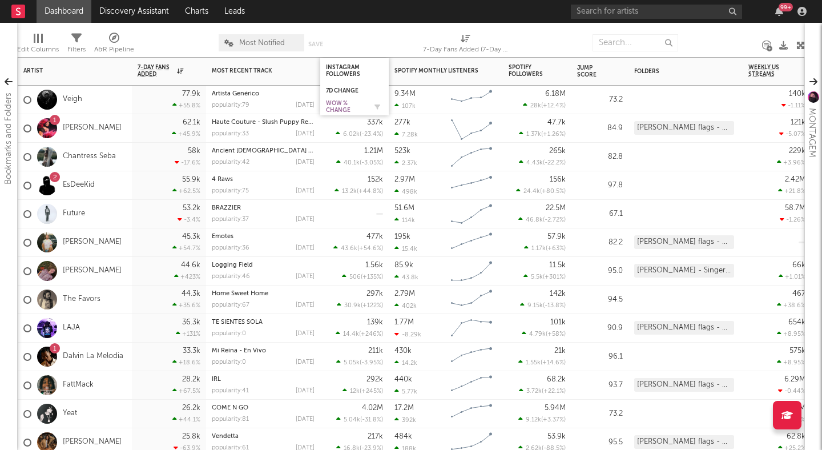
click at [346, 111] on div "WoW % Change" at bounding box center [346, 107] width 40 height 14
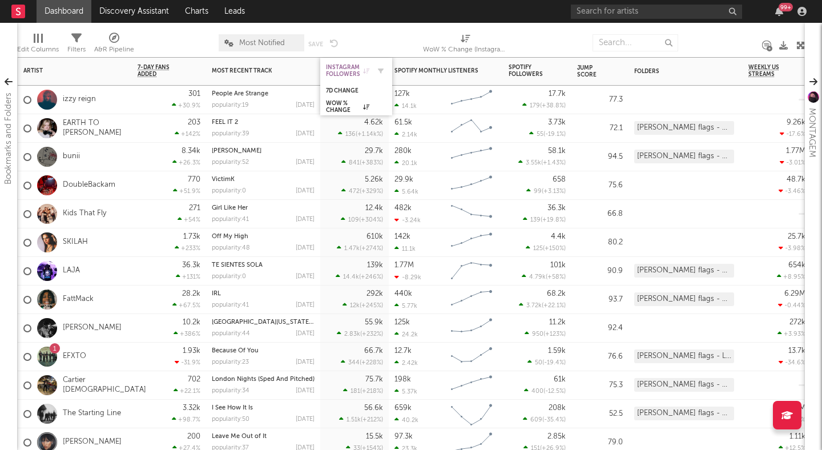
click at [344, 67] on div "Instagram Followers" at bounding box center [347, 71] width 43 height 14
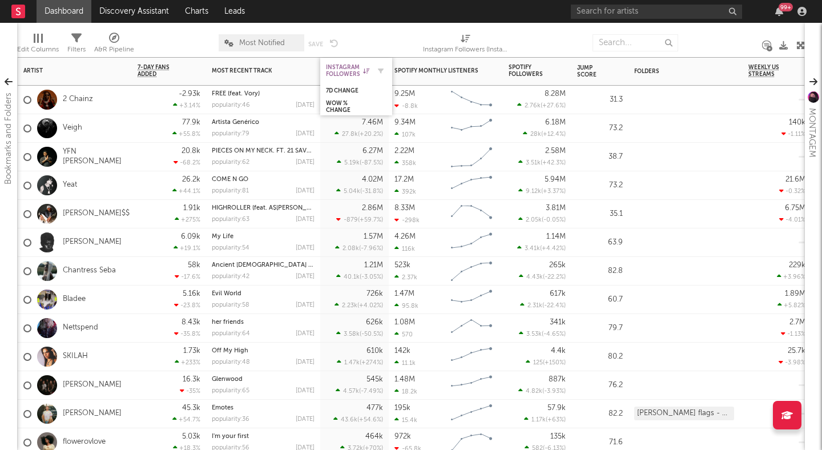
click at [357, 67] on div "Instagram Followers" at bounding box center [347, 71] width 43 height 14
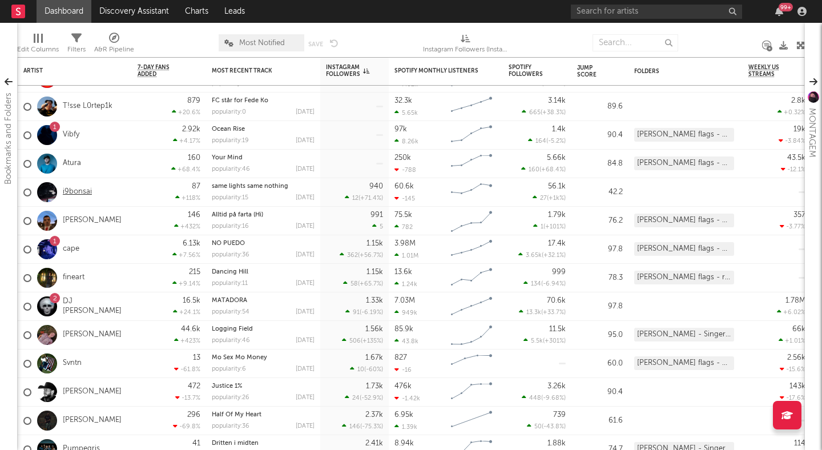
click at [70, 191] on link "i9bonsai" at bounding box center [77, 192] width 29 height 10
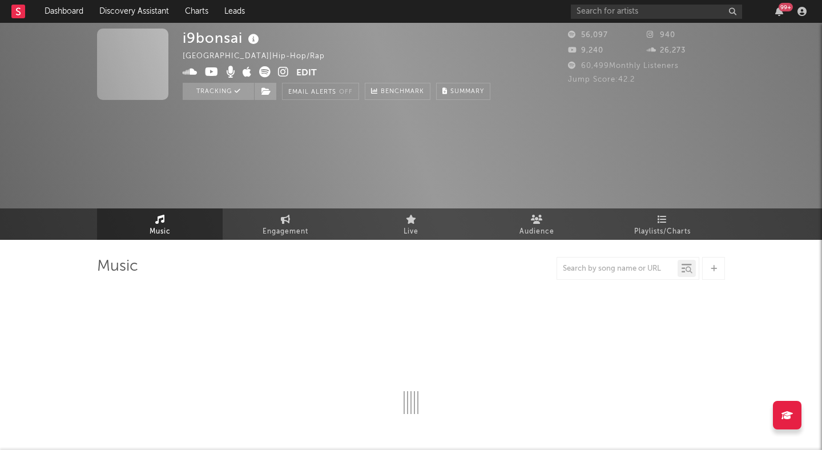
select select "6m"
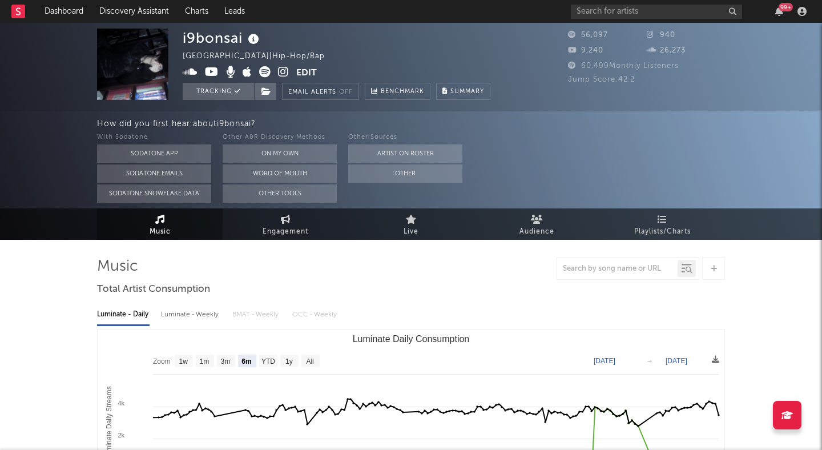
click at [281, 72] on icon at bounding box center [283, 71] width 11 height 11
click at [142, 35] on img at bounding box center [132, 64] width 71 height 71
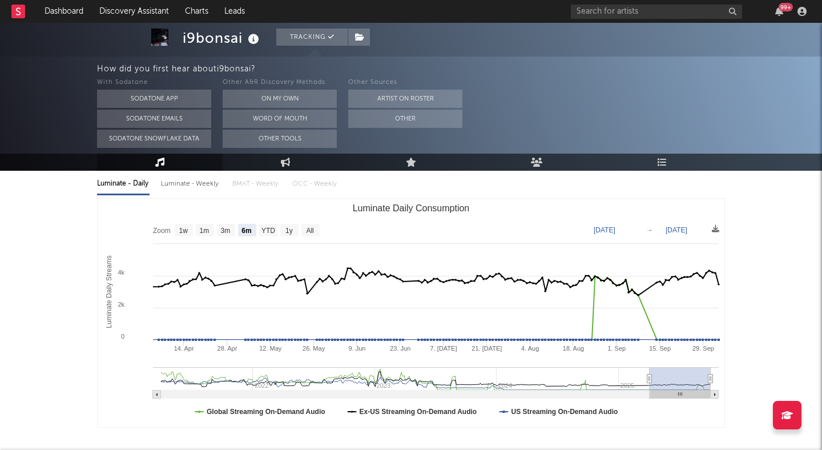
scroll to position [170, 0]
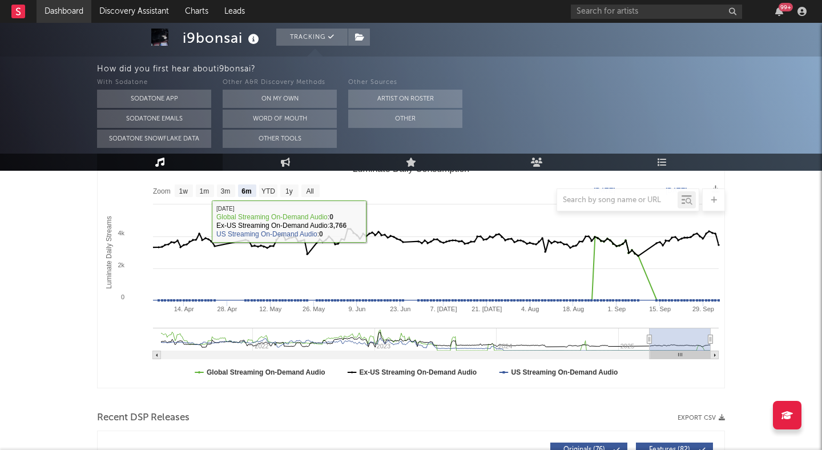
click at [61, 10] on link "Dashboard" at bounding box center [64, 11] width 55 height 23
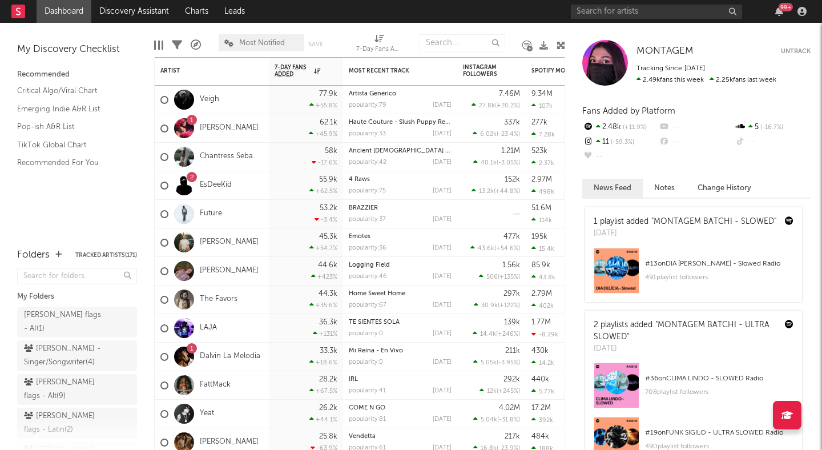
click at [559, 47] on icon at bounding box center [561, 45] width 9 height 9
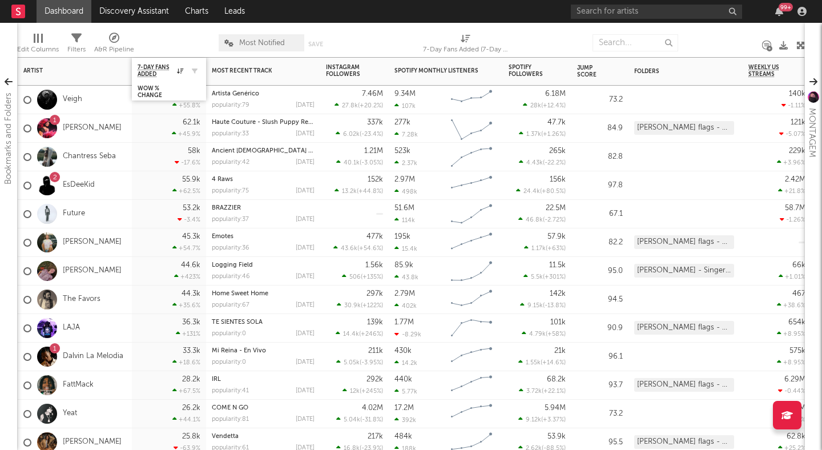
click at [184, 67] on div at bounding box center [191, 70] width 17 height 11
click at [154, 86] on div "WoW % Change" at bounding box center [161, 92] width 46 height 14
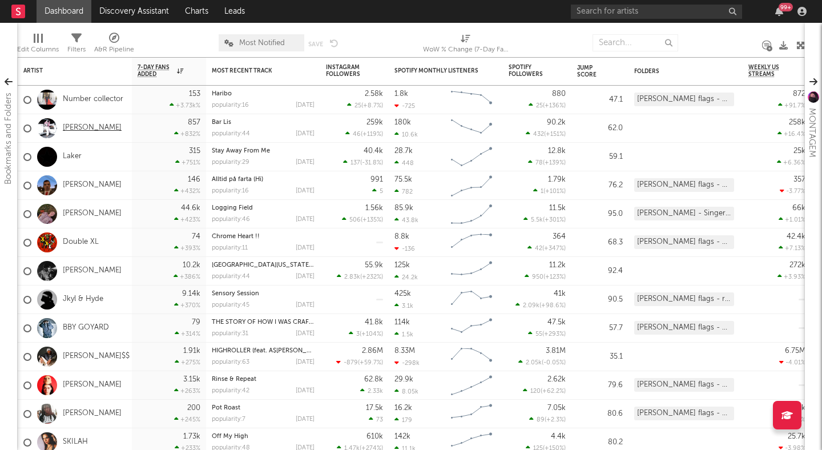
click at [71, 127] on link "[PERSON_NAME]" at bounding box center [92, 128] width 59 height 10
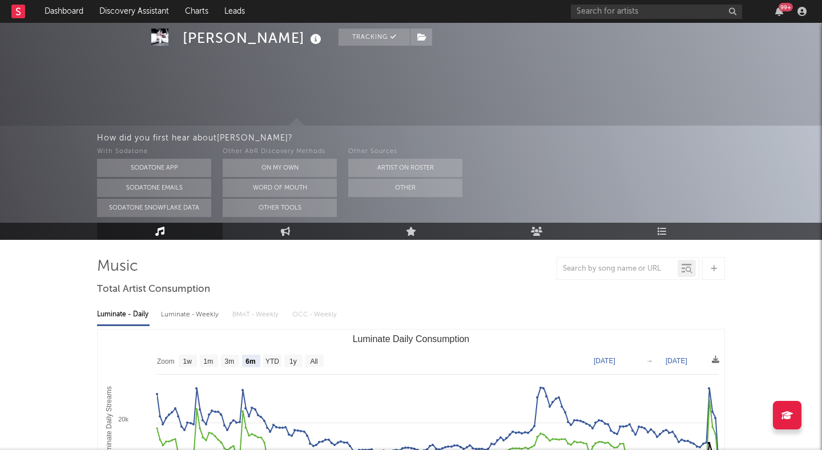
scroll to position [142, 0]
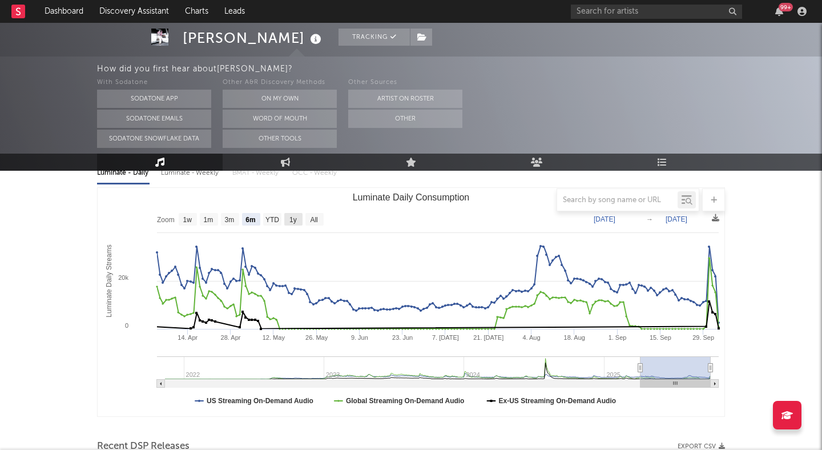
click at [287, 218] on rect "Luminate Daily Consumption" at bounding box center [293, 219] width 18 height 13
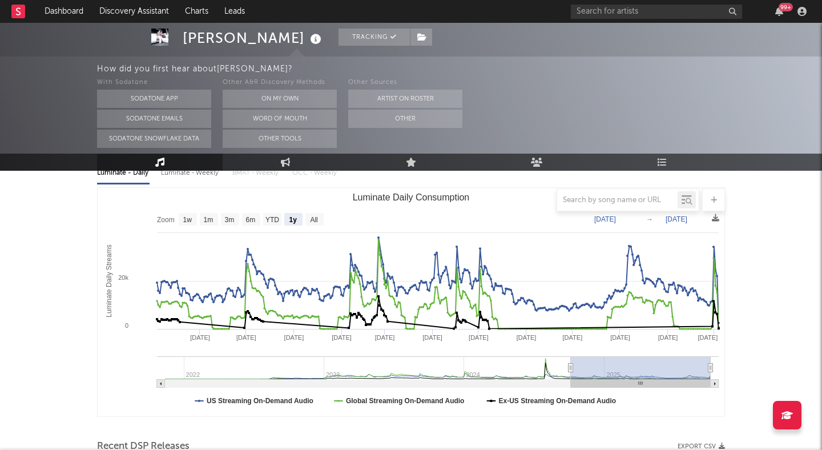
select select "1y"
type input "[DATE]"
click at [311, 218] on text "All" at bounding box center [313, 220] width 7 height 8
select select "All"
type input "[DATE]"
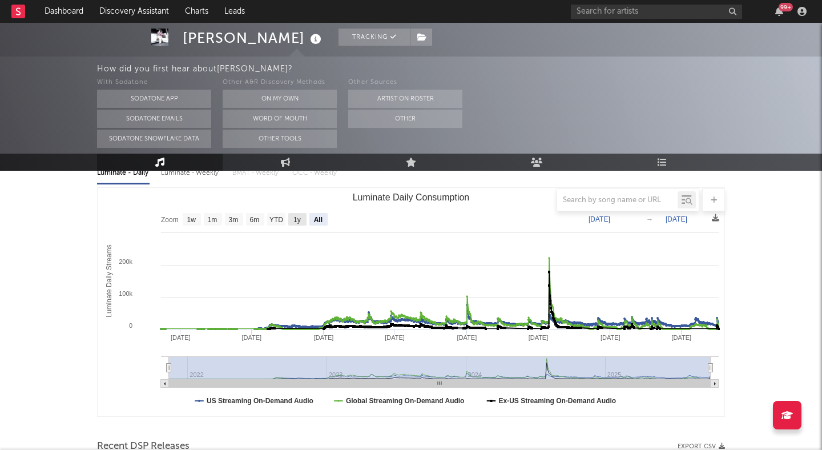
click at [299, 218] on text "1y" at bounding box center [296, 220] width 7 height 8
select select "1y"
type input "[DATE]"
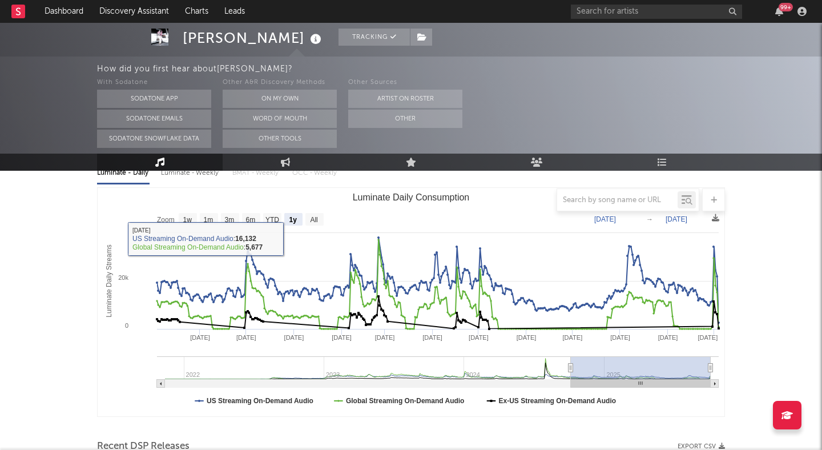
click at [210, 174] on div "Luminate - Weekly" at bounding box center [191, 172] width 60 height 19
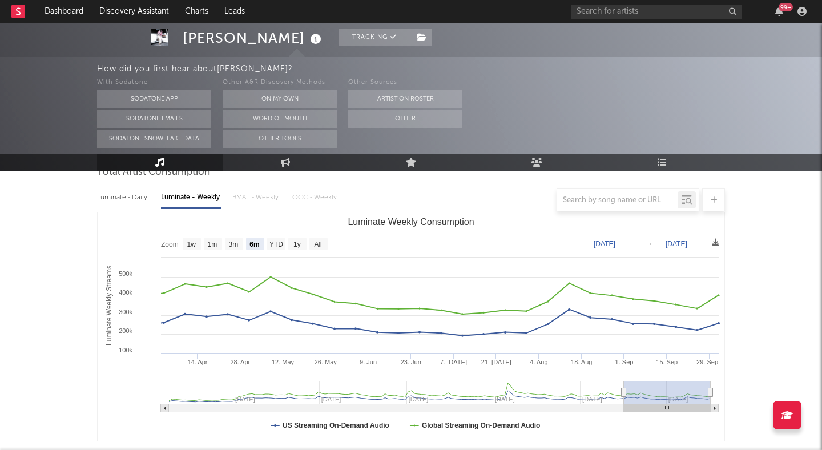
scroll to position [0, 0]
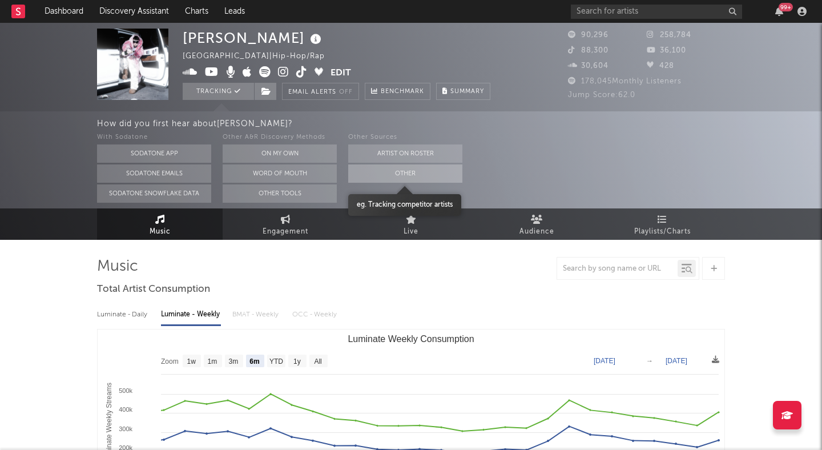
click at [349, 173] on button "Other" at bounding box center [405, 173] width 114 height 18
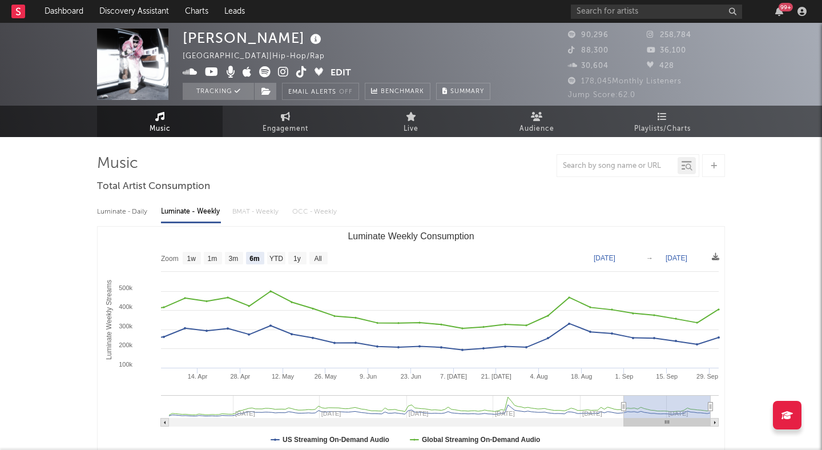
click at [296, 70] on icon at bounding box center [301, 71] width 11 height 11
click at [317, 259] on text "All" at bounding box center [317, 259] width 7 height 8
select select "All"
type input "[DATE]"
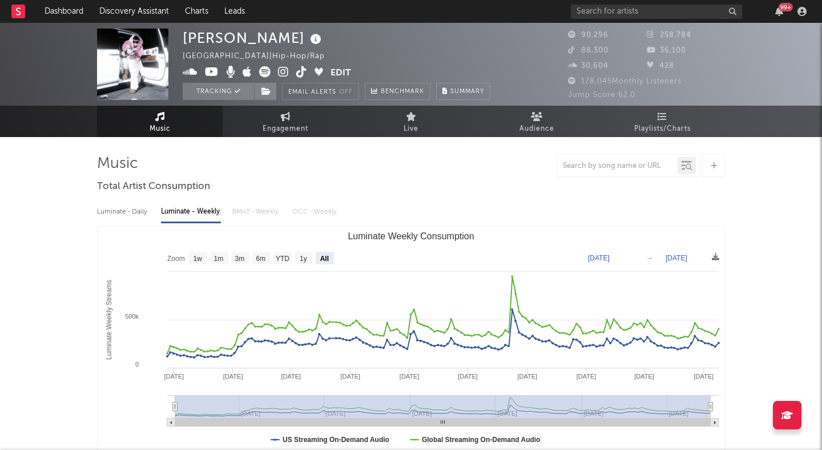
click at [120, 205] on div "Luminate - Daily" at bounding box center [123, 211] width 53 height 19
select select "6m"
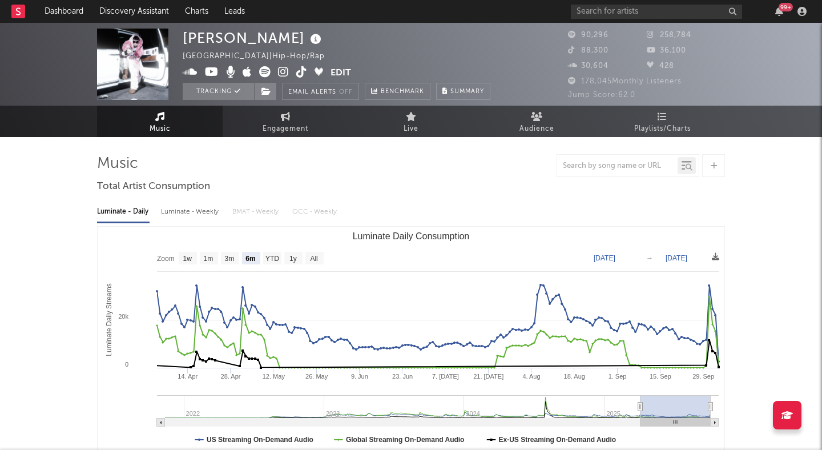
click at [182, 208] on div "Luminate - Weekly" at bounding box center [191, 211] width 60 height 19
select select "6m"
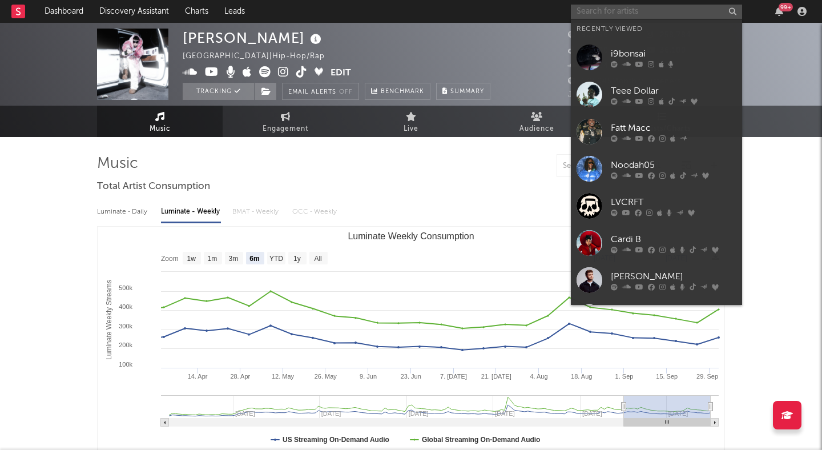
click at [591, 11] on input "text" at bounding box center [656, 12] width 171 height 14
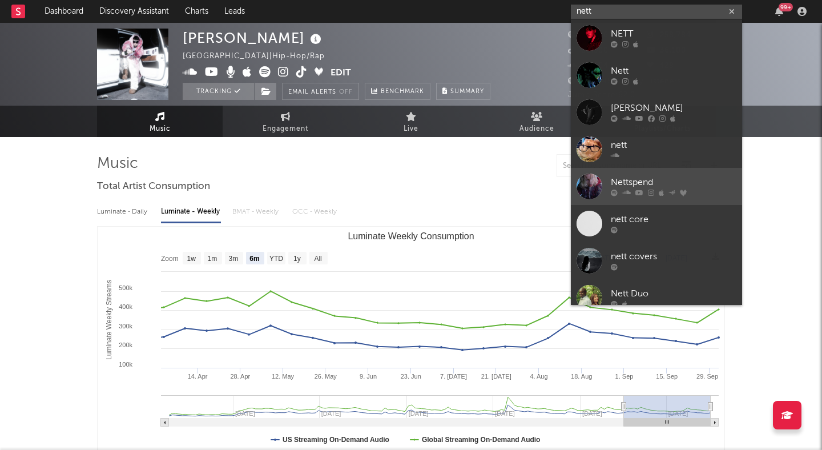
type input "nett"
click at [672, 183] on div "Nettspend" at bounding box center [674, 183] width 126 height 14
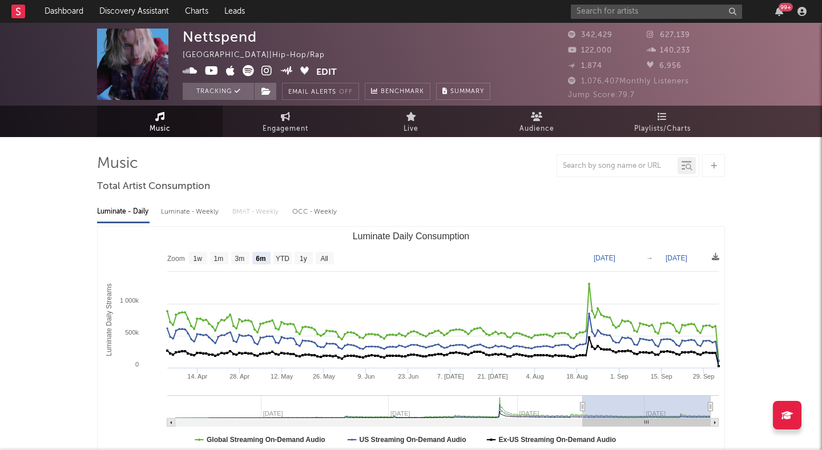
click at [319, 253] on rect "Luminate Daily Consumption" at bounding box center [325, 258] width 18 height 13
select select "All"
type input "[DATE]"
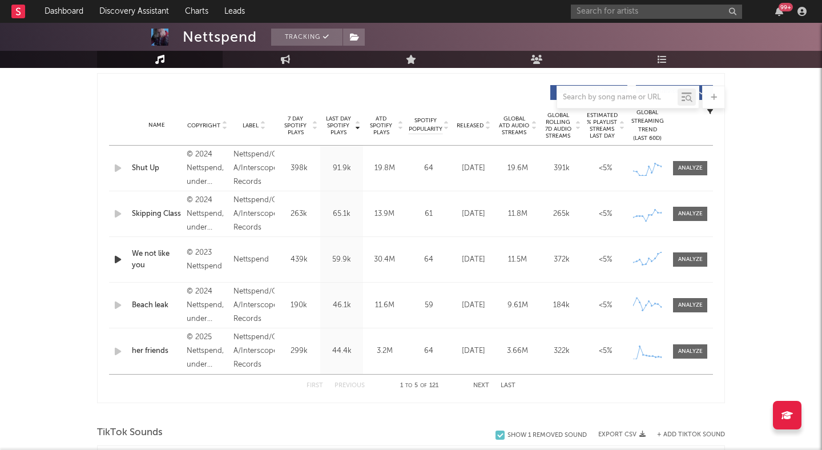
scroll to position [424, 0]
click at [483, 128] on div at bounding box center [486, 126] width 7 height 9
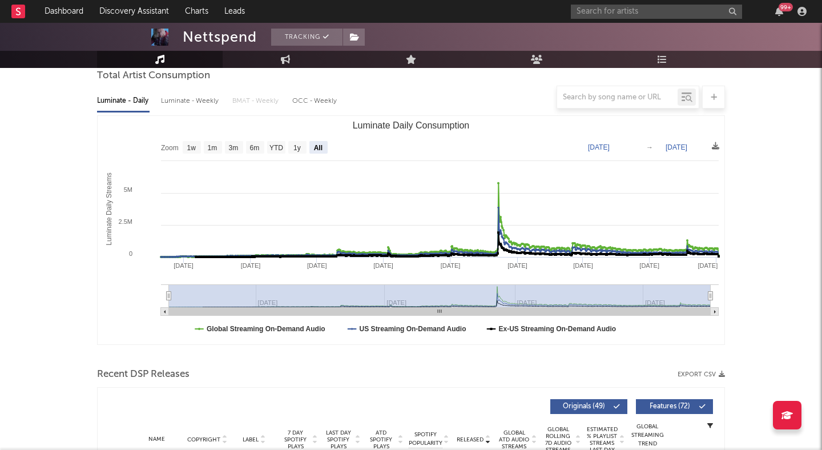
scroll to position [35, 0]
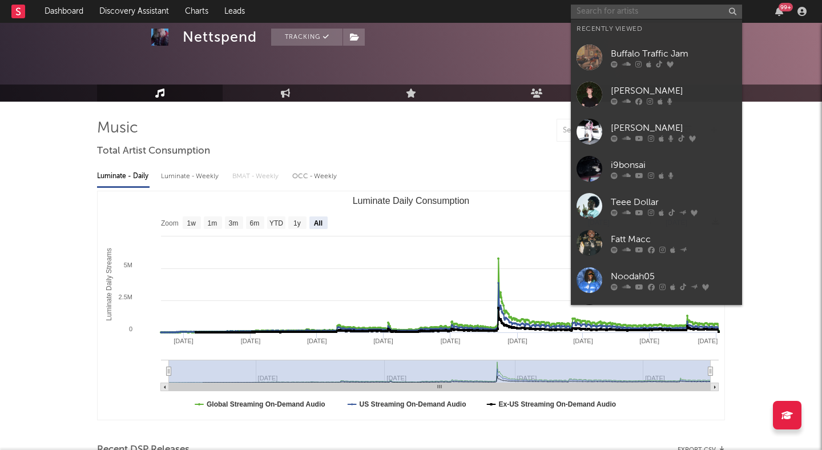
click at [592, 10] on input "text" at bounding box center [656, 12] width 171 height 14
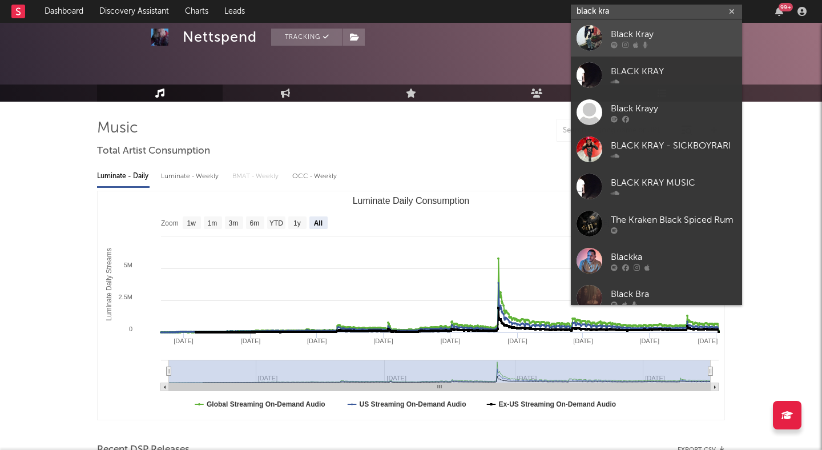
type input "black kra"
click at [650, 28] on div "Black Kray" at bounding box center [674, 34] width 126 height 14
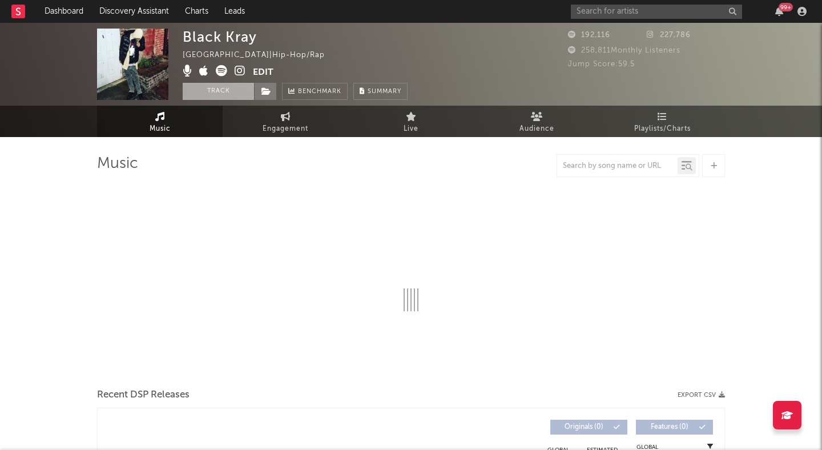
select select "6m"
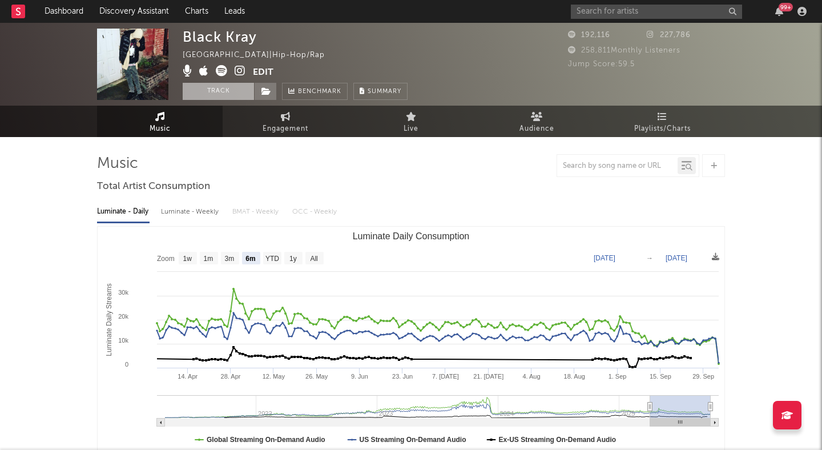
click at [231, 92] on button "Track" at bounding box center [218, 91] width 71 height 17
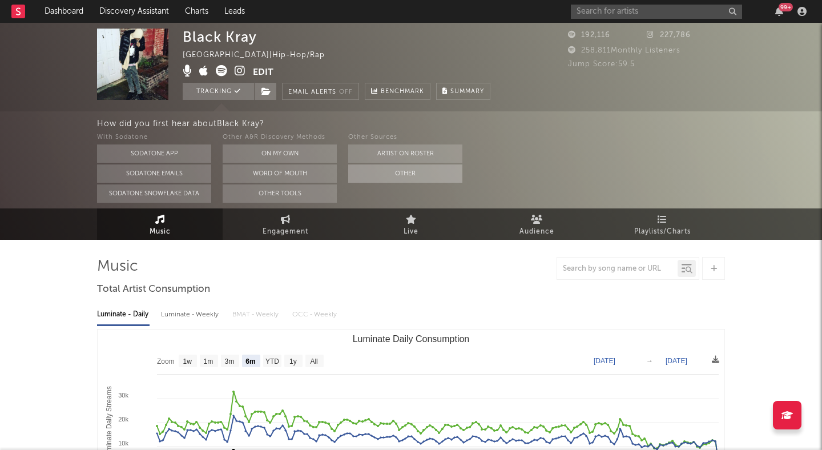
click at [385, 167] on button "Other" at bounding box center [405, 173] width 114 height 18
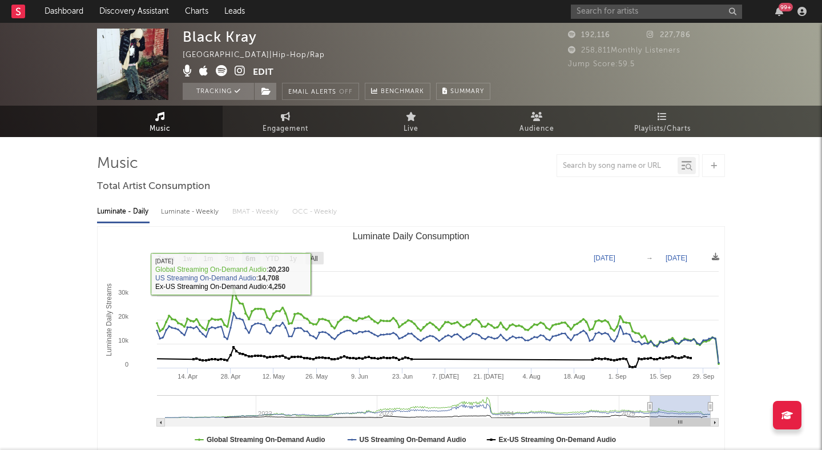
click at [316, 255] on text "All" at bounding box center [313, 259] width 7 height 8
select select "All"
type input "[DATE]"
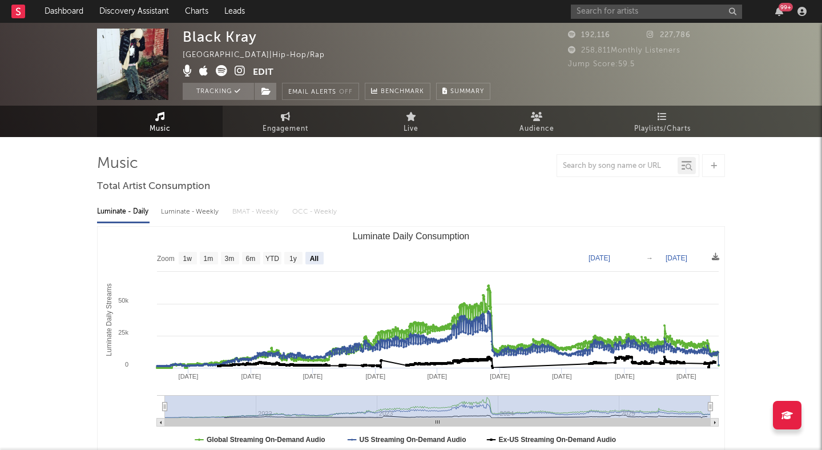
click at [239, 74] on icon at bounding box center [240, 70] width 11 height 11
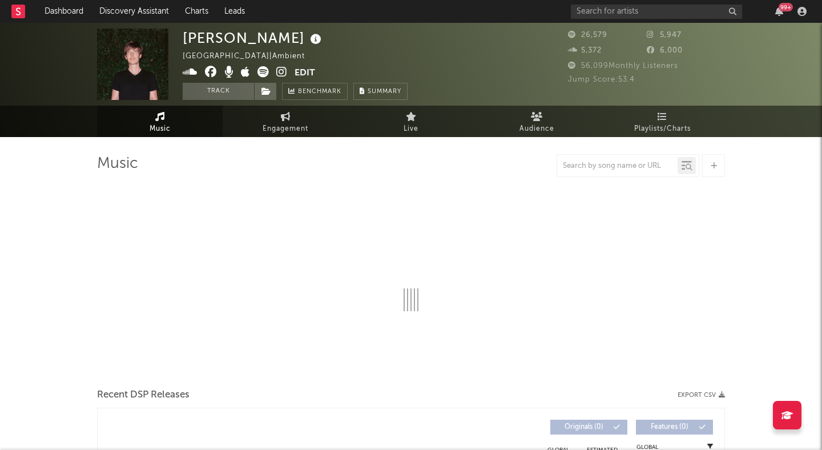
select select "6m"
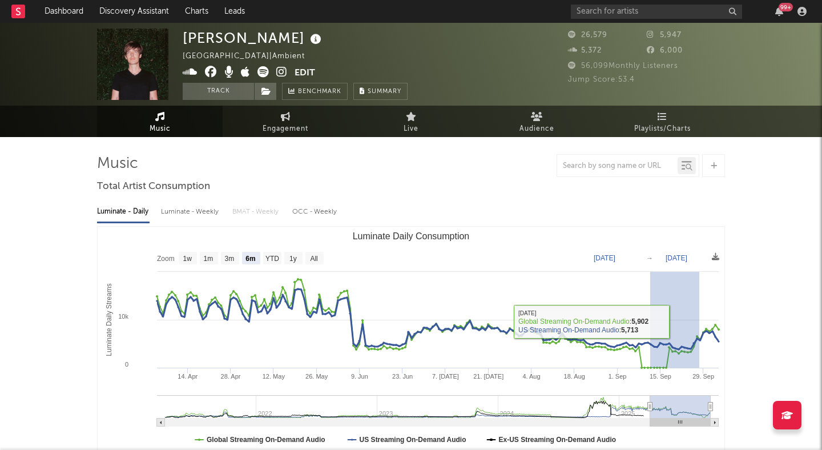
drag, startPoint x: 650, startPoint y: 321, endPoint x: 821, endPoint y: 321, distance: 171.2
type input "[DATE]"
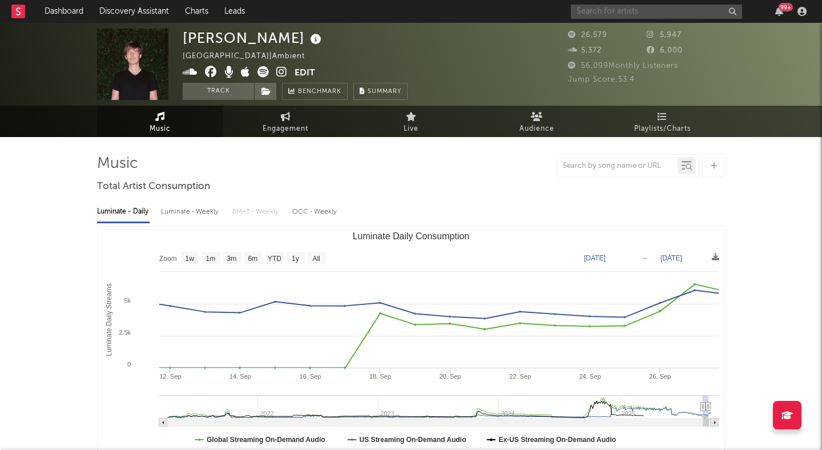
click at [598, 9] on input "text" at bounding box center [656, 12] width 171 height 14
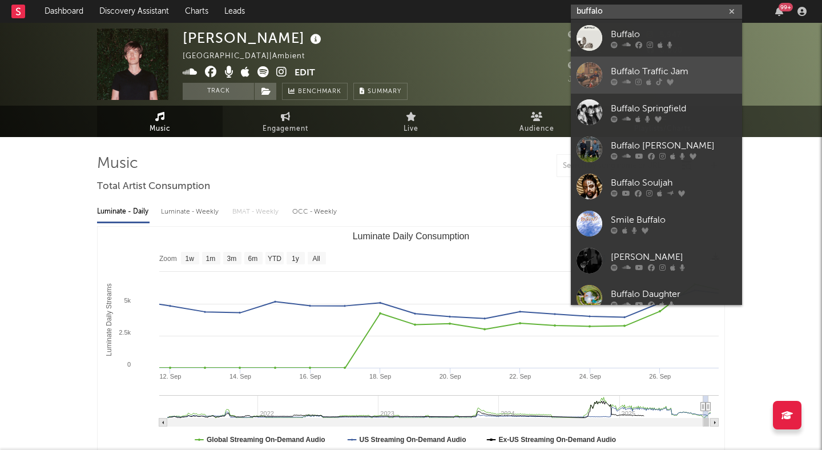
type input "buffalo"
click at [618, 63] on link "Buffalo Traffic Jam" at bounding box center [656, 75] width 171 height 37
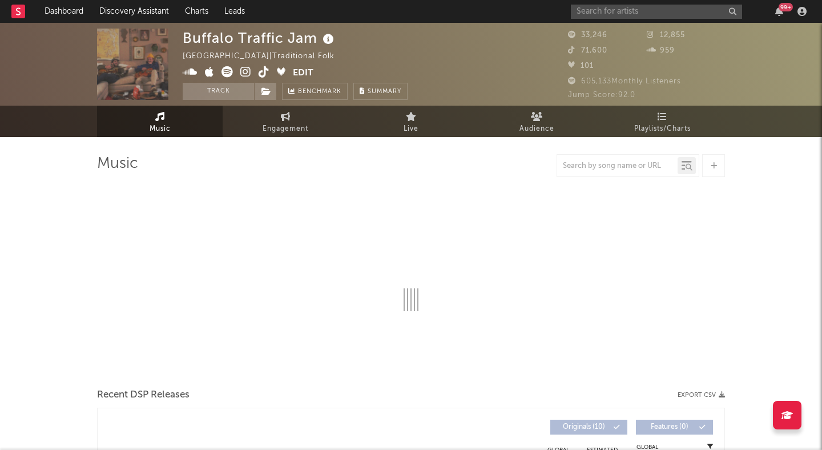
select select "6m"
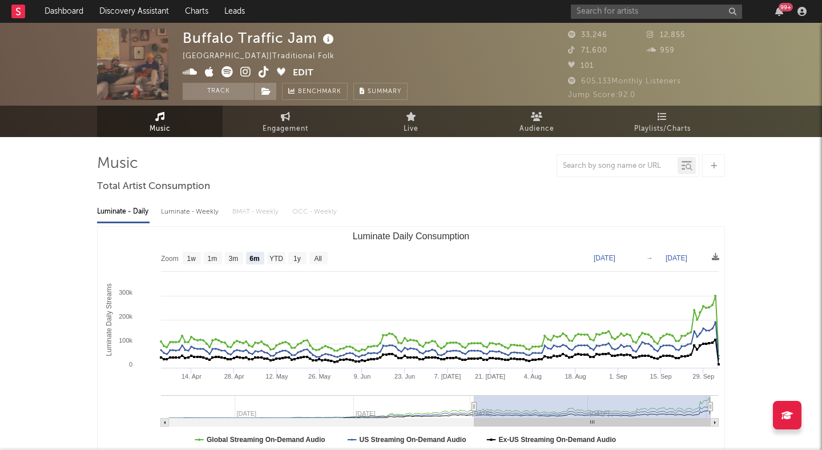
click at [241, 68] on icon at bounding box center [245, 71] width 11 height 11
